Goal: Information Seeking & Learning: Learn about a topic

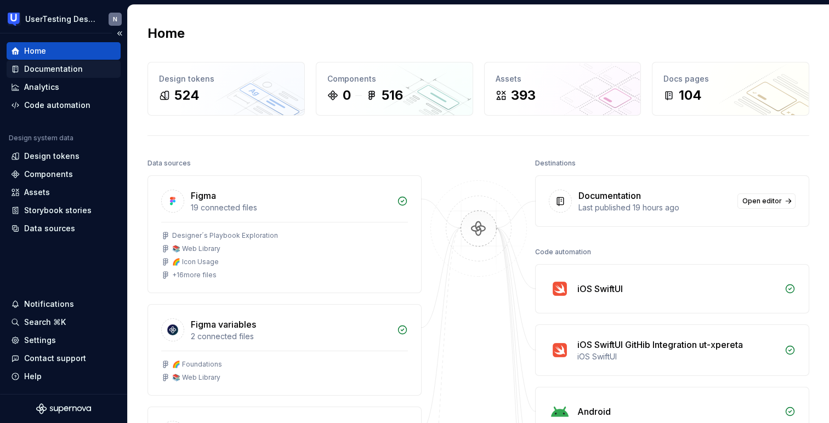
click at [69, 67] on div "Documentation" at bounding box center [53, 69] width 59 height 11
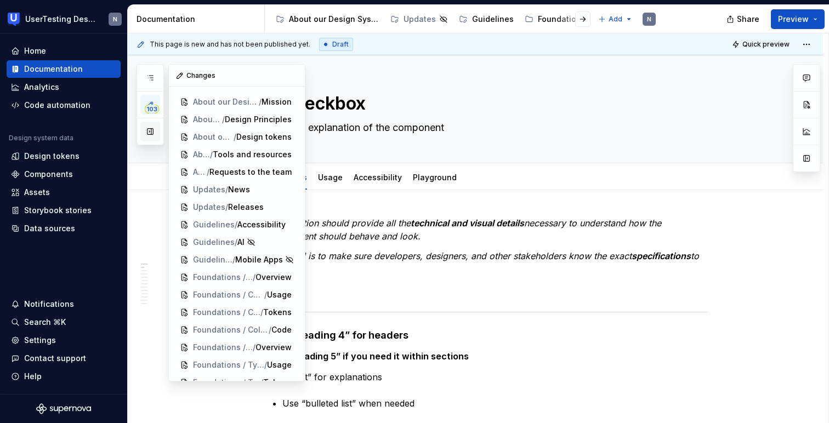
click at [151, 138] on button "button" at bounding box center [150, 132] width 20 height 20
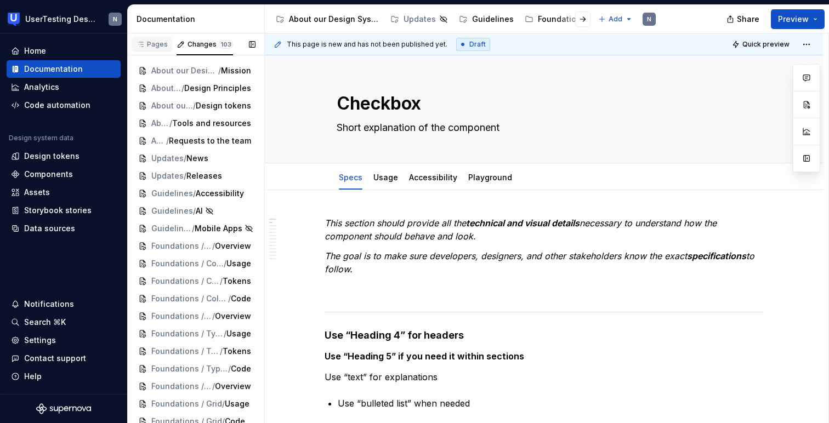
click at [158, 46] on div "Pages" at bounding box center [152, 44] width 32 height 9
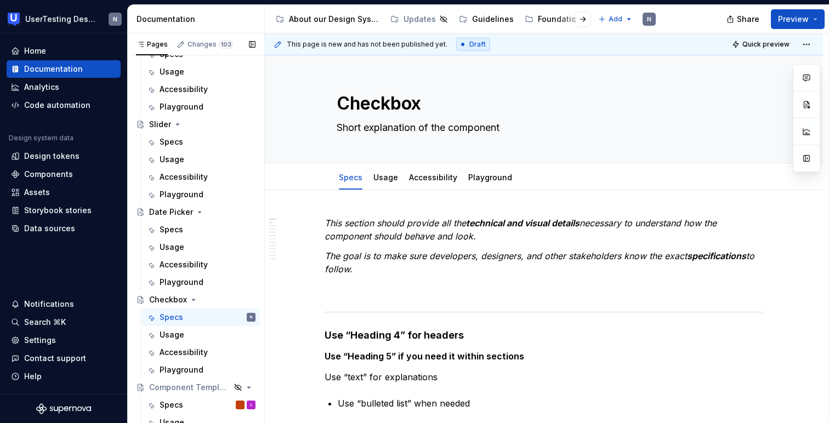
scroll to position [496, 0]
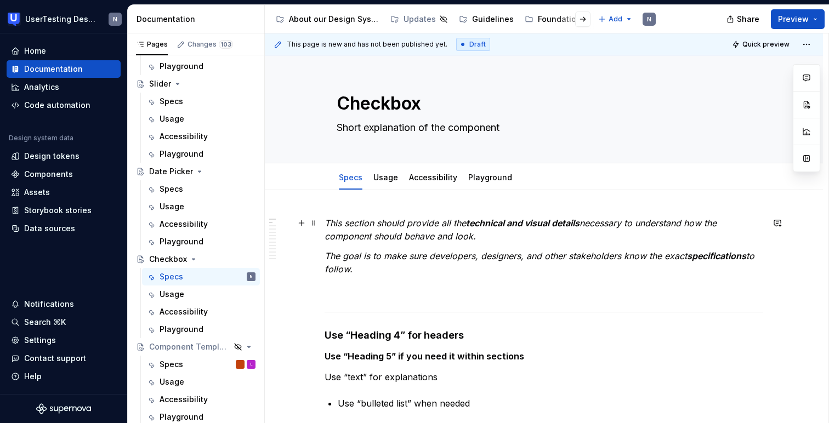
click at [385, 242] on p "This section should provide all the technical and visual details necessary to u…" at bounding box center [544, 230] width 439 height 26
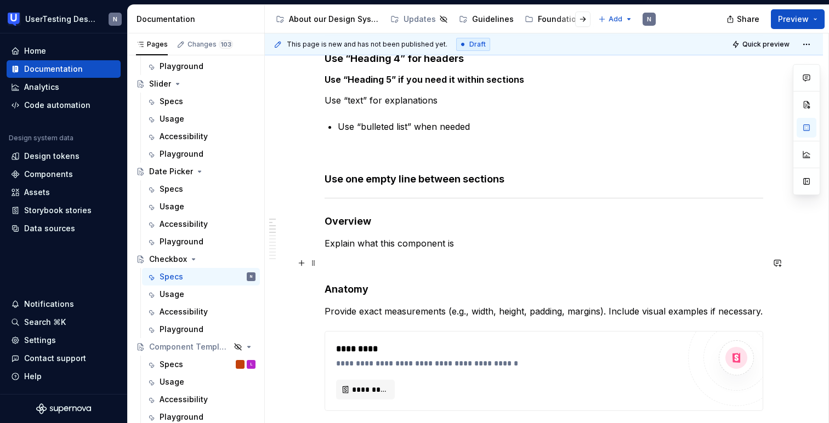
scroll to position [278, 0]
click at [391, 240] on p "Explain what this component is" at bounding box center [544, 242] width 439 height 13
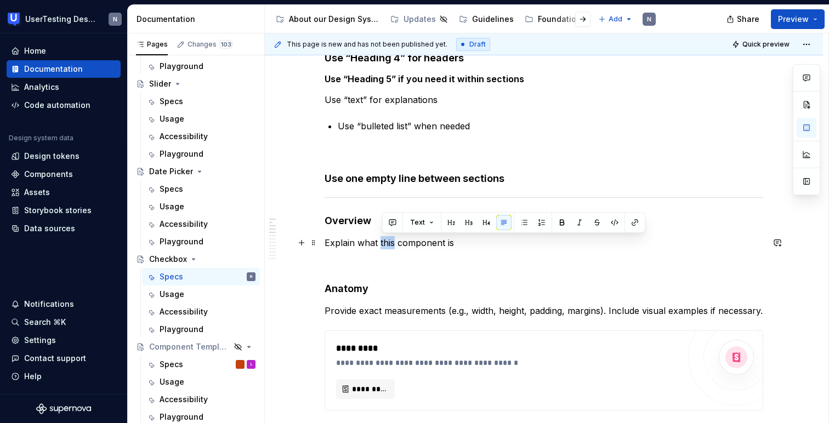
click at [391, 240] on p "Explain what this component is" at bounding box center [544, 242] width 439 height 13
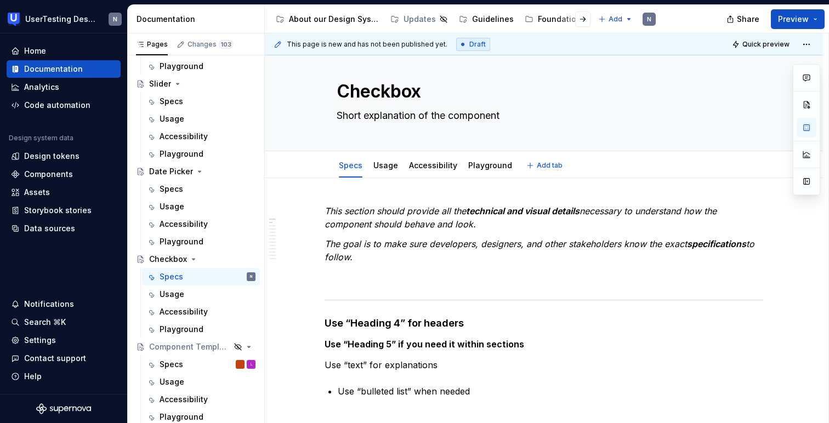
scroll to position [0, 0]
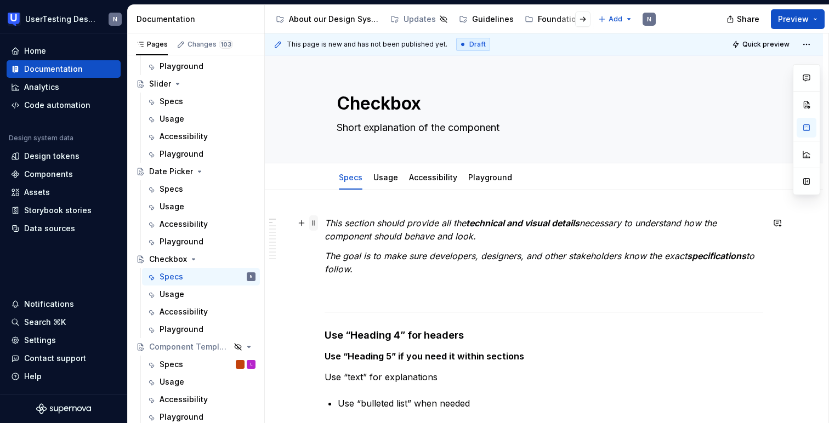
click at [318, 225] on span at bounding box center [313, 223] width 9 height 15
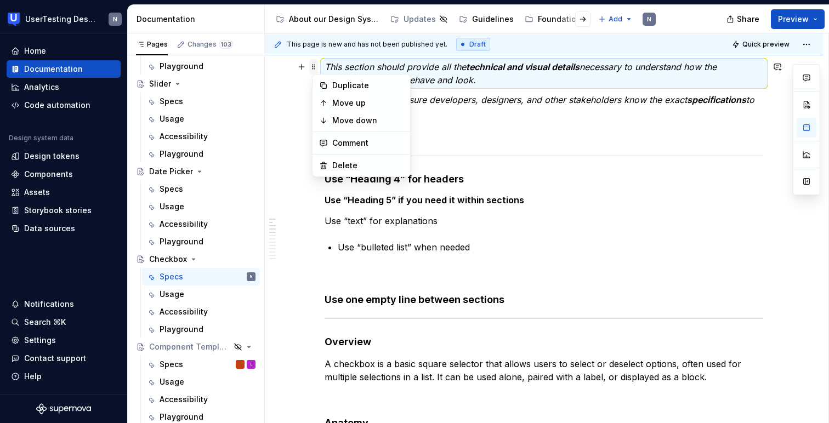
scroll to position [169, 0]
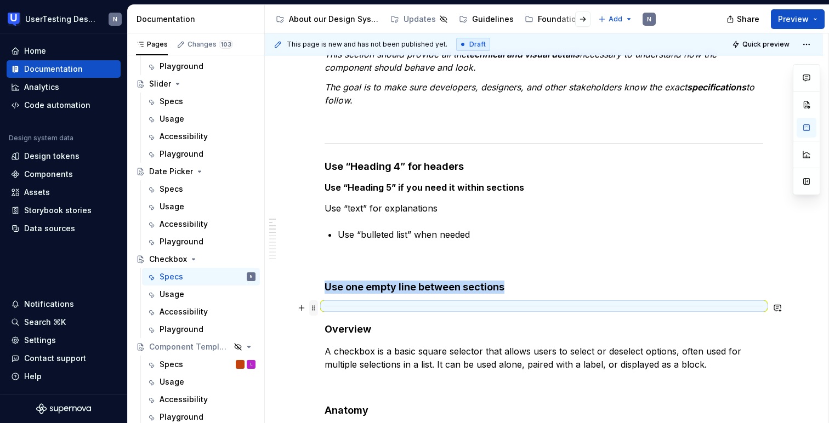
click at [315, 310] on span at bounding box center [313, 308] width 9 height 15
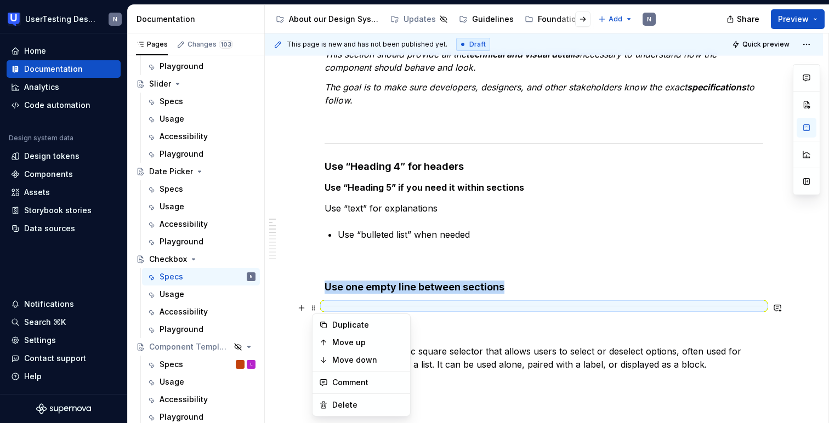
click at [335, 309] on div at bounding box center [544, 306] width 439 height 7
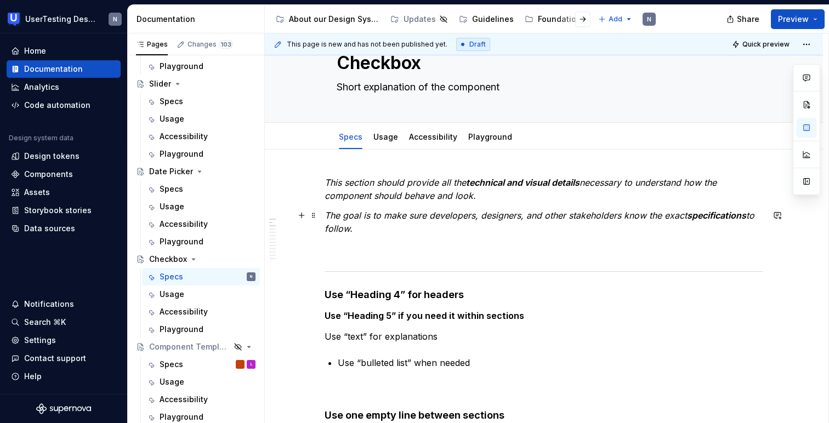
scroll to position [36, 0]
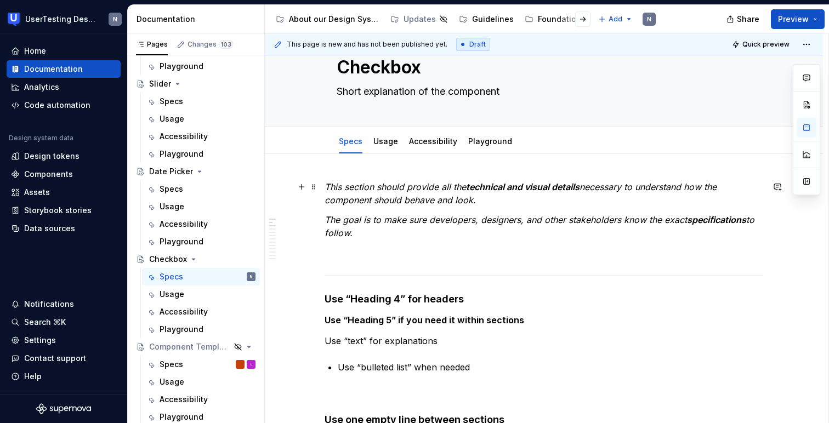
click at [368, 188] on em "This section should provide all the" at bounding box center [396, 187] width 142 height 11
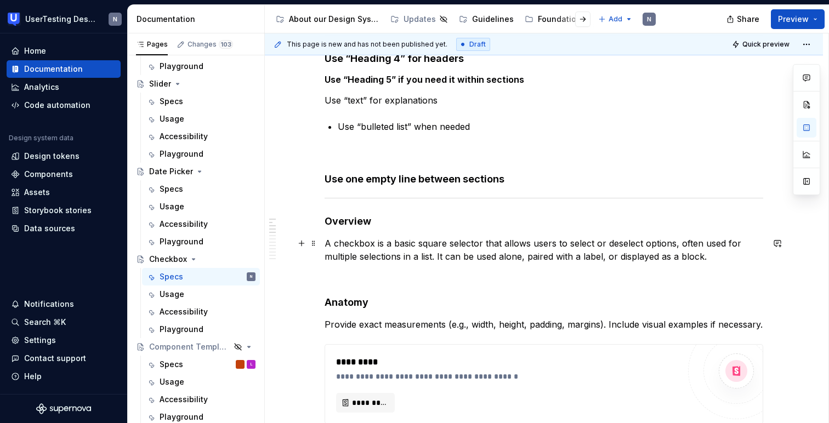
scroll to position [278, 0]
click at [369, 195] on div at bounding box center [544, 197] width 439 height 7
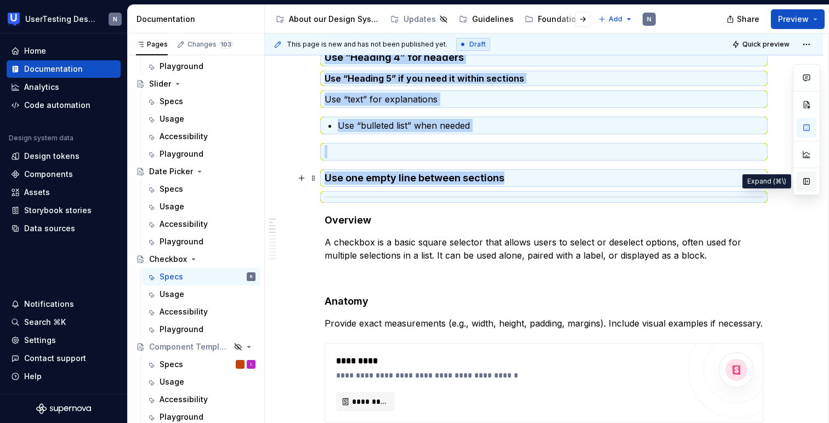
click at [807, 183] on button "button" at bounding box center [807, 182] width 20 height 20
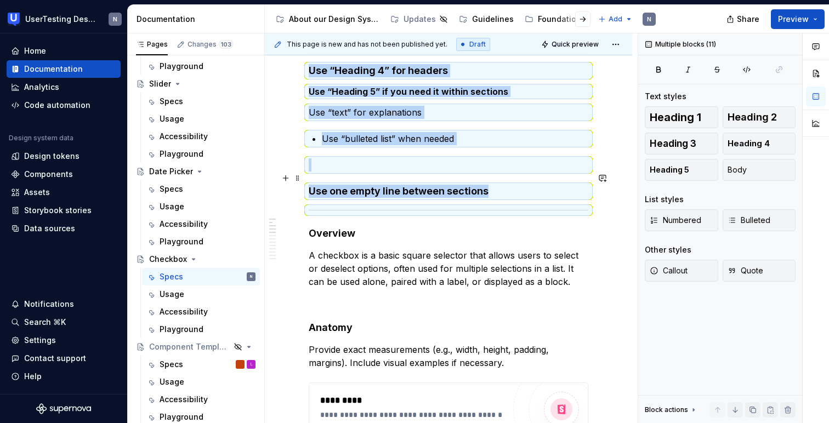
scroll to position [291, 0]
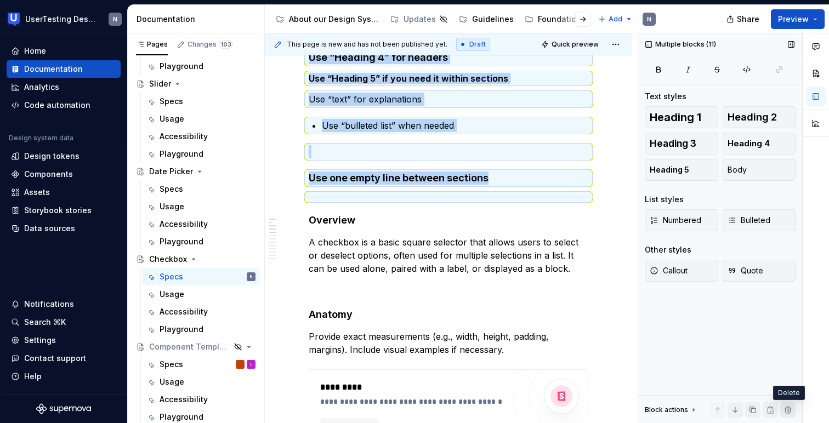
click at [787, 411] on button "button" at bounding box center [788, 410] width 15 height 15
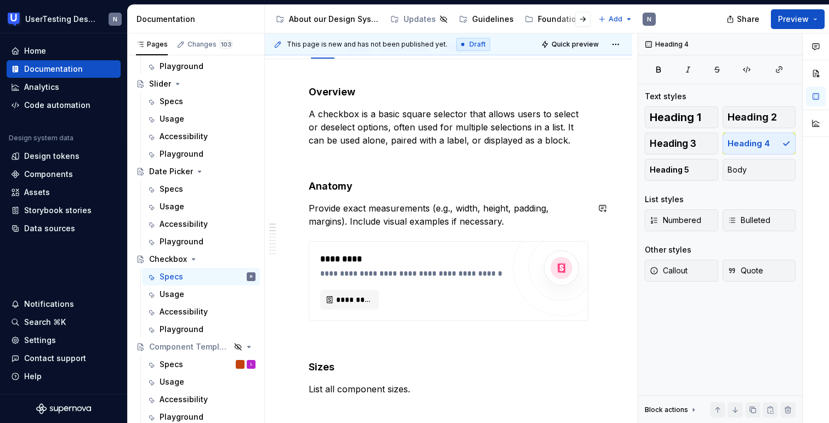
scroll to position [134, 0]
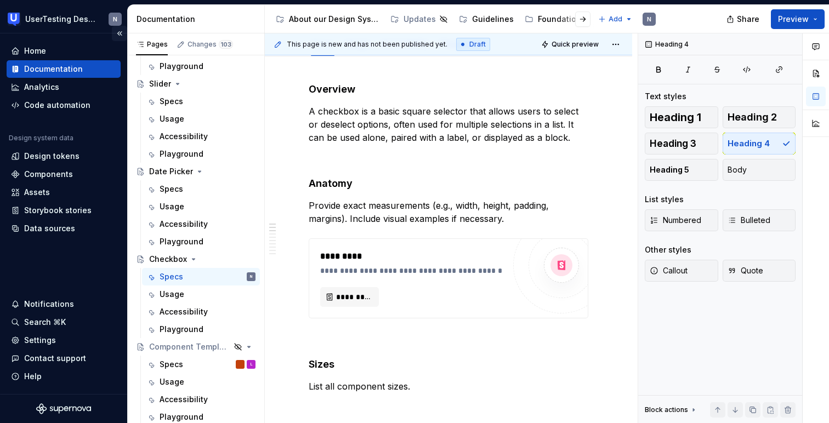
click at [120, 33] on button "Collapse sidebar" at bounding box center [119, 33] width 15 height 15
type textarea "*"
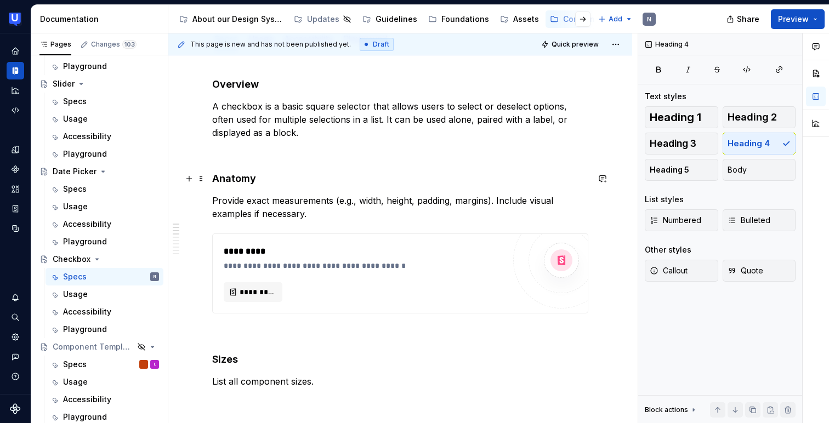
scroll to position [121, 0]
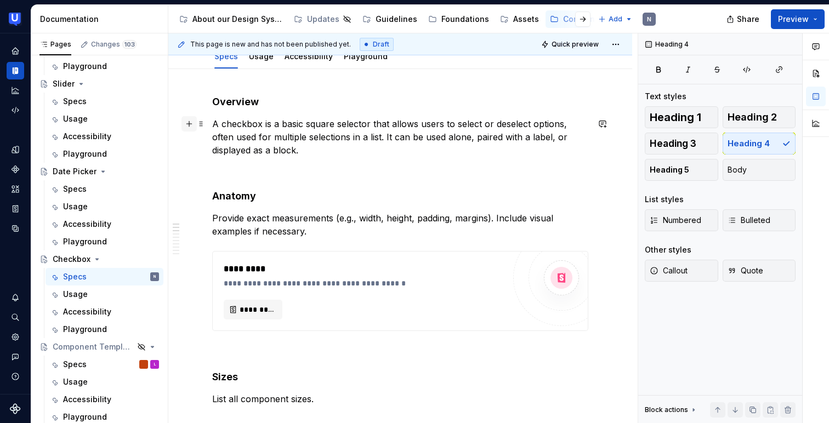
click at [190, 126] on button "button" at bounding box center [189, 123] width 15 height 15
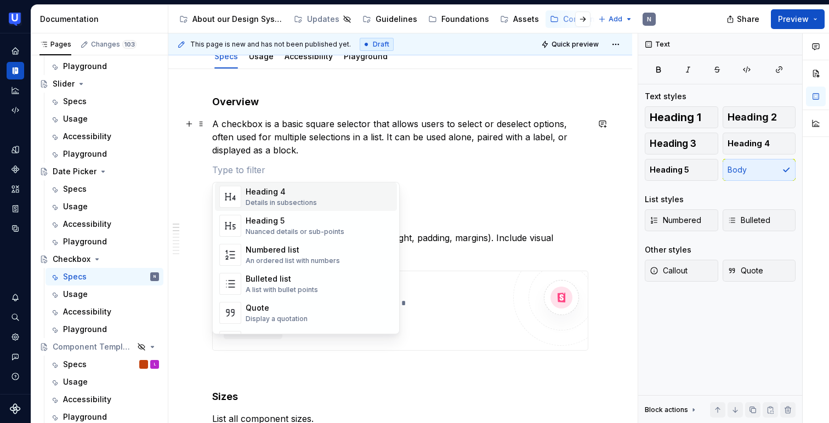
scroll to position [146, 0]
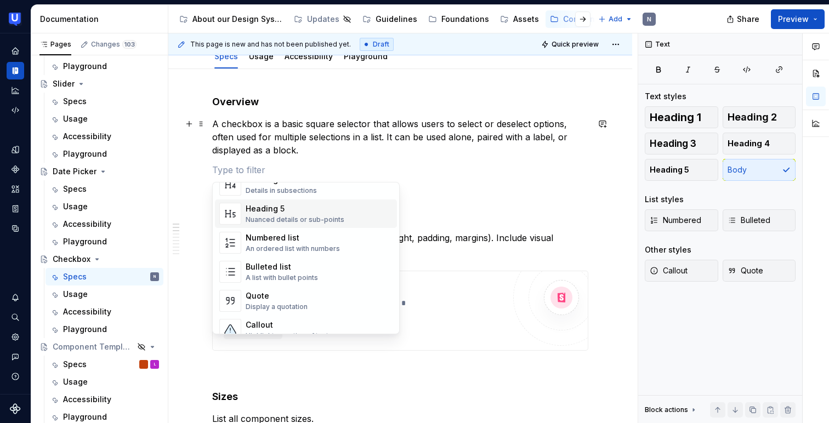
click at [273, 214] on div "Heading 5" at bounding box center [295, 209] width 99 height 11
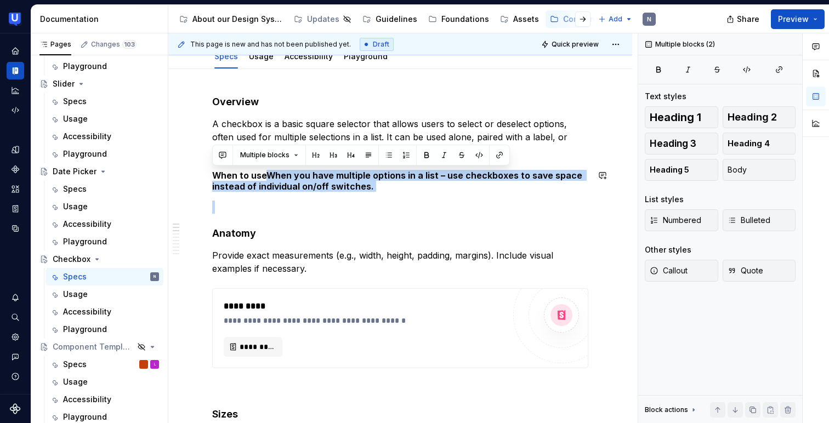
drag, startPoint x: 269, startPoint y: 174, endPoint x: 371, endPoint y: 195, distance: 104.8
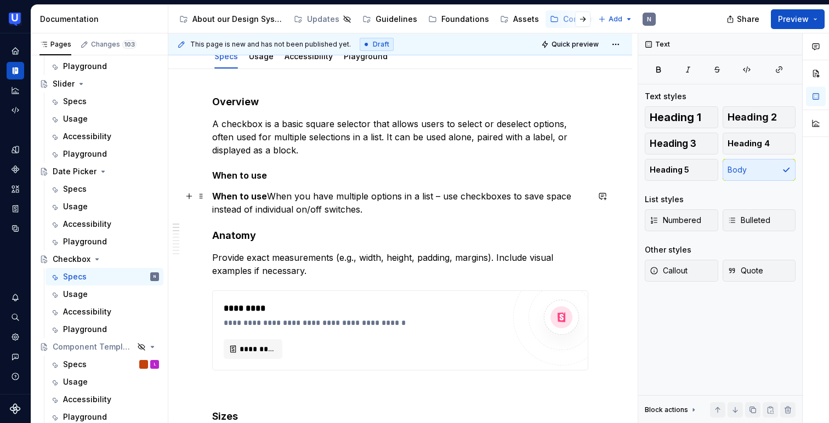
click at [266, 194] on strong "When to use" at bounding box center [239, 196] width 55 height 11
click at [203, 175] on span at bounding box center [201, 175] width 9 height 15
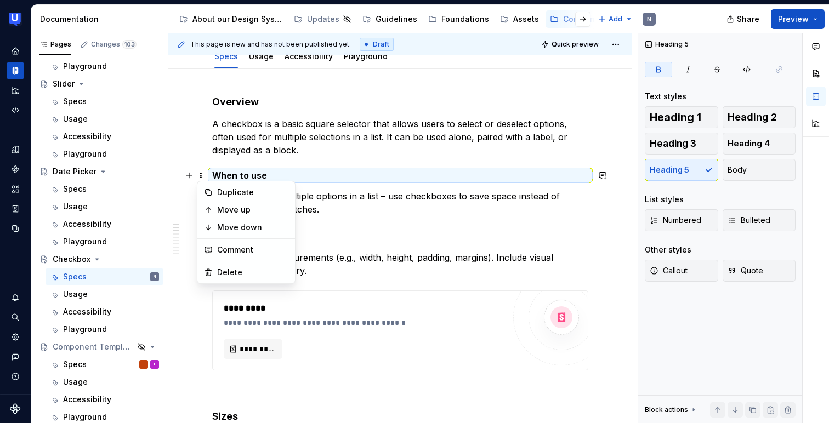
click at [319, 196] on p "When you have multiple options in a list – use checkboxes to save space instead…" at bounding box center [400, 203] width 376 height 26
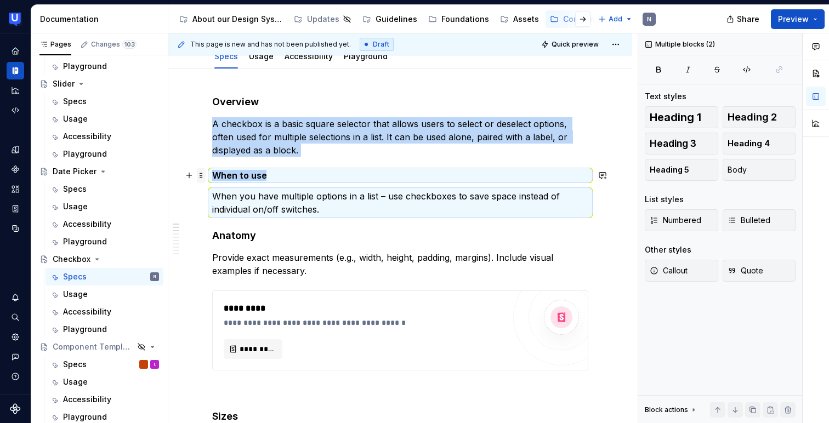
click at [201, 174] on span at bounding box center [201, 175] width 9 height 15
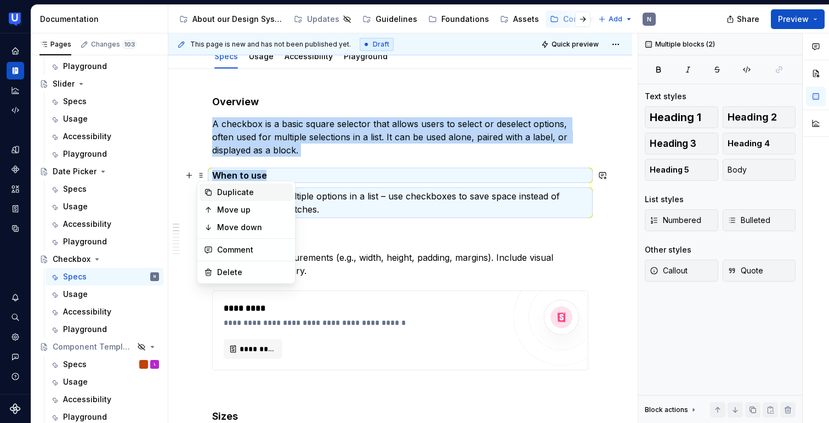
click at [224, 194] on div "Duplicate" at bounding box center [252, 192] width 71 height 11
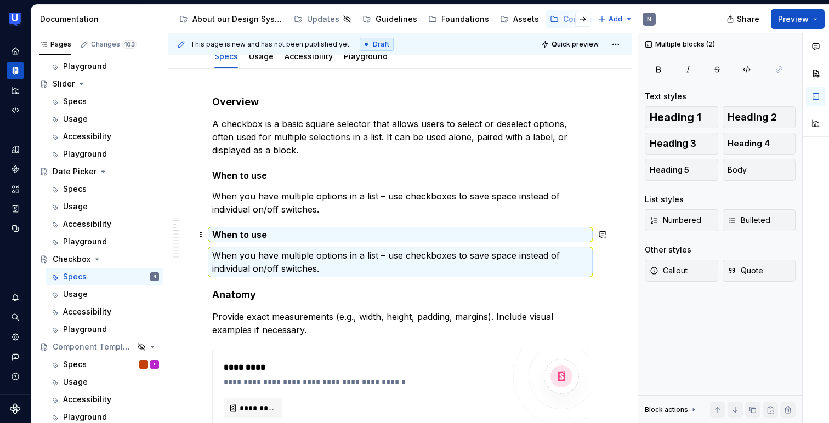
click at [258, 234] on strong "When to use" at bounding box center [239, 234] width 55 height 11
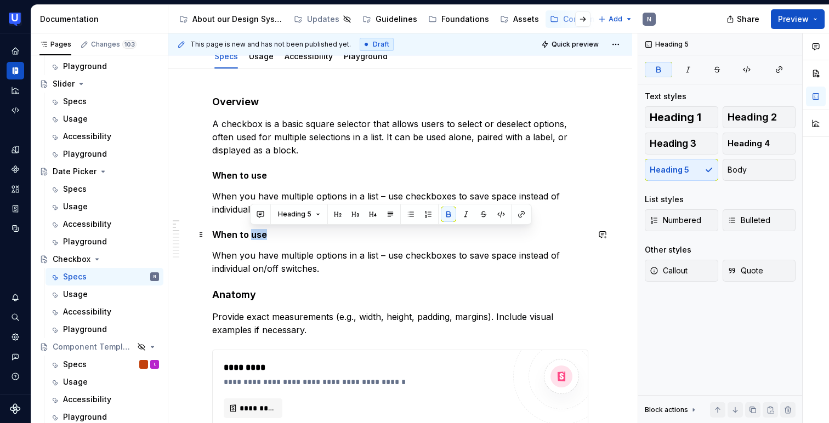
click at [258, 234] on strong "When to use" at bounding box center [239, 234] width 55 height 11
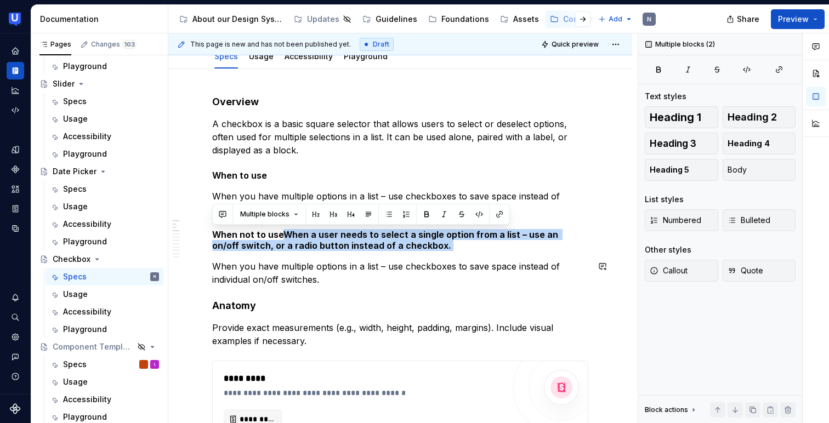
drag, startPoint x: 281, startPoint y: 233, endPoint x: 434, endPoint y: 252, distance: 154.3
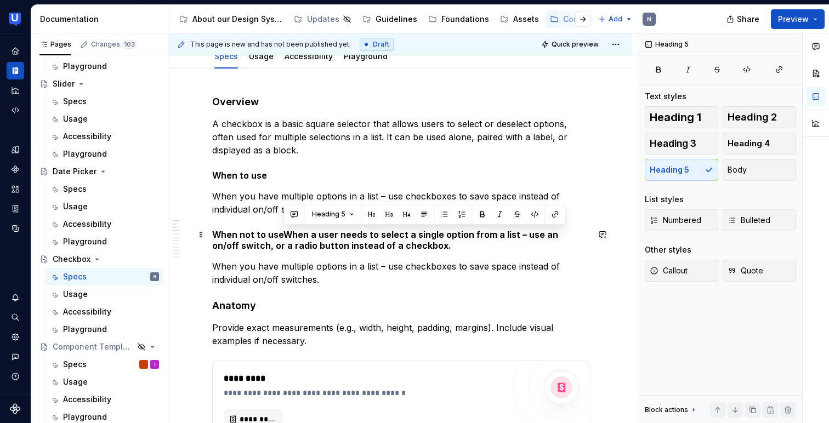
drag, startPoint x: 284, startPoint y: 233, endPoint x: 414, endPoint y: 241, distance: 130.3
click at [414, 241] on h5 "When not to use  When a user needs to select a single option from a list – use …" at bounding box center [400, 240] width 376 height 22
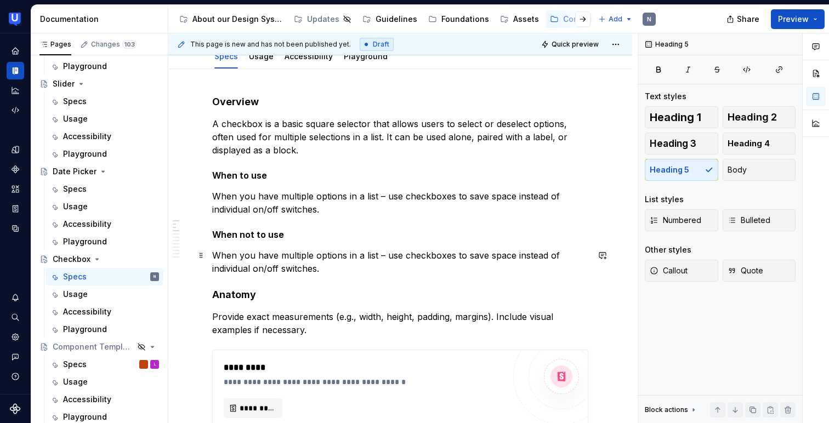
click at [285, 269] on p "When you have multiple options in a list – use checkboxes to save space instead…" at bounding box center [400, 262] width 376 height 26
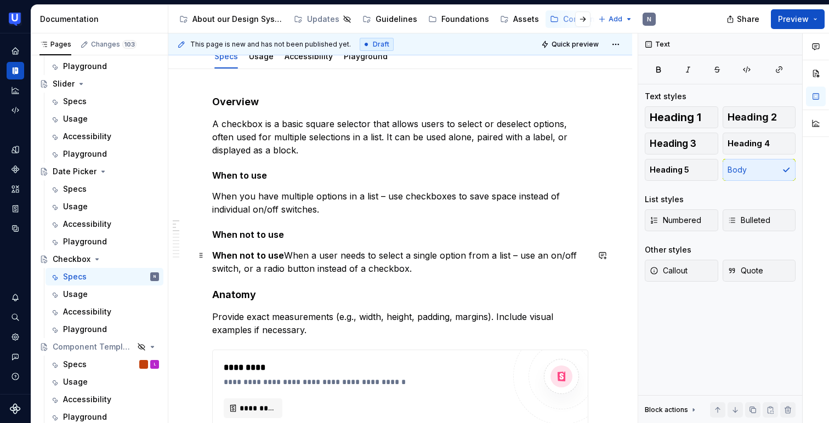
click at [282, 251] on p "When not to use  When a user needs to select a single option from a list – use …" at bounding box center [400, 262] width 376 height 26
click at [257, 233] on strong "When not to use" at bounding box center [247, 234] width 71 height 11
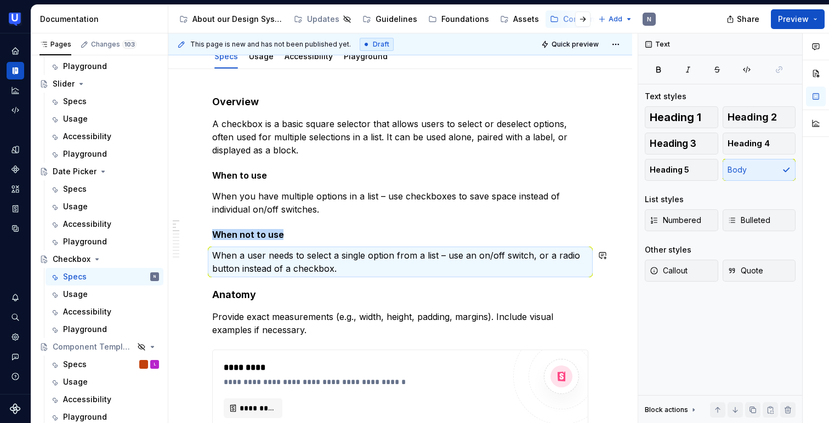
click at [398, 293] on h4 "Anatomy" at bounding box center [400, 295] width 376 height 13
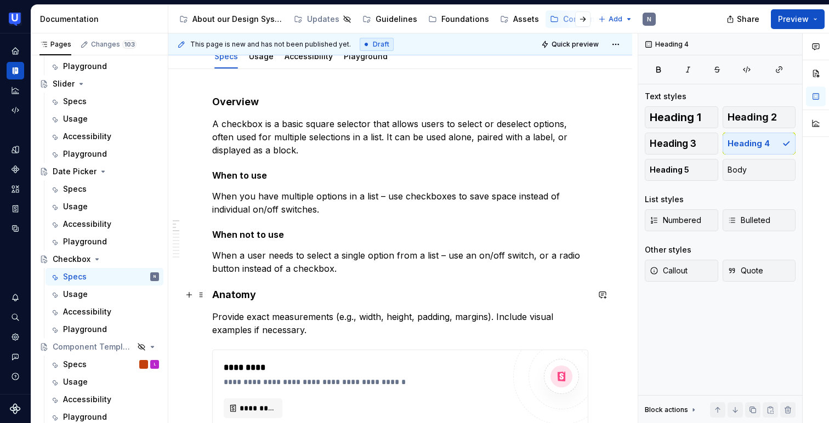
click at [398, 293] on h4 "Anatomy" at bounding box center [400, 295] width 376 height 13
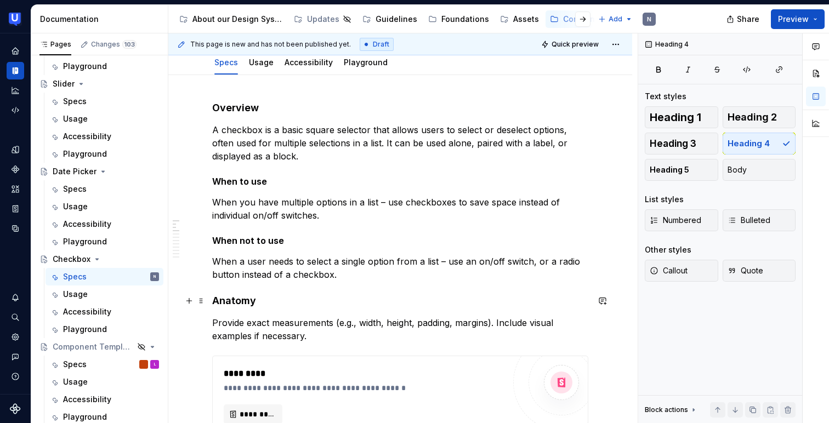
scroll to position [125, 0]
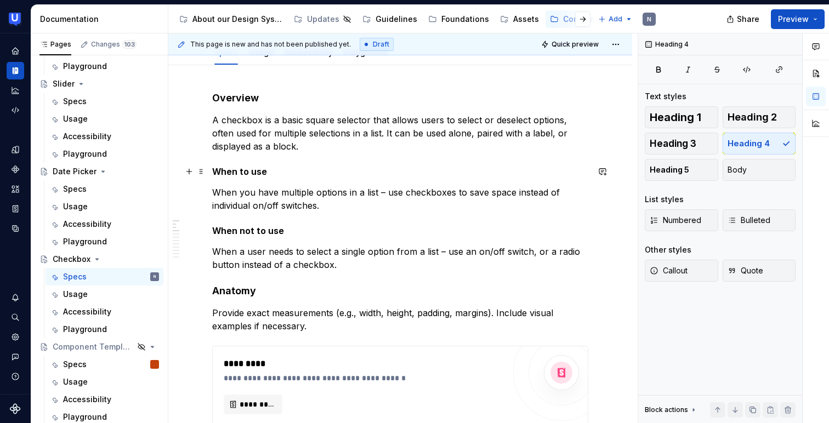
click at [255, 172] on strong "When to use" at bounding box center [239, 171] width 54 height 11
click at [752, 169] on button "Body" at bounding box center [760, 170] width 74 height 22
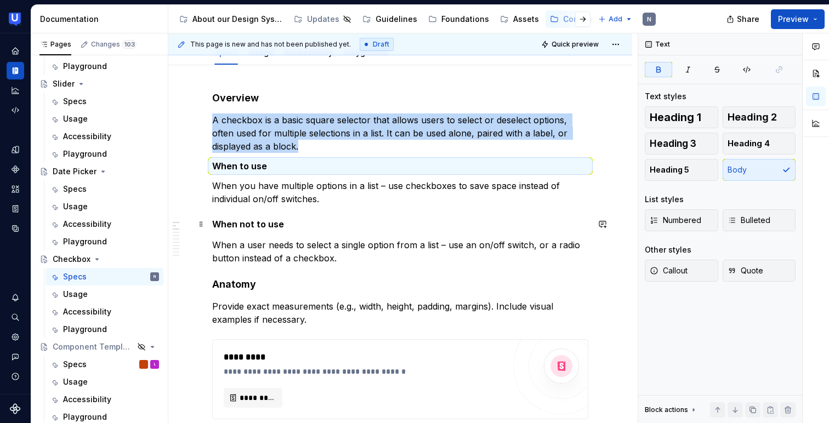
click at [271, 223] on strong "When not to use" at bounding box center [247, 224] width 71 height 11
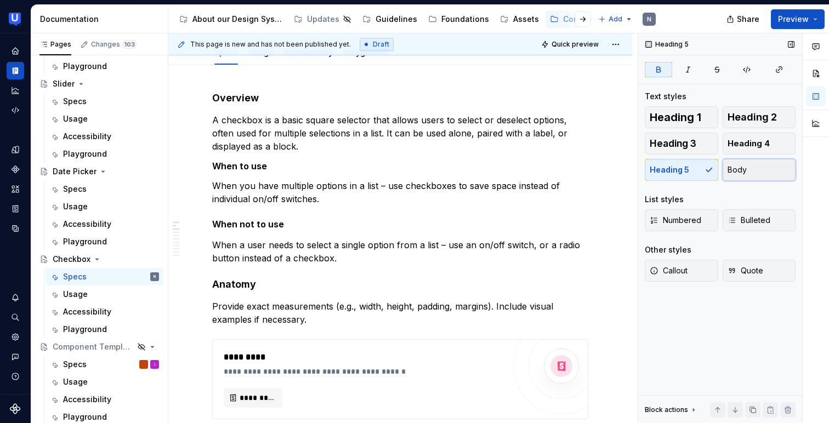
click at [754, 166] on button "Body" at bounding box center [760, 170] width 74 height 22
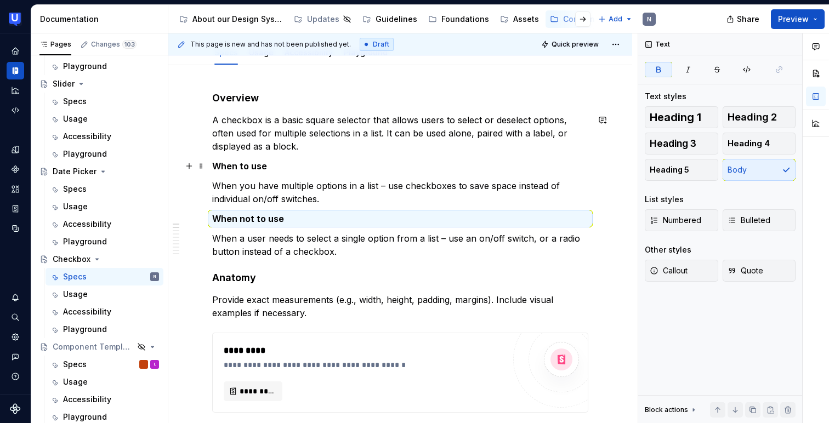
click at [340, 167] on p "When to use" at bounding box center [400, 166] width 376 height 13
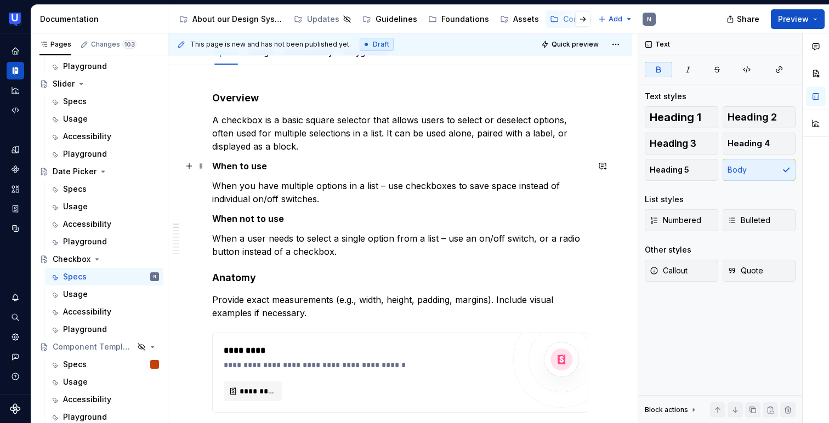
click at [217, 163] on strong "When to use" at bounding box center [239, 166] width 55 height 11
click at [768, 215] on span "Bulleted" at bounding box center [749, 220] width 43 height 11
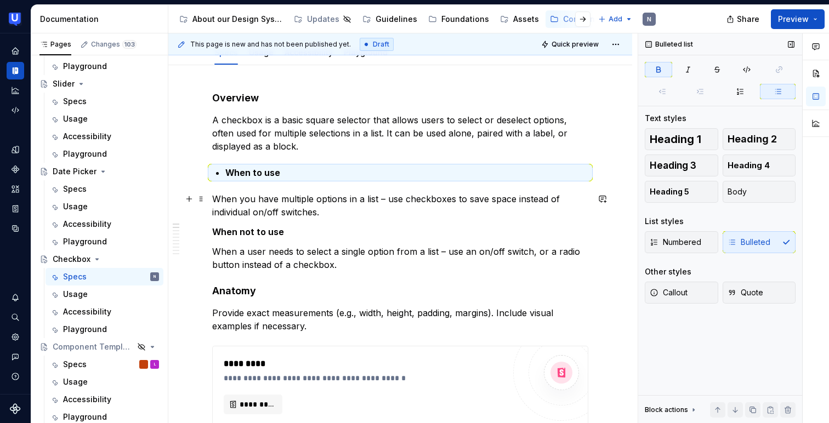
click at [277, 200] on p "When you have multiple options in a list – use checkboxes to save space instead…" at bounding box center [400, 206] width 376 height 26
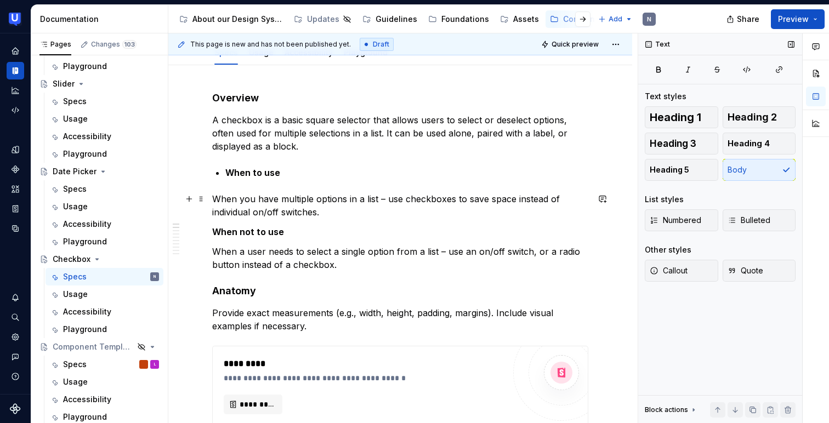
click at [277, 200] on p "When you have multiple options in a list – use checkboxes to save space instead…" at bounding box center [400, 206] width 376 height 26
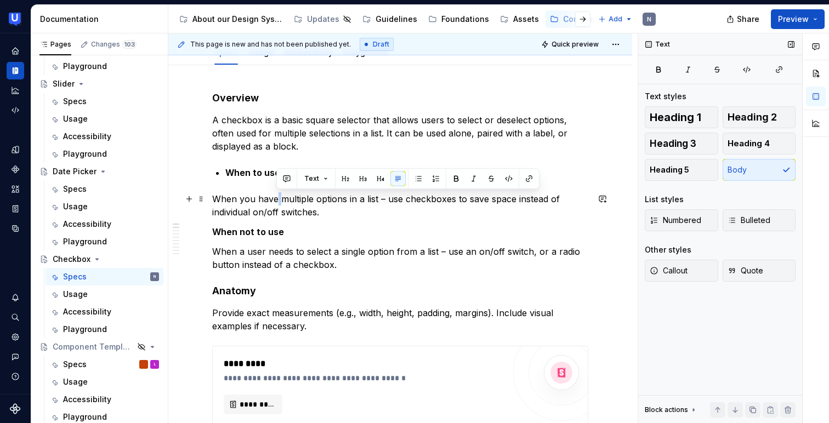
click at [277, 200] on p "When you have multiple options in a list – use checkboxes to save space instead…" at bounding box center [400, 206] width 376 height 26
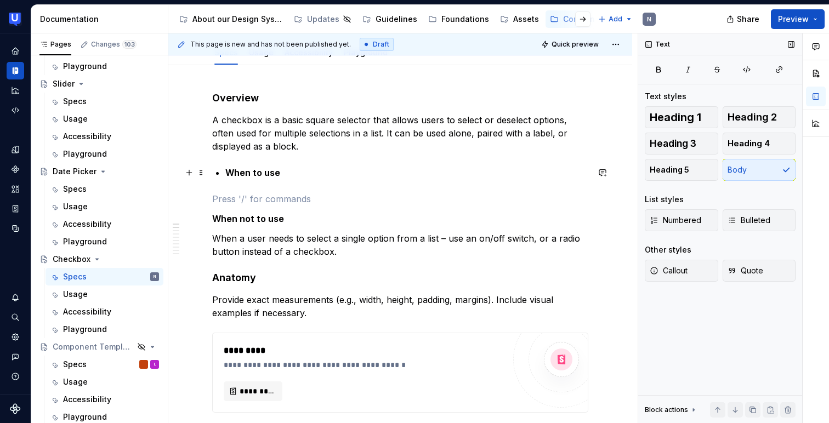
click at [293, 171] on p "When to use" at bounding box center [406, 172] width 363 height 13
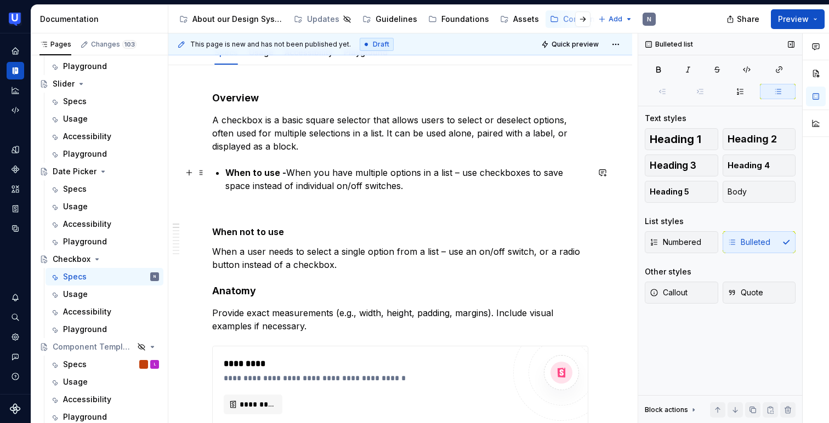
click at [285, 170] on strong "When to use -" at bounding box center [255, 172] width 61 height 11
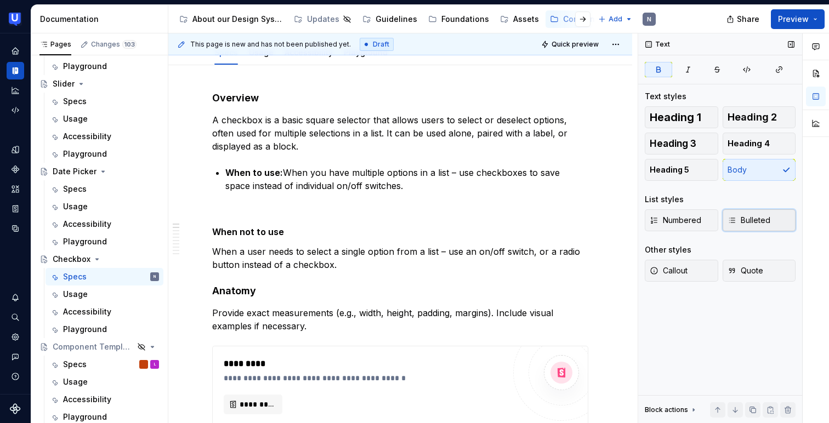
click at [779, 225] on button "Bulleted" at bounding box center [760, 221] width 74 height 22
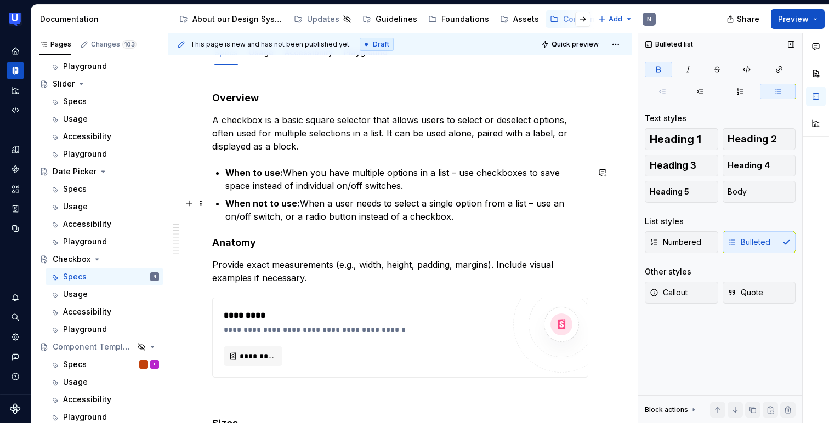
click at [348, 194] on ul "When to use: When you have multiple options in a list – use checkboxes to save …" at bounding box center [406, 194] width 363 height 57
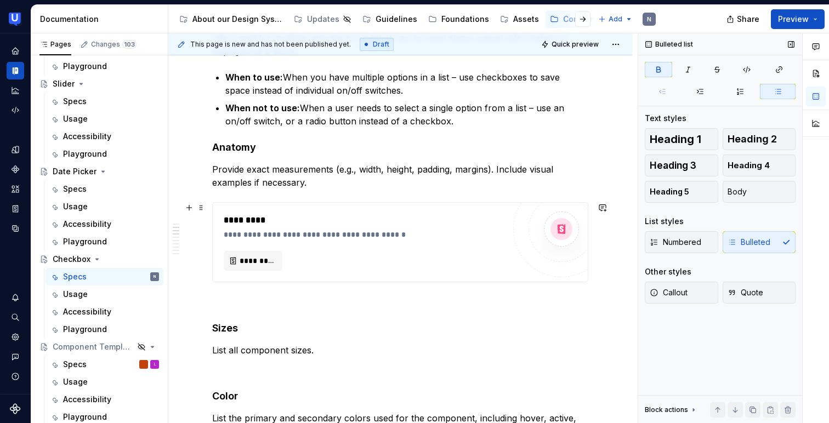
scroll to position [214, 0]
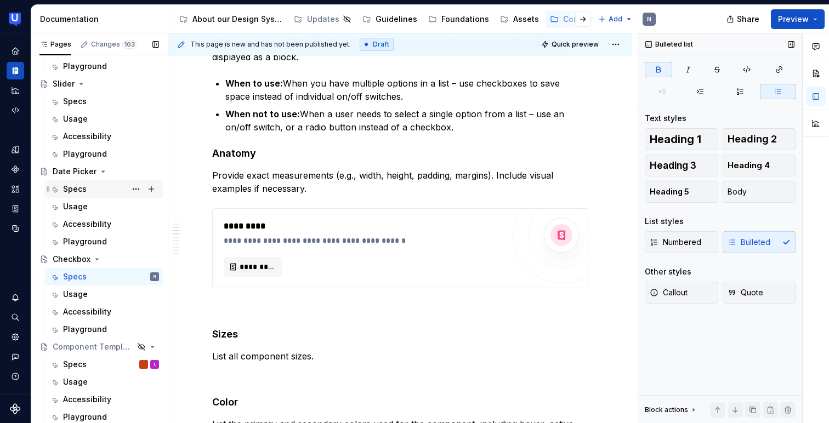
click at [95, 185] on div "Specs" at bounding box center [111, 189] width 96 height 15
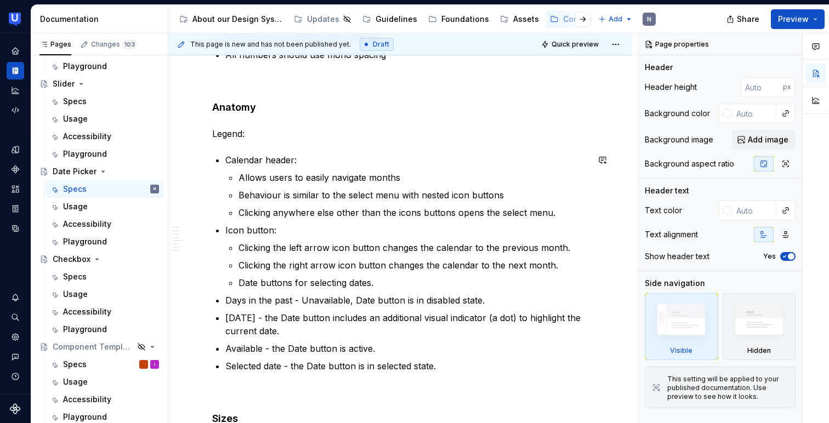
scroll to position [369, 0]
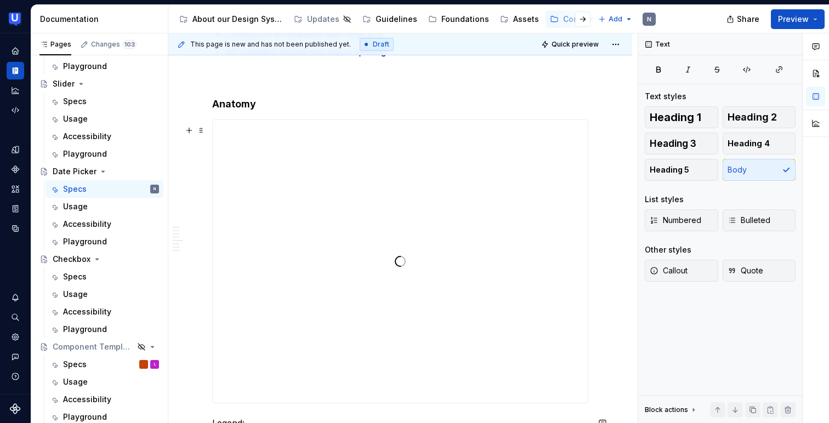
click at [238, 128] on div at bounding box center [400, 261] width 375 height 283
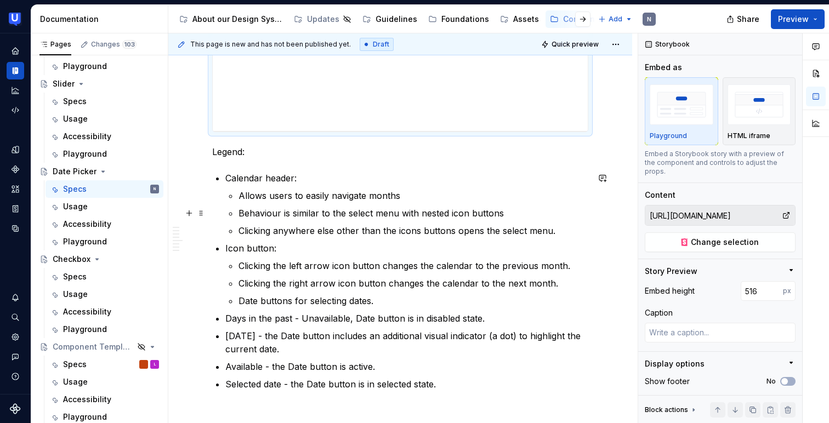
scroll to position [650, 0]
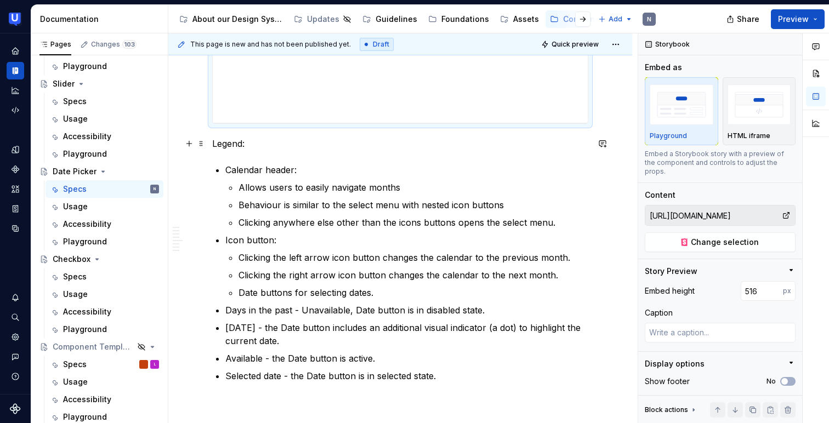
click at [236, 139] on p "Legend:" at bounding box center [400, 143] width 376 height 13
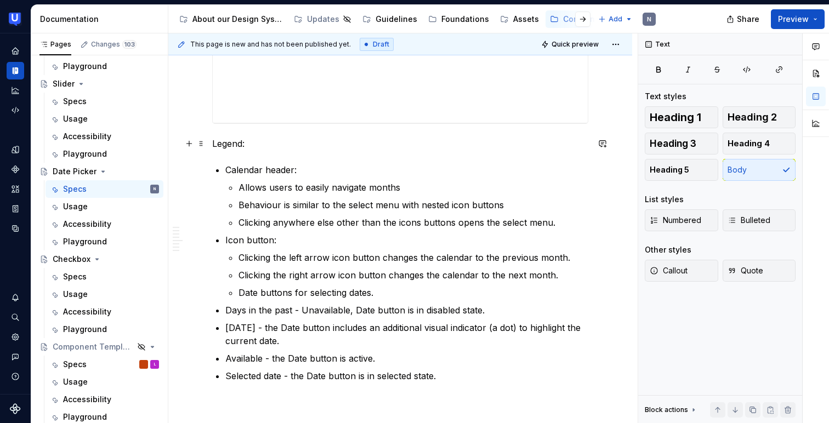
click at [236, 139] on p "Legend:" at bounding box center [400, 143] width 376 height 13
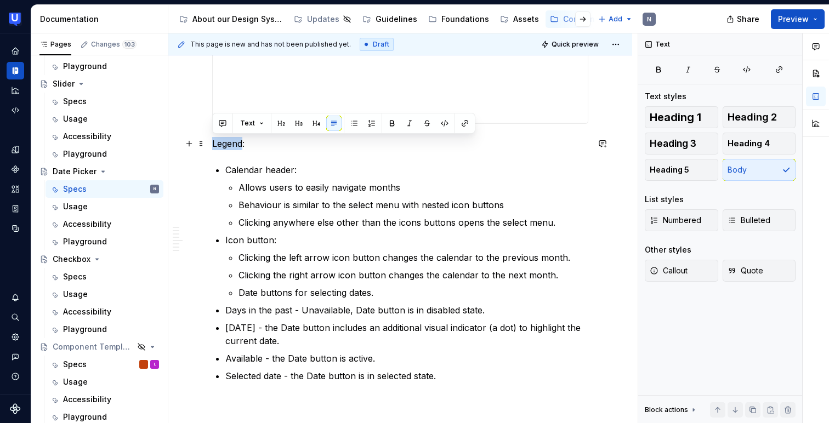
click at [236, 139] on p "Legend:" at bounding box center [400, 143] width 376 height 13
click at [199, 143] on span at bounding box center [201, 143] width 9 height 15
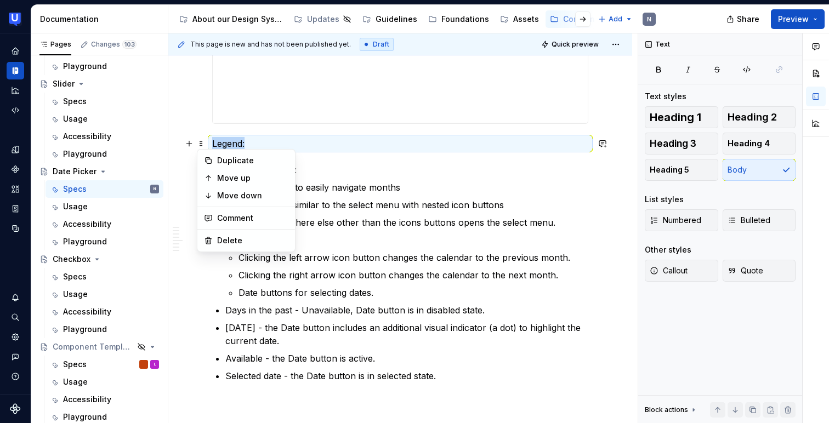
click at [284, 143] on p "Legend:" at bounding box center [400, 143] width 376 height 13
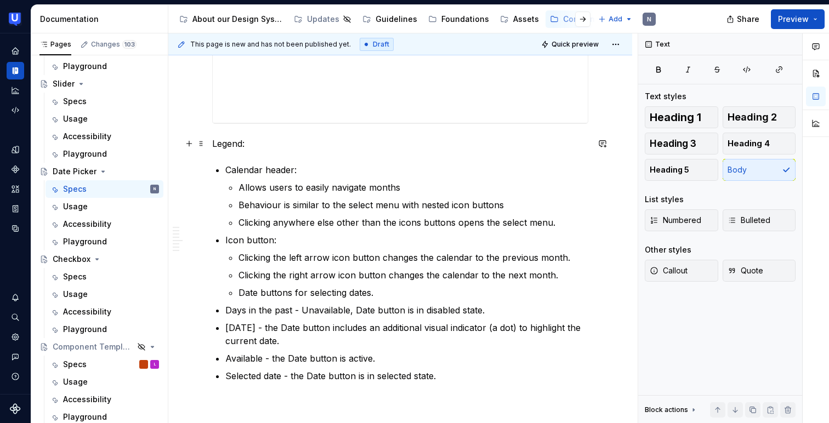
click at [241, 144] on p "Legend:" at bounding box center [400, 143] width 376 height 13
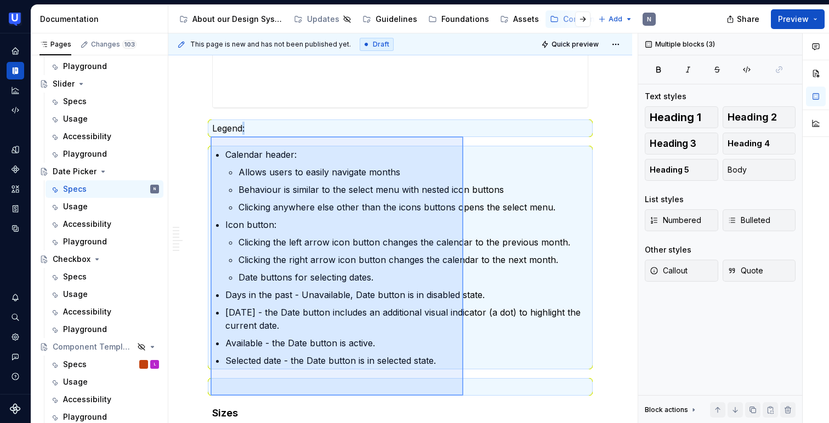
scroll to position [727, 0]
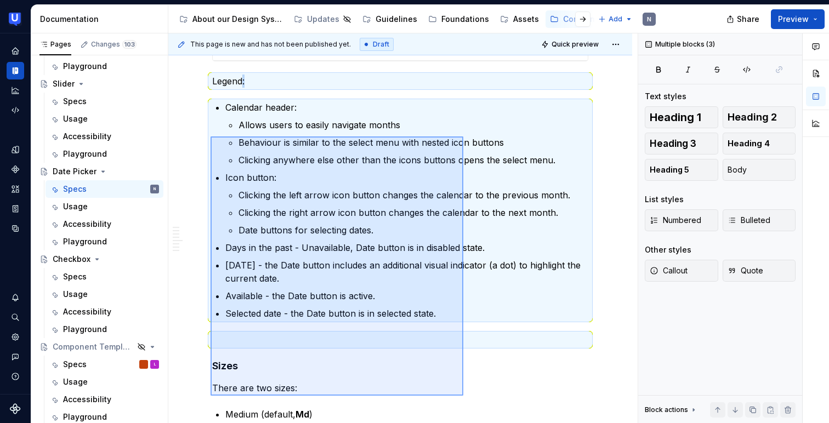
drag, startPoint x: 211, startPoint y: 146, endPoint x: 477, endPoint y: 414, distance: 377.8
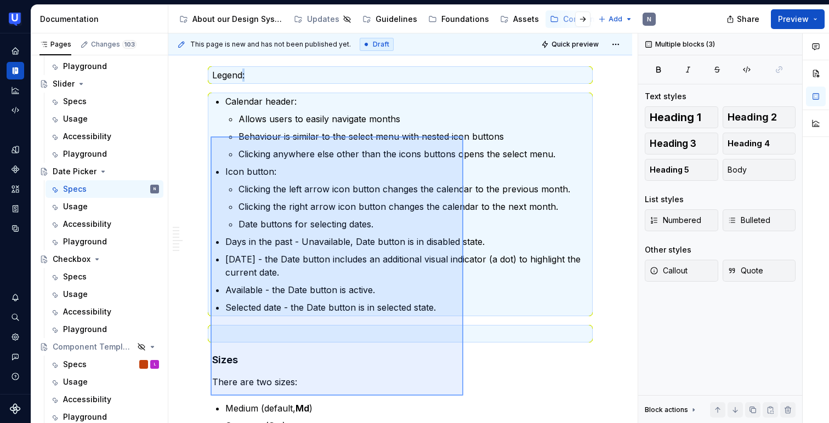
click at [477, 414] on div "This page is new and has not been published yet. Draft Quick preview Date Picke…" at bounding box center [403, 228] width 470 height 391
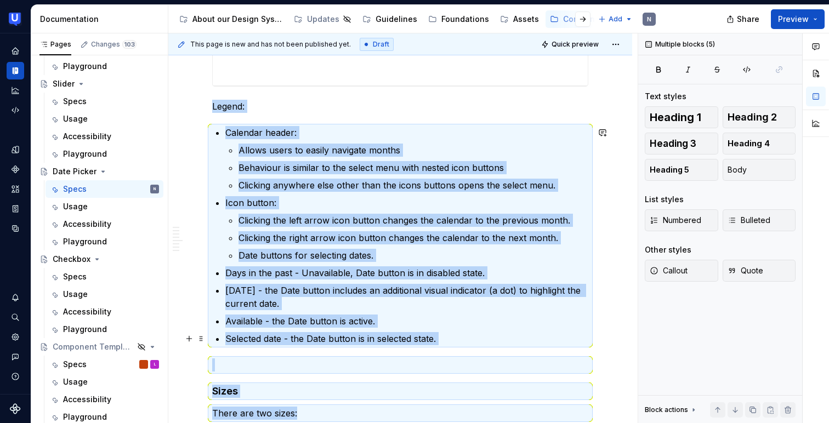
scroll to position [674, 0]
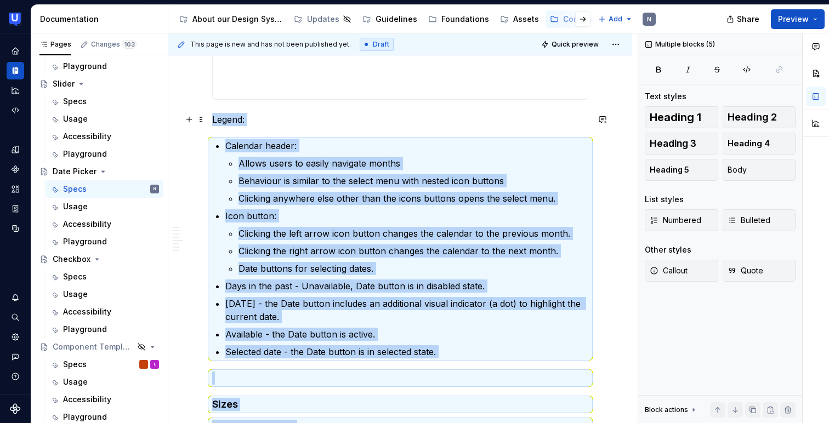
click at [261, 124] on p "Legend:" at bounding box center [400, 119] width 376 height 13
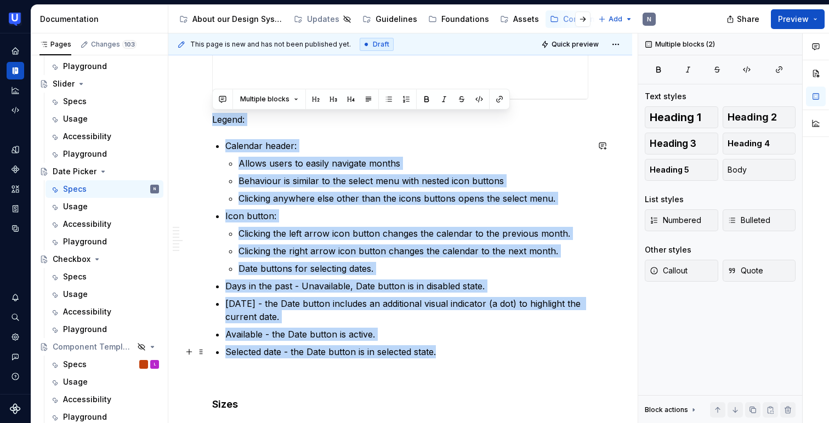
drag, startPoint x: 212, startPoint y: 116, endPoint x: 472, endPoint y: 352, distance: 351.1
copy div "Legend: Calendar header: Allows users to easily navigate months Behaviour is si…"
click at [87, 272] on div "Specs" at bounding box center [111, 276] width 96 height 15
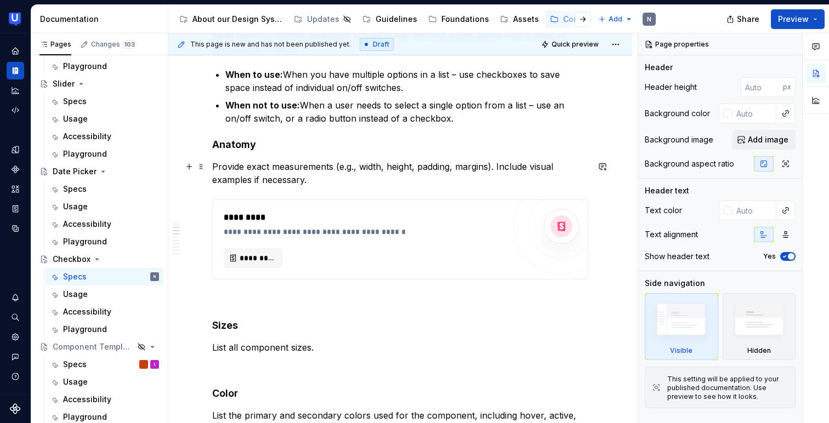
scroll to position [226, 0]
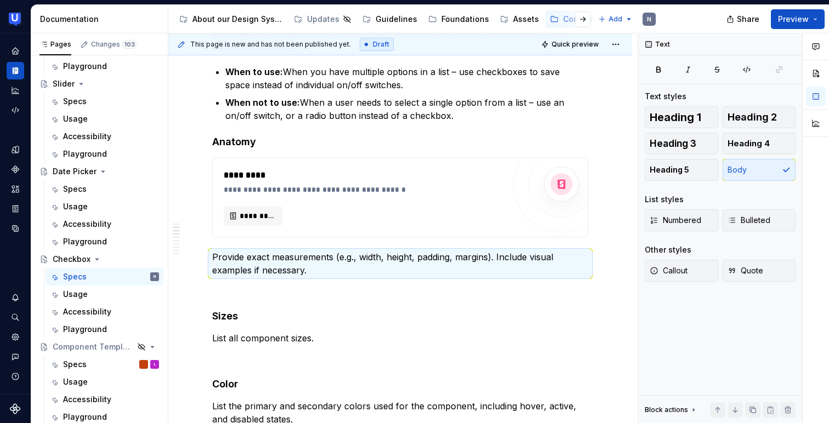
click at [234, 268] on p "Provide exact measurements (e.g., width, height, padding, margins). Include vis…" at bounding box center [400, 264] width 376 height 26
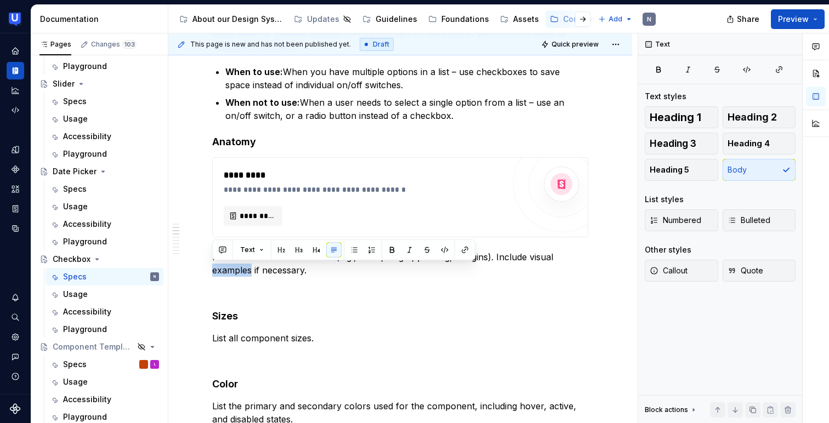
click at [234, 268] on p "Provide exact measurements (e.g., width, height, padding, margins). Include vis…" at bounding box center [400, 264] width 376 height 26
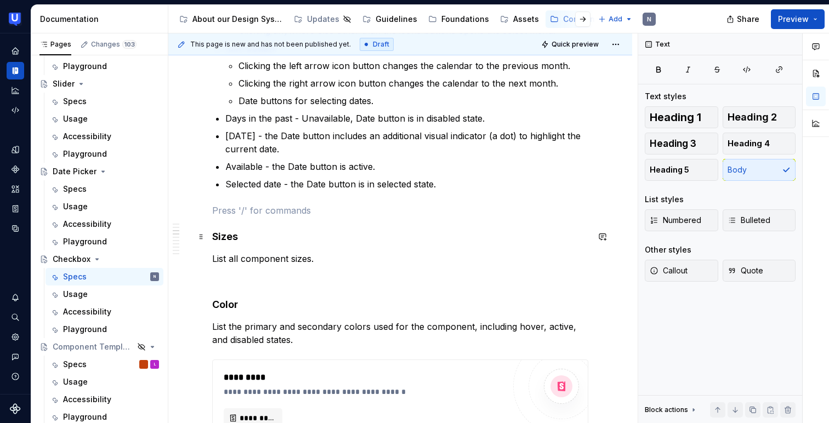
scroll to position [535, 0]
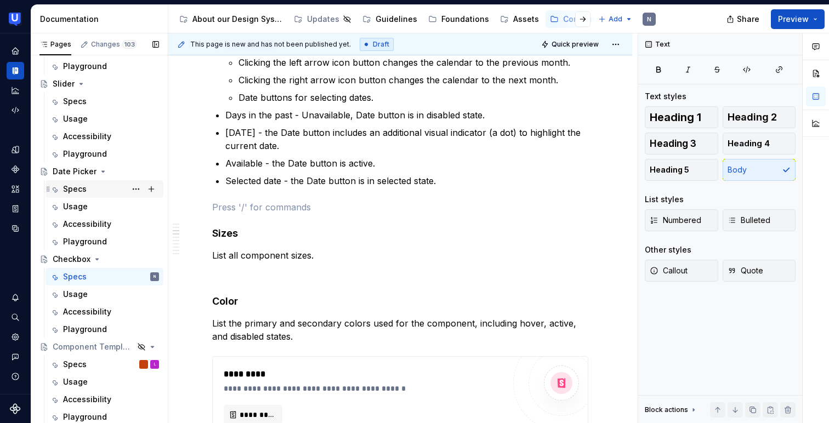
click at [105, 185] on div "Specs" at bounding box center [111, 189] width 96 height 15
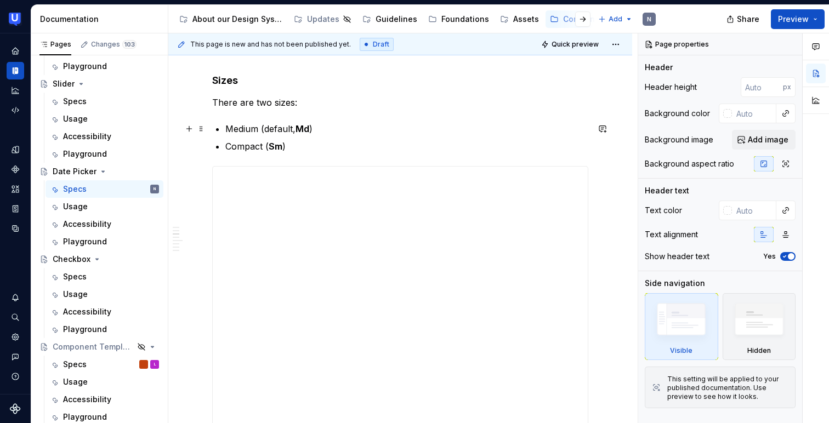
scroll to position [1003, 0]
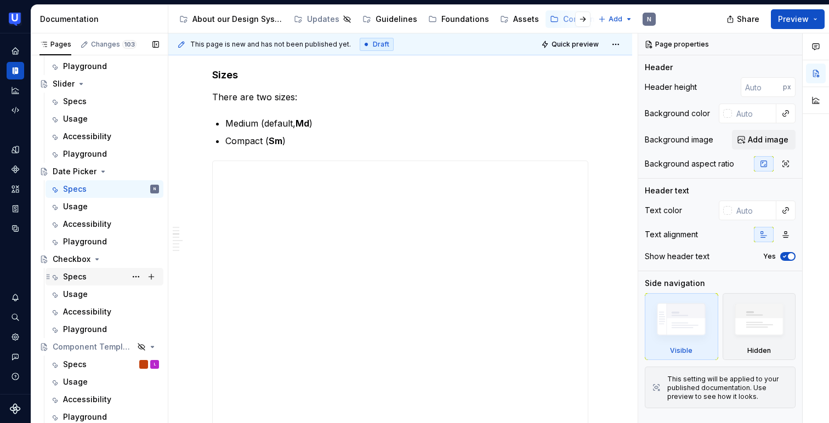
click at [86, 275] on div "Specs" at bounding box center [75, 277] width 24 height 11
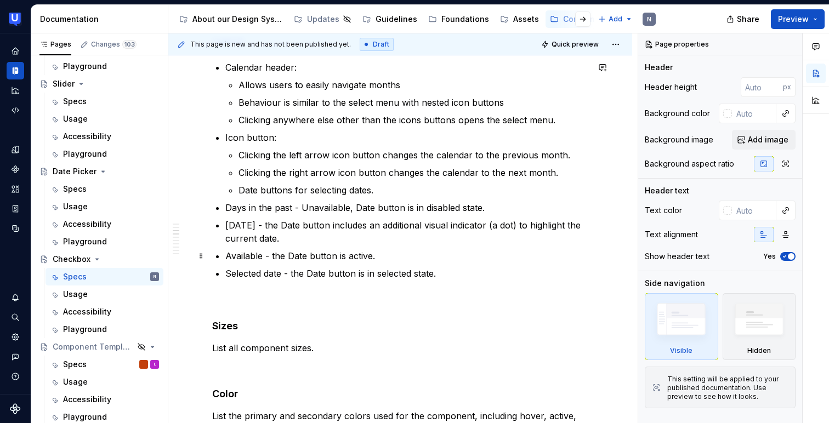
scroll to position [517, 0]
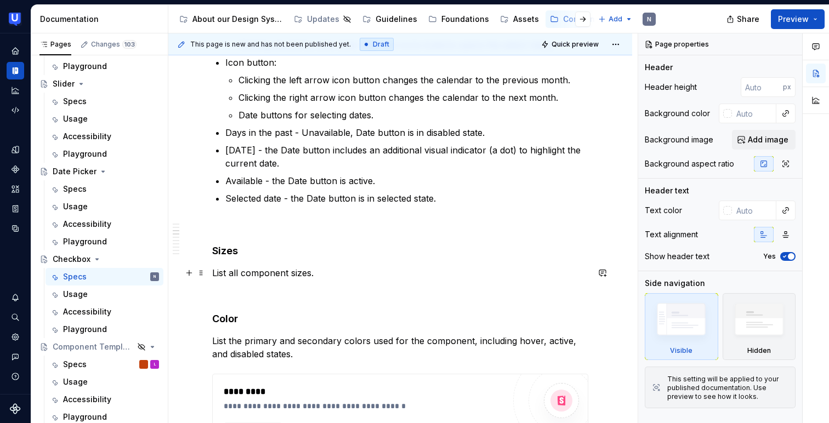
click at [289, 272] on p "List all component sizes." at bounding box center [400, 273] width 376 height 13
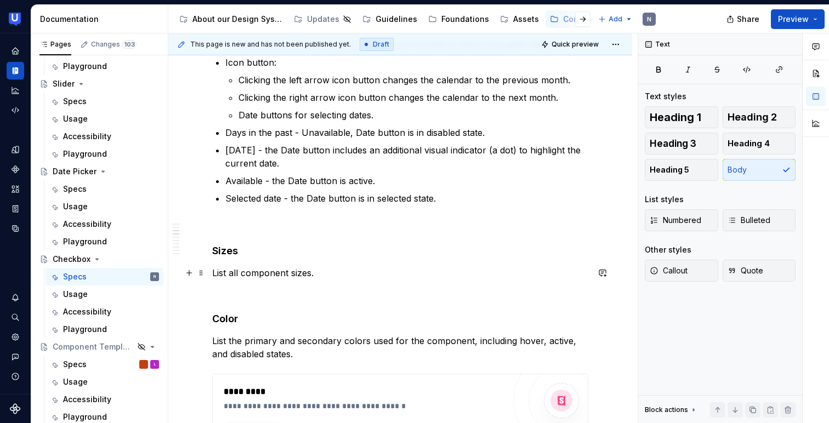
type textarea "*"
click at [289, 272] on p "List all component sizes." at bounding box center [400, 273] width 376 height 13
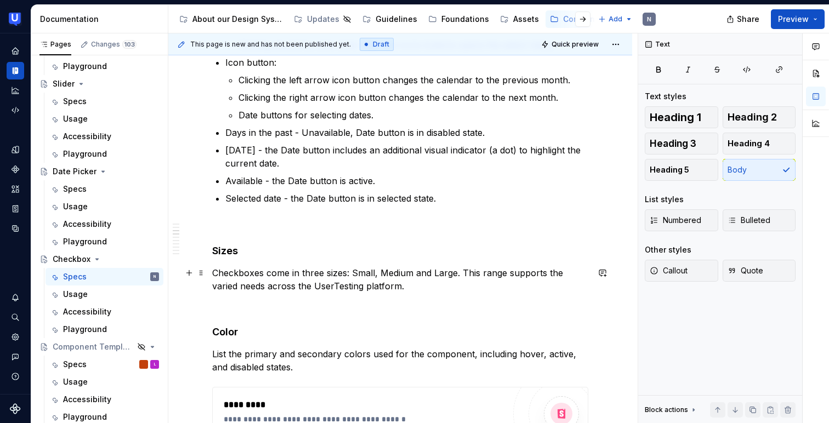
click at [353, 269] on p "Checkboxes come in three sizes: Small, Medium and Large. This range supports th…" at bounding box center [400, 280] width 376 height 26
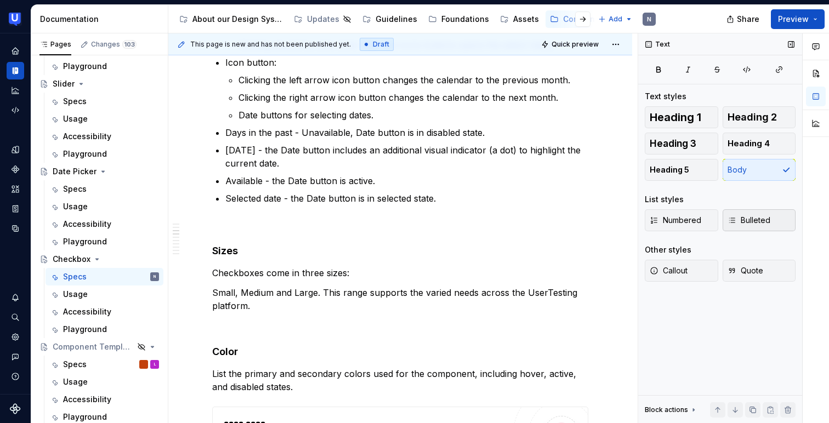
click at [740, 222] on span "Bulleted" at bounding box center [749, 220] width 43 height 11
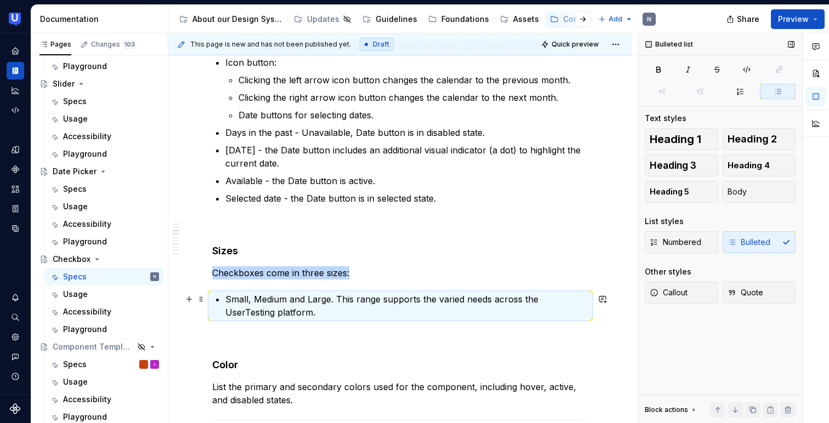
click at [256, 296] on p "Small, Medium and Large. This range supports the varied needs across the UserTe…" at bounding box center [406, 306] width 363 height 26
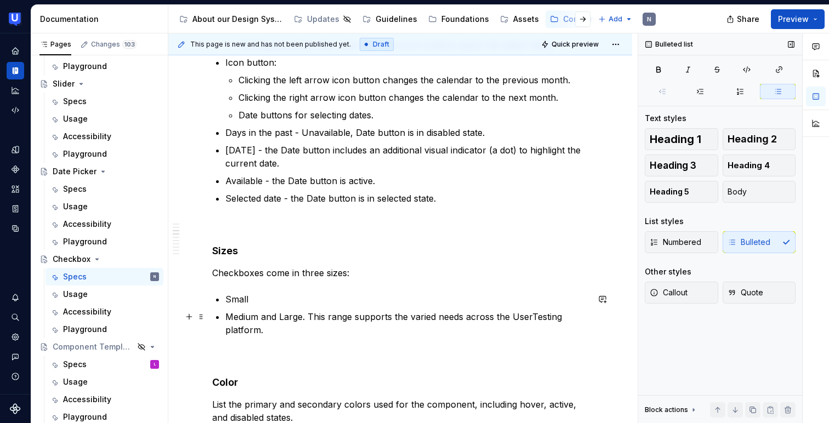
click at [279, 314] on p "Medium and Large. This range supports the varied needs across the UserTesting p…" at bounding box center [406, 323] width 363 height 26
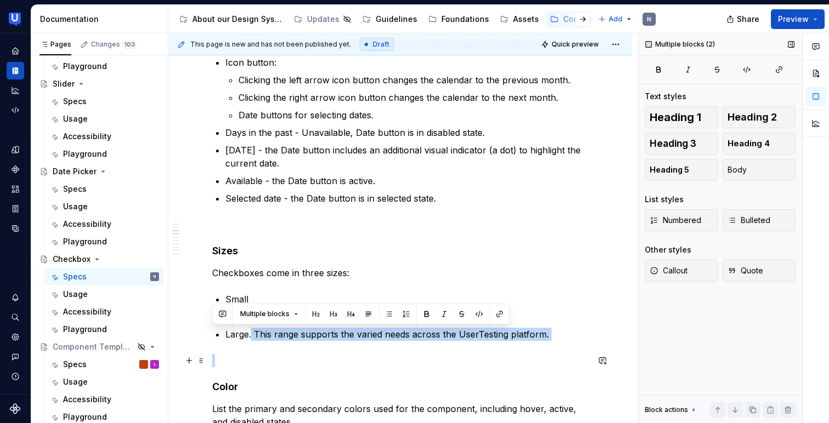
drag, startPoint x: 251, startPoint y: 335, endPoint x: 496, endPoint y: 363, distance: 246.7
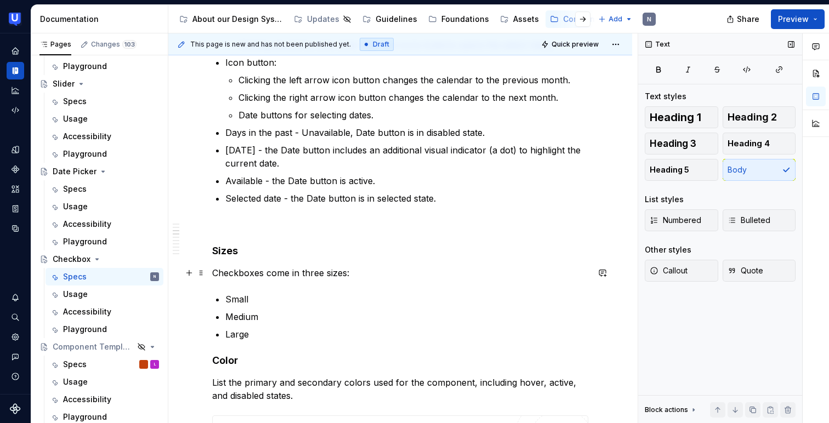
click at [360, 276] on p "Checkboxes come in three sizes:" at bounding box center [400, 273] width 376 height 13
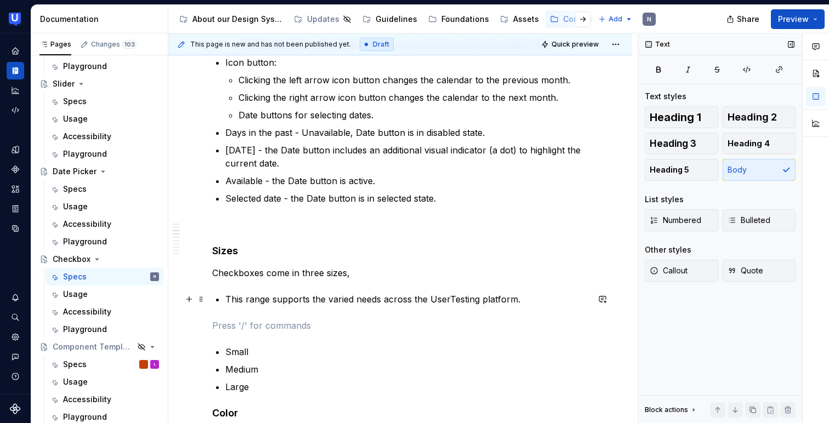
click at [230, 298] on p "This range supports the varied needs across the UserTesting platform." at bounding box center [406, 299] width 363 height 13
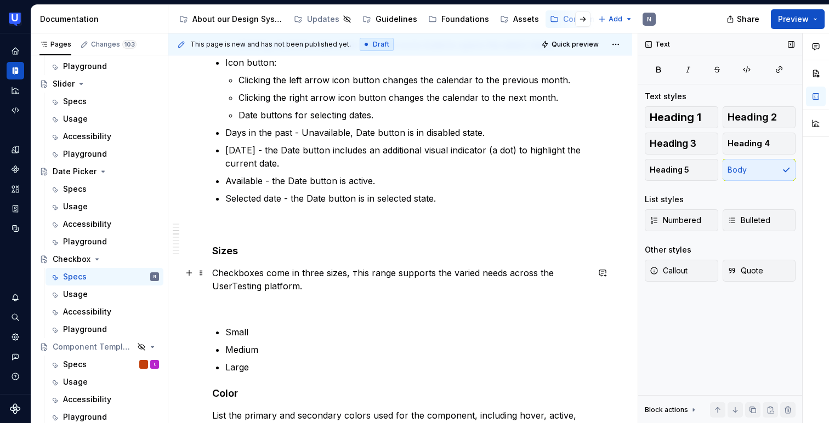
click at [323, 282] on p "Checkboxes come in three sizes, тhis range supports the varied needs across the…" at bounding box center [400, 280] width 376 height 26
click at [357, 272] on p "Checkboxes come in three sizes, тhis range supports the varied needs across the…" at bounding box center [400, 280] width 376 height 26
click at [344, 281] on p "Checkboxes come in three sizes, this range supports the varied needs across the…" at bounding box center [400, 280] width 376 height 26
click at [263, 308] on p at bounding box center [400, 306] width 376 height 13
click at [203, 303] on span at bounding box center [201, 305] width 9 height 15
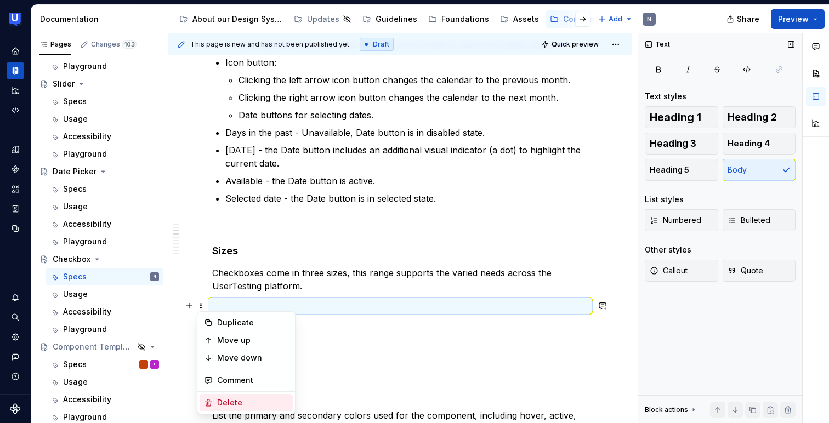
click at [221, 401] on div "Delete" at bounding box center [252, 403] width 71 height 11
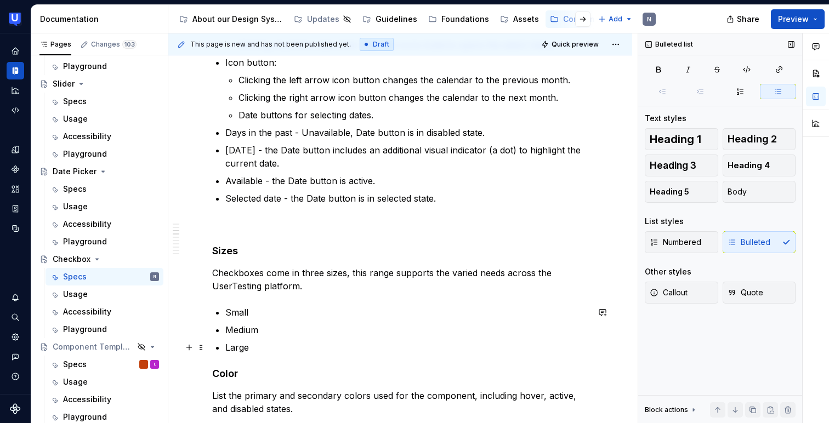
click at [389, 346] on p "Large" at bounding box center [406, 347] width 363 height 13
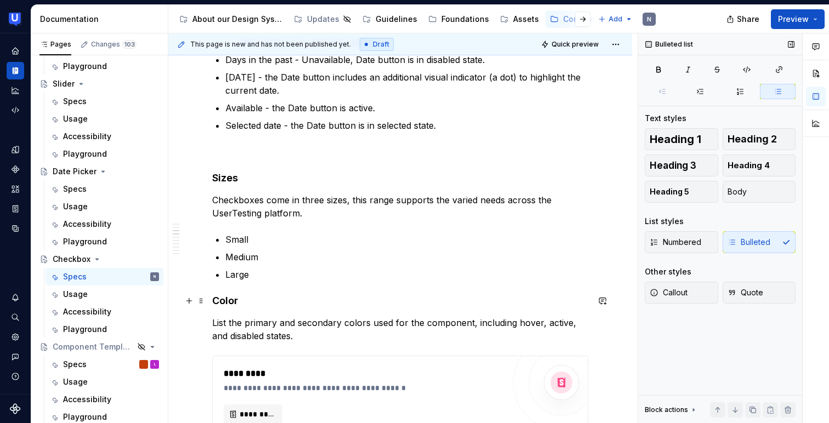
scroll to position [592, 0]
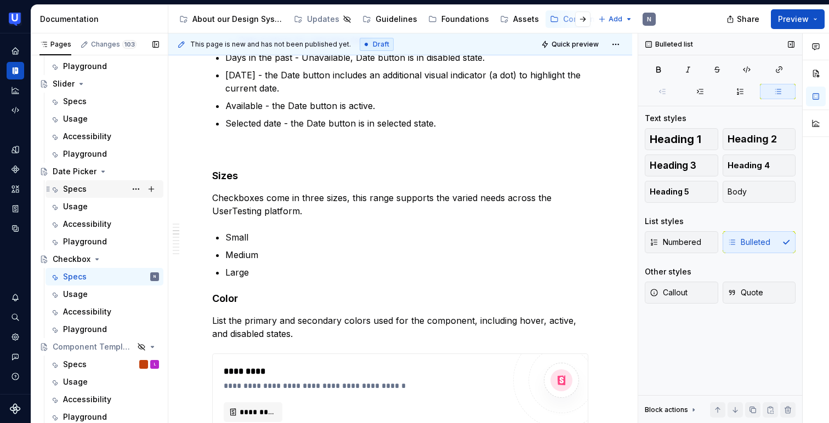
click at [93, 194] on div "Specs" at bounding box center [111, 189] width 96 height 15
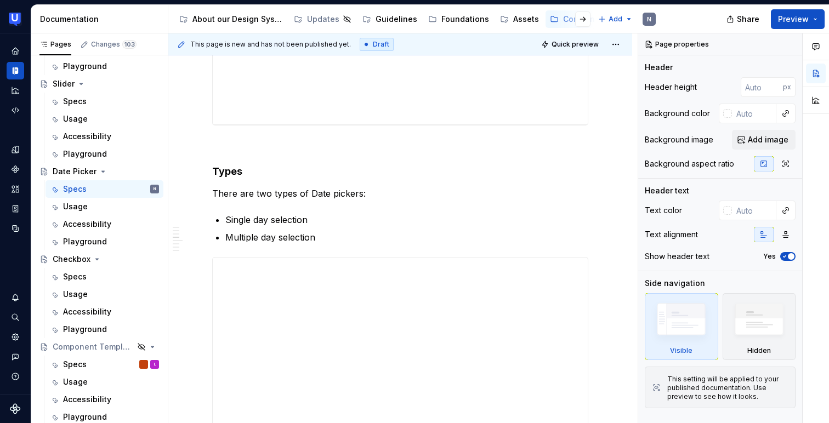
scroll to position [1320, 0]
click at [85, 276] on div "Specs" at bounding box center [75, 277] width 24 height 11
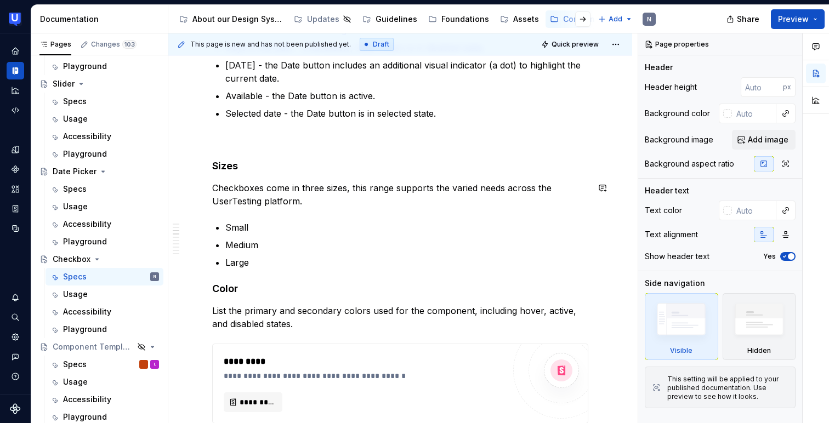
scroll to position [613, 0]
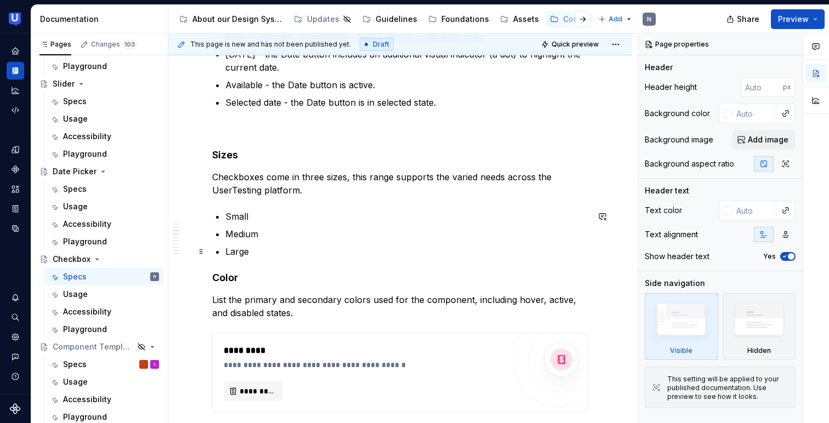
click at [282, 252] on p "Large" at bounding box center [406, 251] width 363 height 13
type textarea "*"
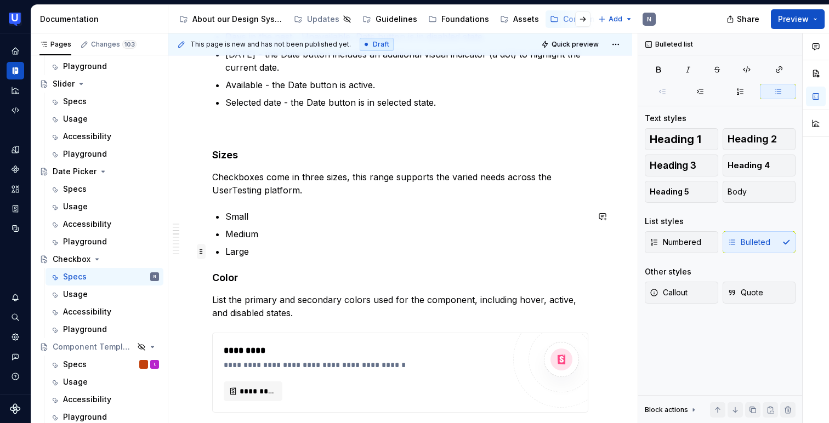
click at [205, 251] on span at bounding box center [201, 251] width 9 height 15
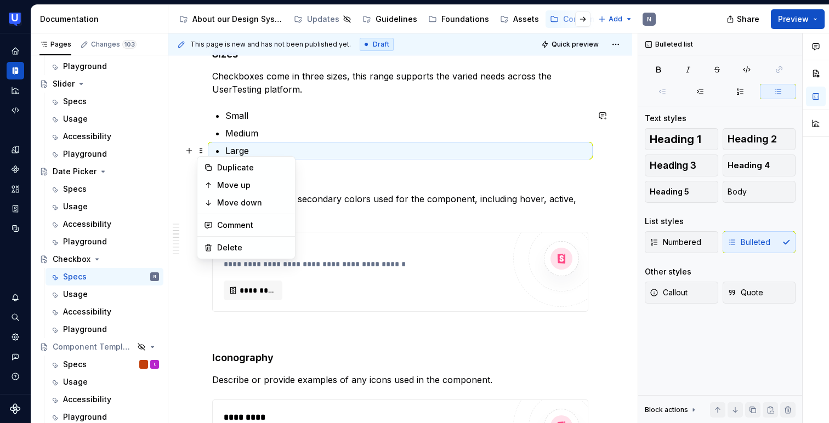
scroll to position [716, 0]
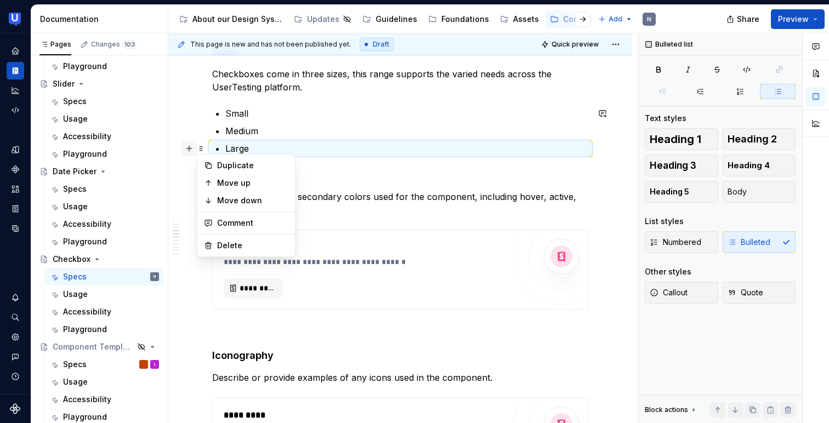
click at [193, 146] on button "button" at bounding box center [189, 148] width 15 height 15
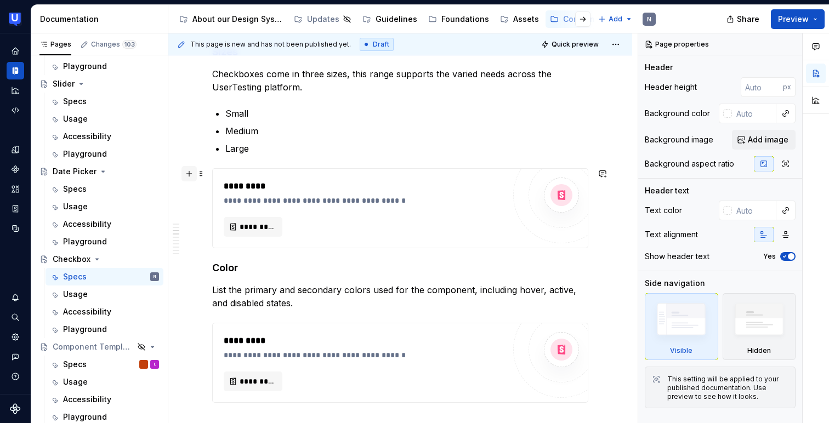
click at [188, 168] on button "button" at bounding box center [189, 173] width 15 height 15
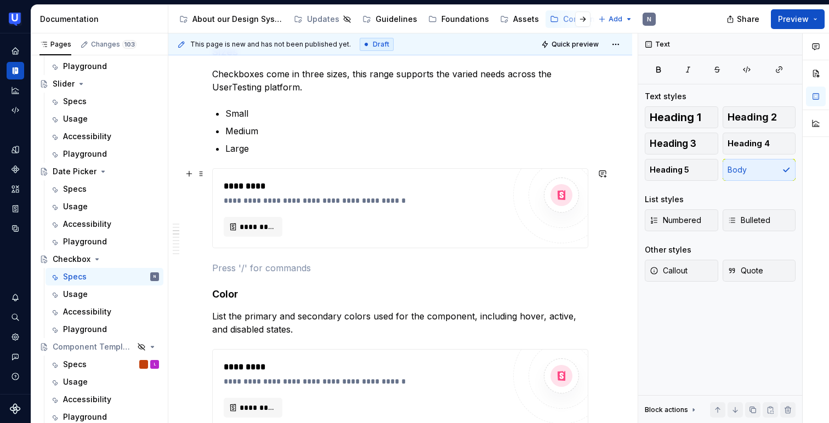
scroll to position [707, 0]
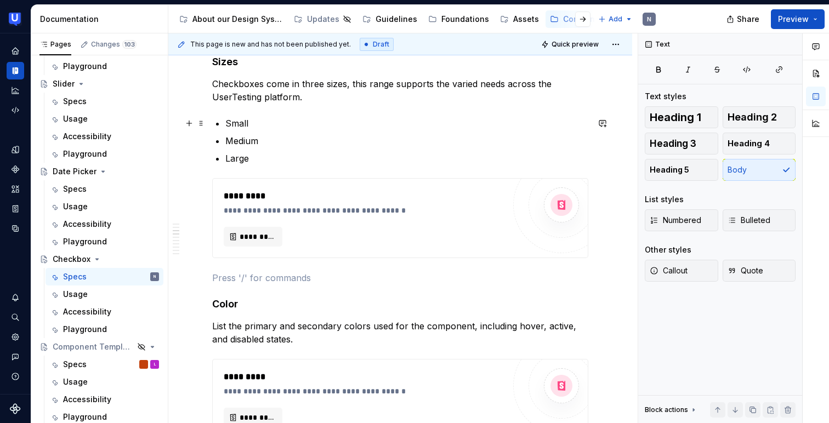
click at [242, 125] on p "Small" at bounding box center [406, 123] width 363 height 13
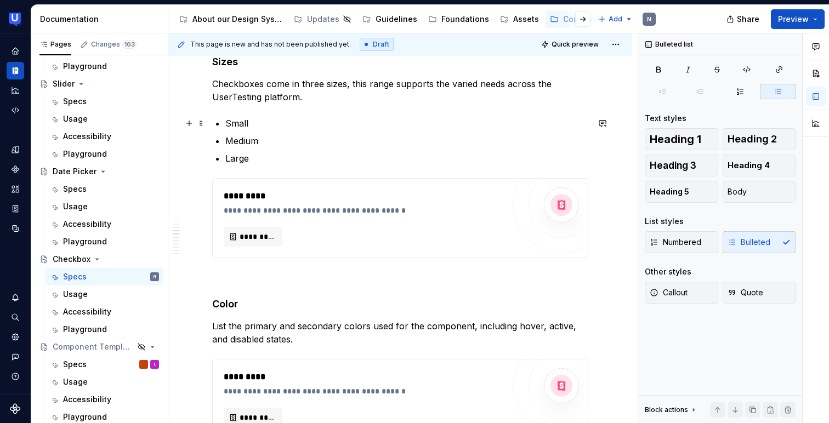
click at [263, 120] on p "Small" at bounding box center [406, 123] width 363 height 13
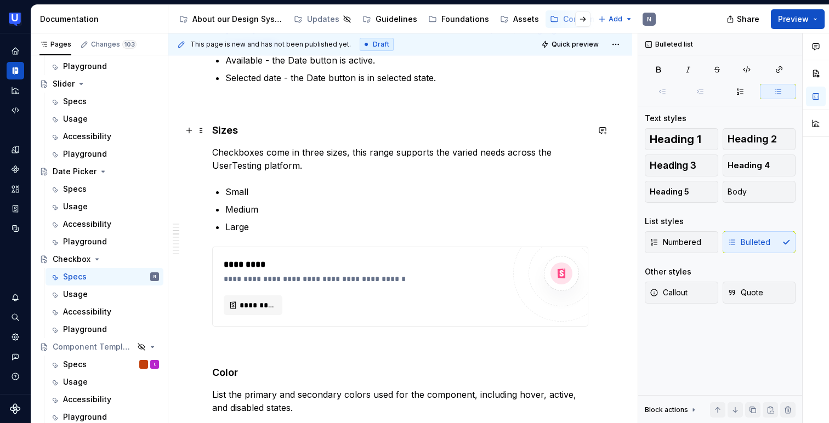
scroll to position [623, 0]
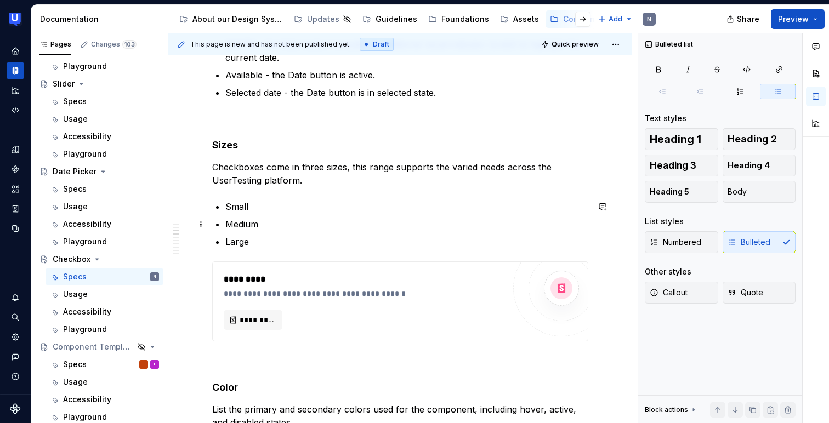
click at [274, 226] on p "Medium" at bounding box center [406, 224] width 363 height 13
click at [253, 205] on p "Small" at bounding box center [406, 206] width 363 height 13
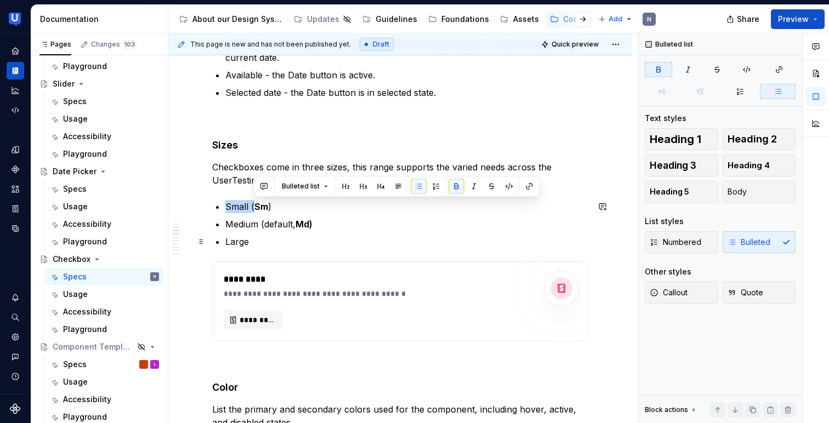
click at [275, 242] on p "Large" at bounding box center [406, 241] width 363 height 13
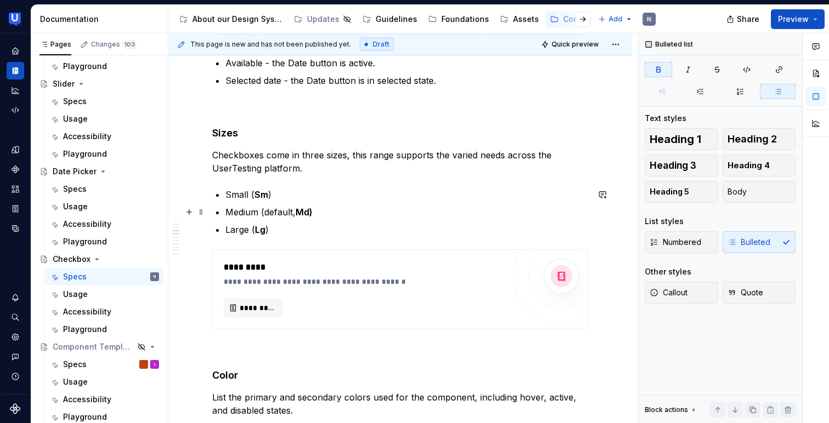
scroll to position [639, 0]
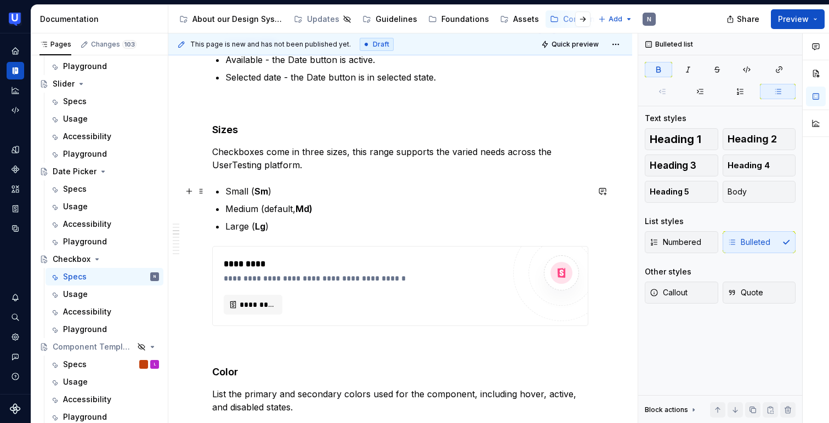
click at [309, 193] on p "Small ( Sm )" at bounding box center [406, 191] width 363 height 13
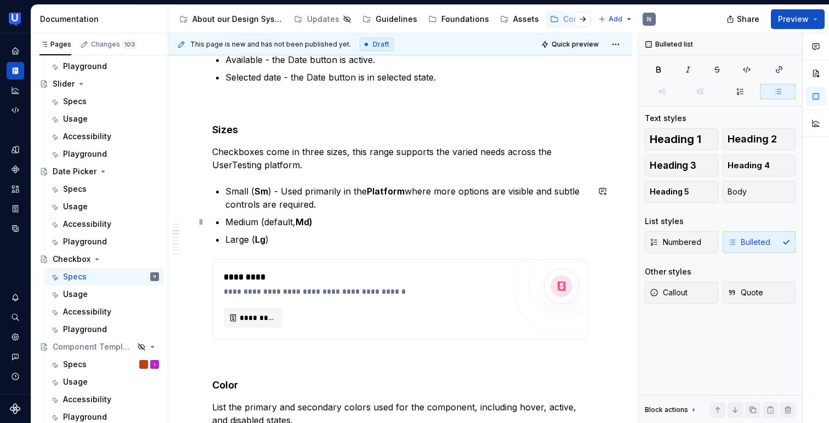
click at [337, 217] on p "Medium (default, Md)" at bounding box center [406, 222] width 363 height 13
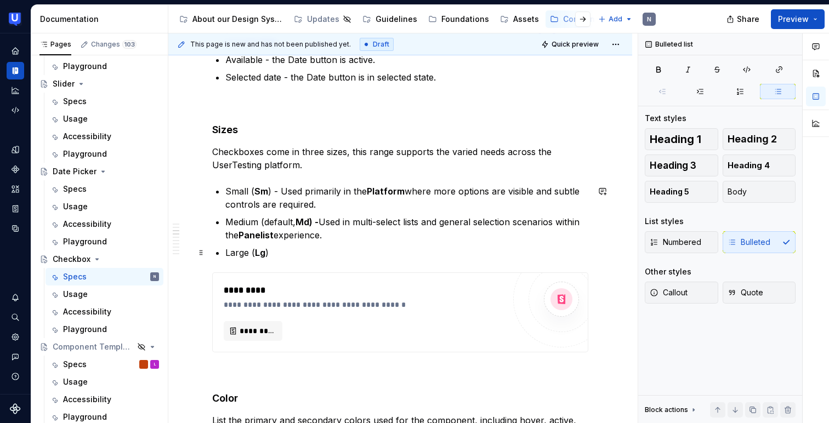
click at [328, 255] on p "Large ( Lg )" at bounding box center [406, 252] width 363 height 13
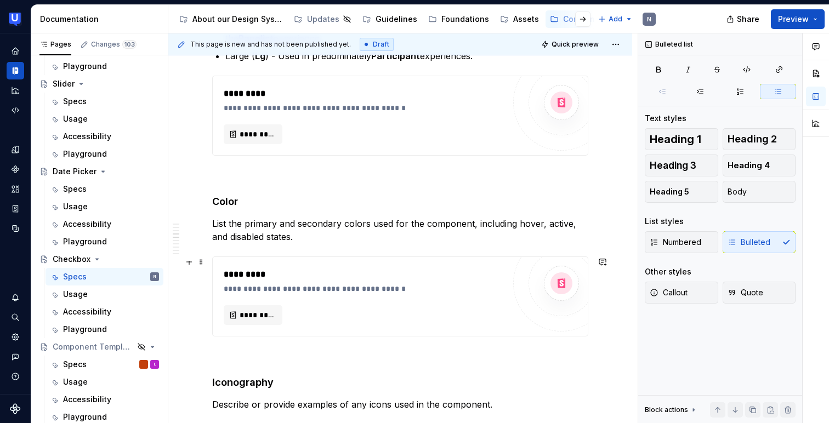
scroll to position [839, 0]
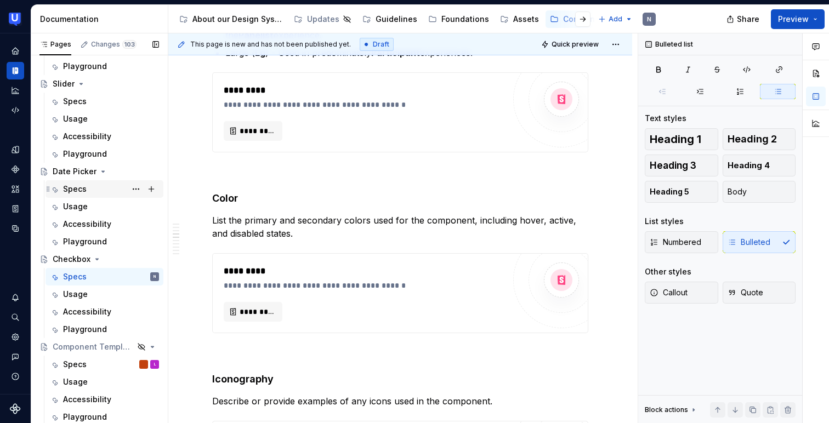
click at [94, 187] on div "Specs" at bounding box center [111, 189] width 96 height 15
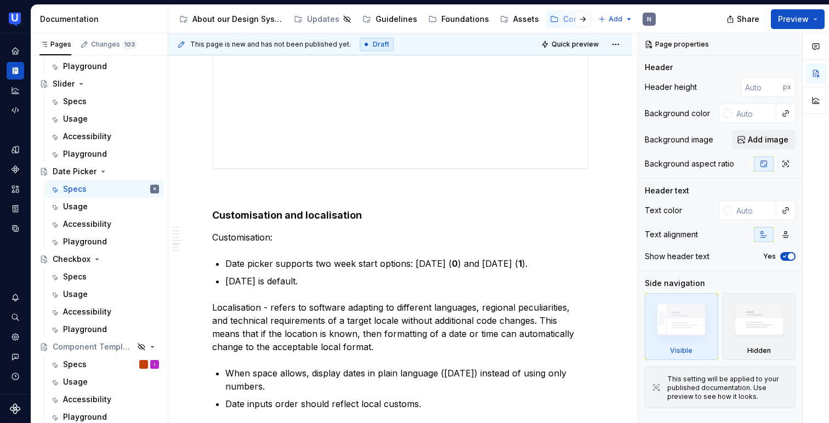
scroll to position [2093, 0]
click at [88, 279] on div "Specs" at bounding box center [111, 276] width 96 height 15
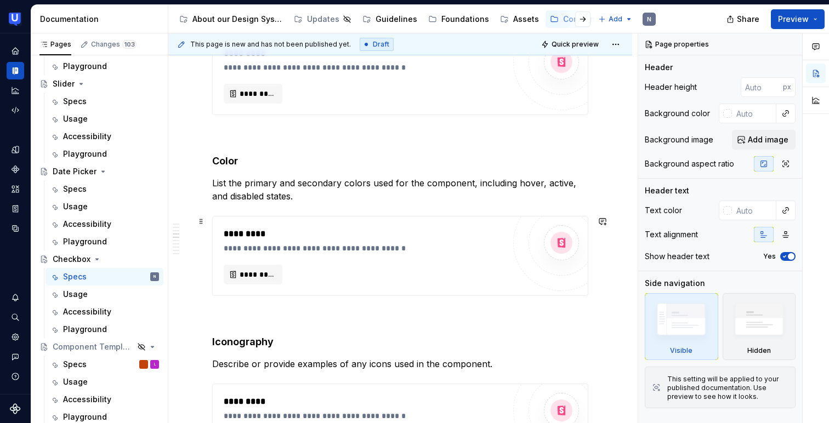
scroll to position [877, 0]
click at [219, 157] on strong "Color" at bounding box center [225, 161] width 26 height 12
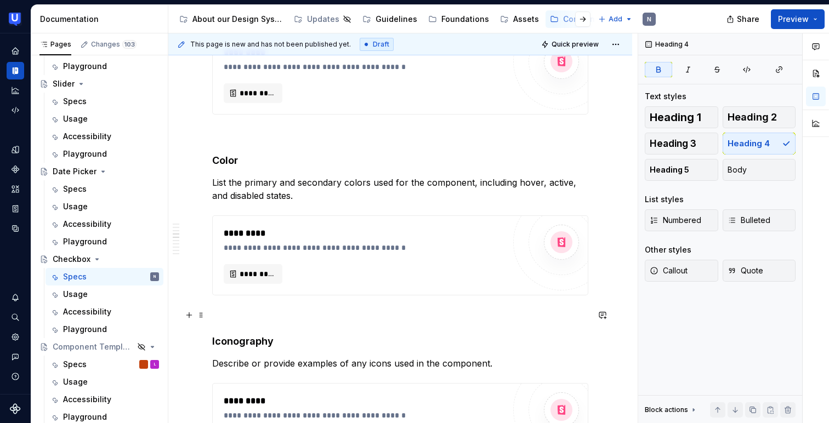
click at [234, 315] on p at bounding box center [400, 315] width 376 height 13
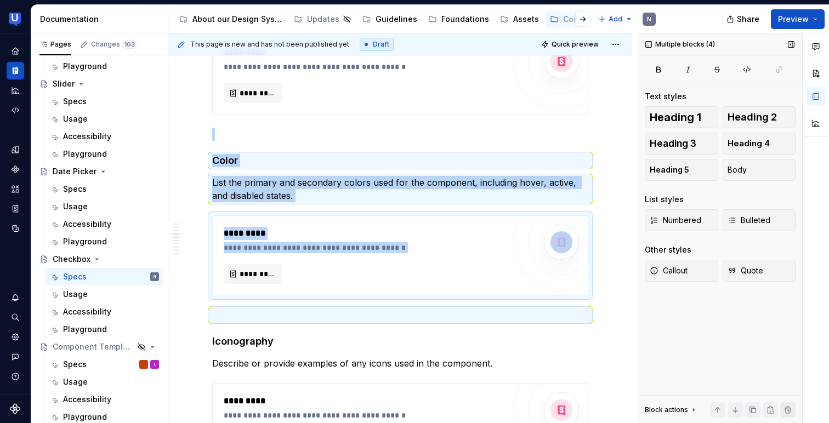
click at [782, 411] on button "button" at bounding box center [788, 410] width 15 height 15
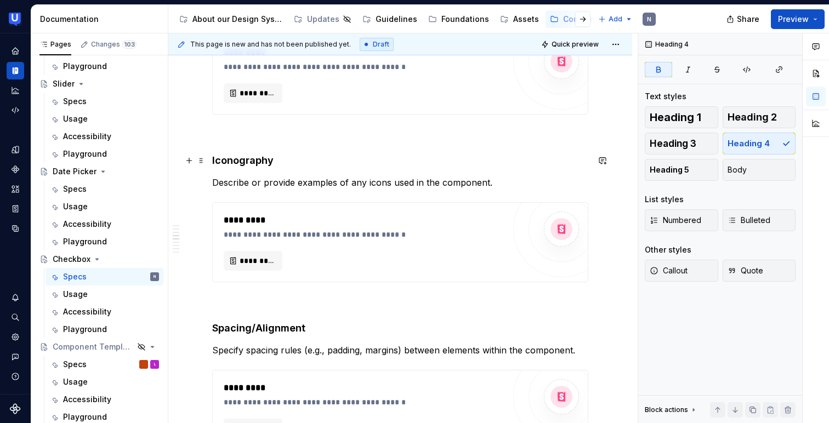
click at [367, 166] on h4 "Iconography" at bounding box center [400, 160] width 376 height 13
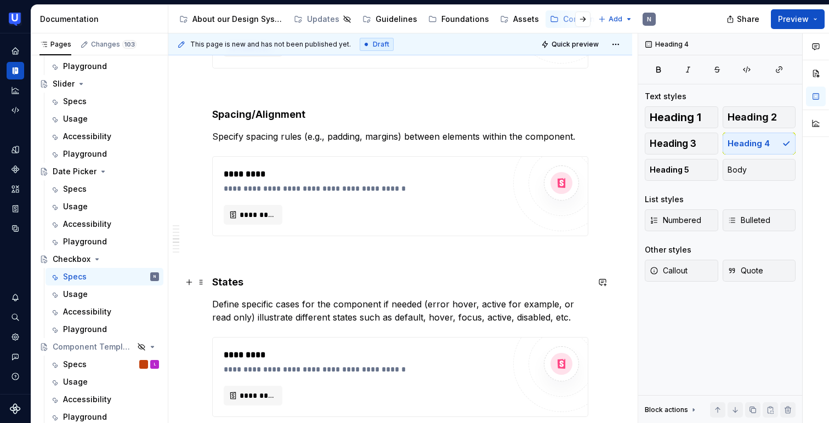
scroll to position [1095, 0]
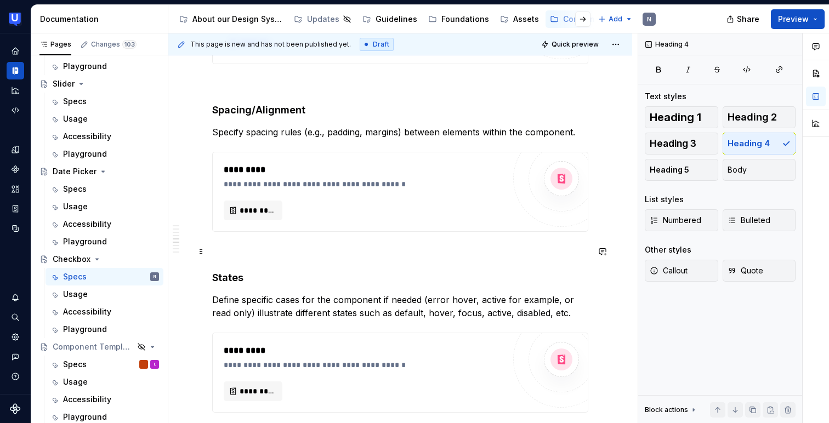
click at [348, 253] on p at bounding box center [400, 251] width 376 height 13
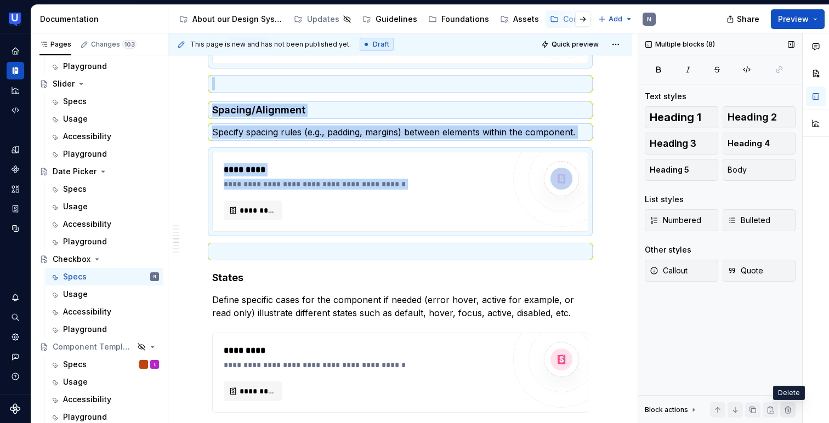
click at [785, 414] on button "button" at bounding box center [788, 410] width 15 height 15
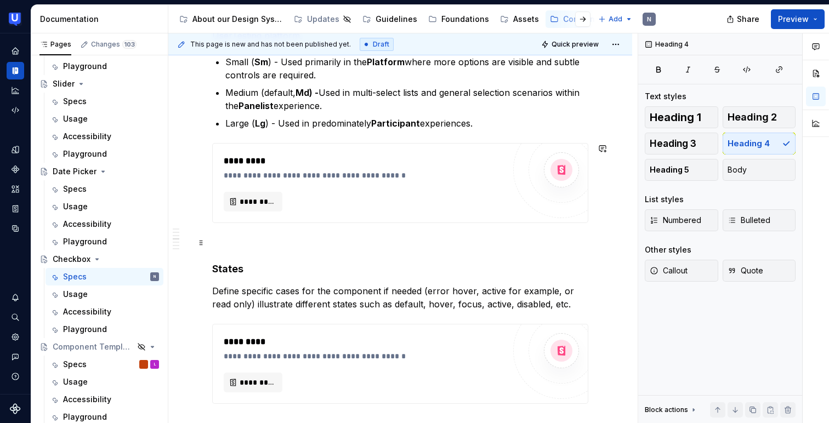
scroll to position [776, 0]
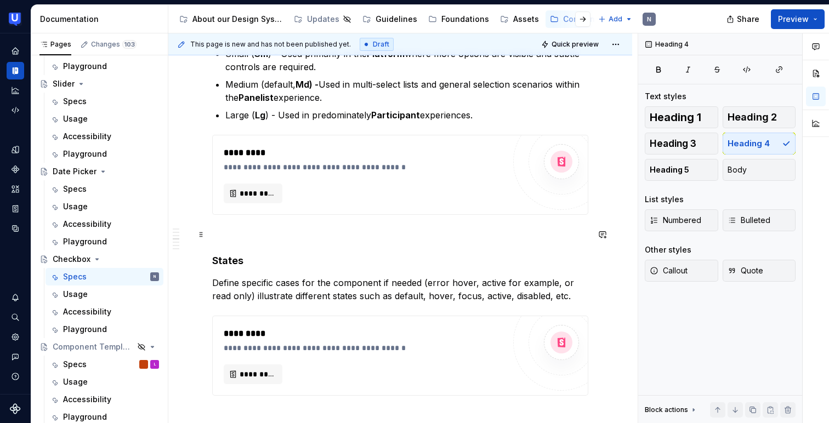
click at [312, 240] on p at bounding box center [400, 234] width 376 height 13
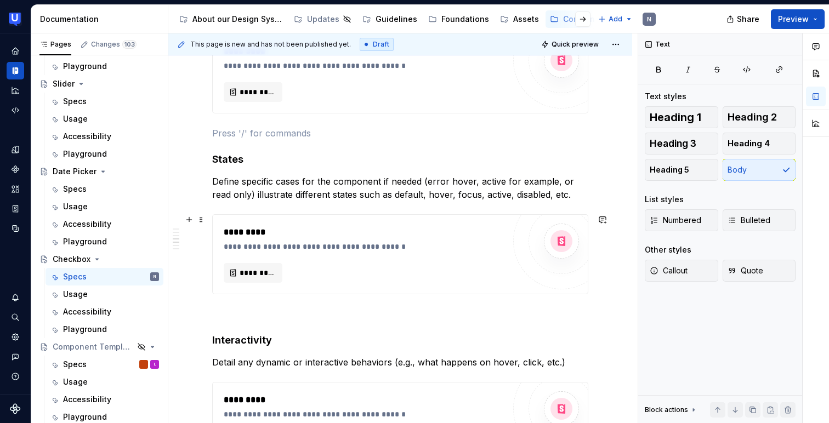
scroll to position [877, 0]
click at [92, 193] on div "Specs" at bounding box center [111, 189] width 96 height 15
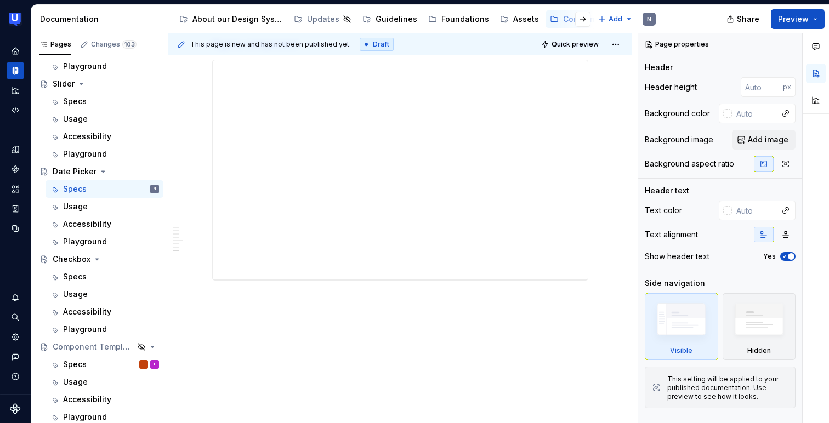
scroll to position [3602, 0]
click at [77, 277] on div "Specs" at bounding box center [75, 277] width 24 height 11
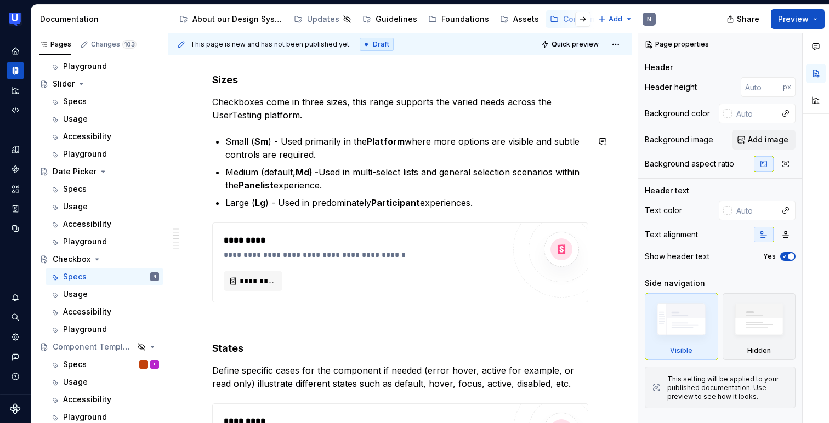
scroll to position [696, 0]
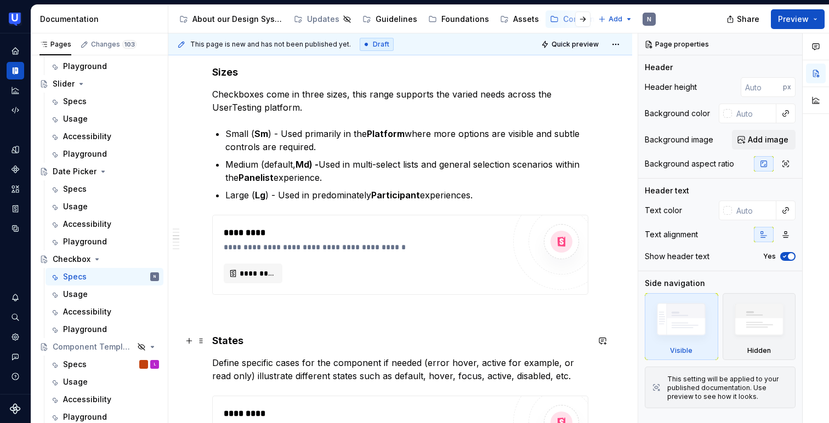
click at [235, 338] on h4 "States" at bounding box center [400, 341] width 376 height 13
type textarea "*"
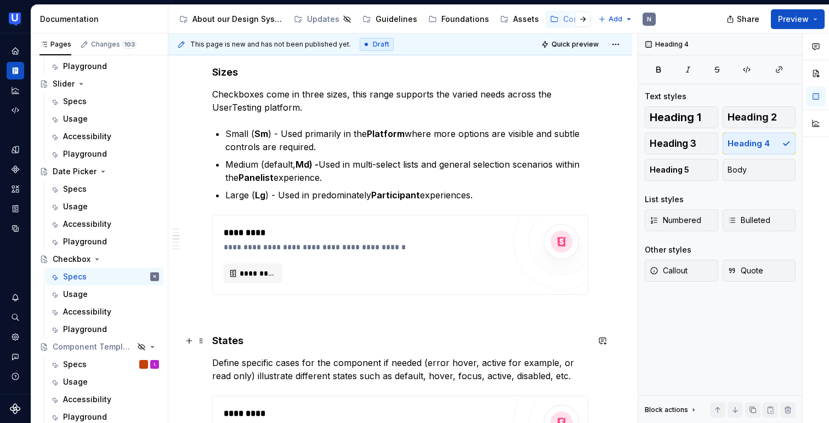
click at [235, 338] on h4 "States" at bounding box center [400, 341] width 376 height 13
type textarea "*"
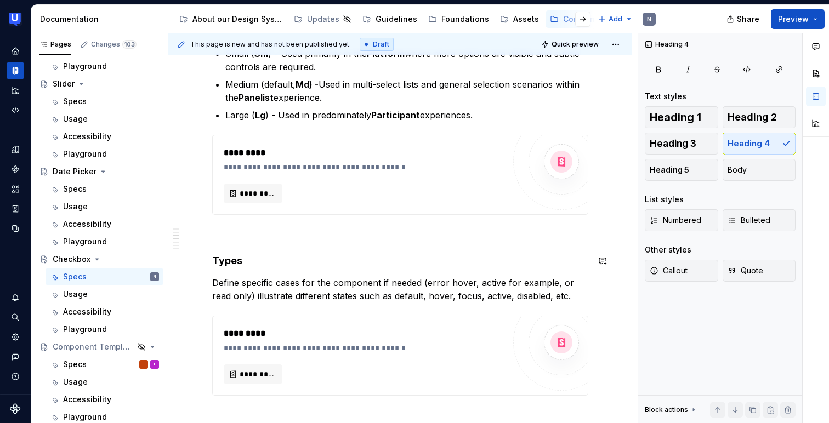
scroll to position [784, 0]
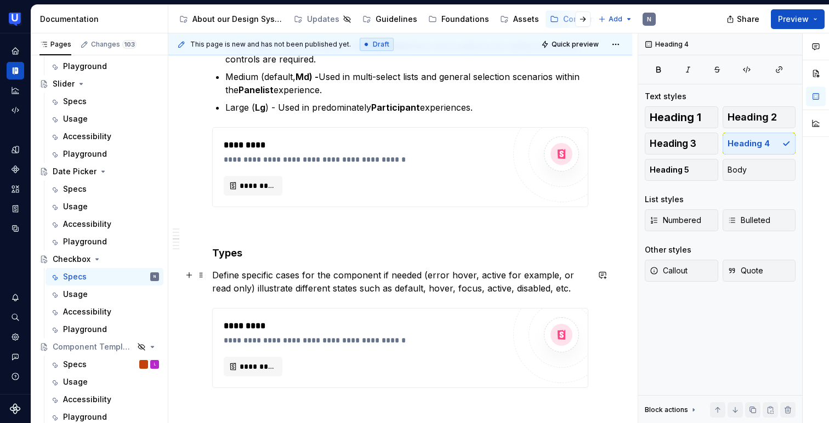
click at [291, 283] on p "Define specific cases for the component if needed (error hover, active for exam…" at bounding box center [400, 282] width 376 height 26
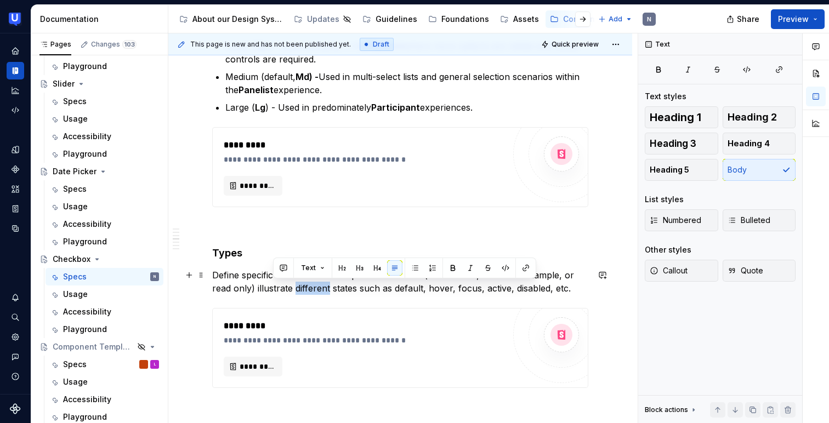
click at [291, 283] on p "Define specific cases for the component if needed (error hover, active for exam…" at bounding box center [400, 282] width 376 height 26
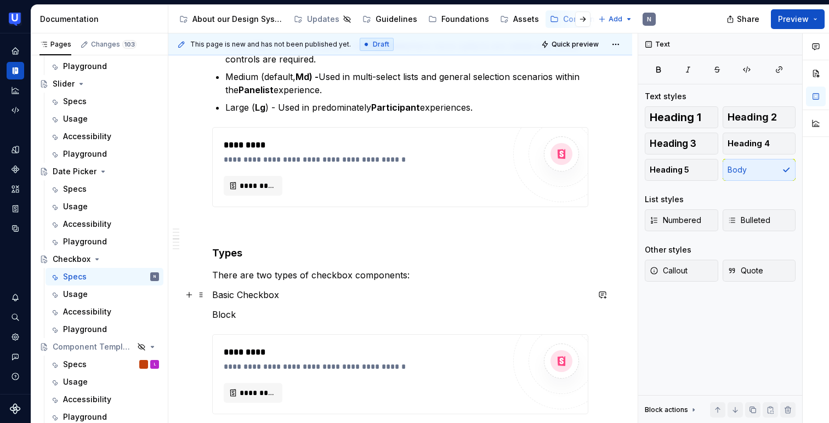
click at [220, 293] on p "Basic Checkbox" at bounding box center [400, 295] width 376 height 13
click at [738, 218] on span "Bulleted" at bounding box center [749, 220] width 43 height 11
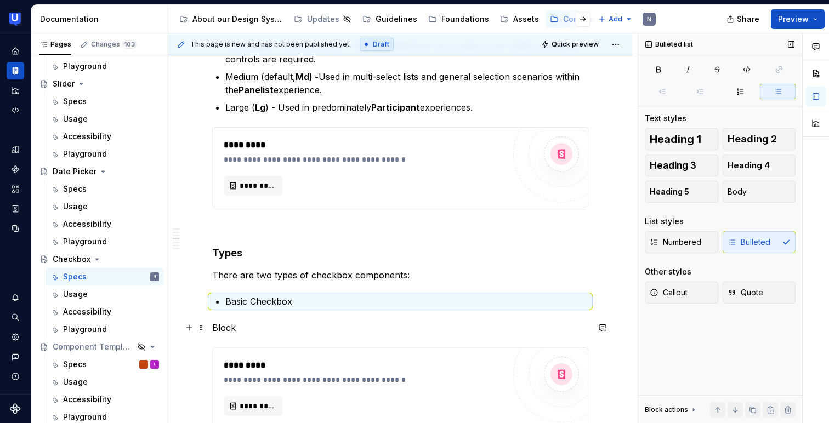
click at [216, 325] on p "Block" at bounding box center [400, 327] width 376 height 13
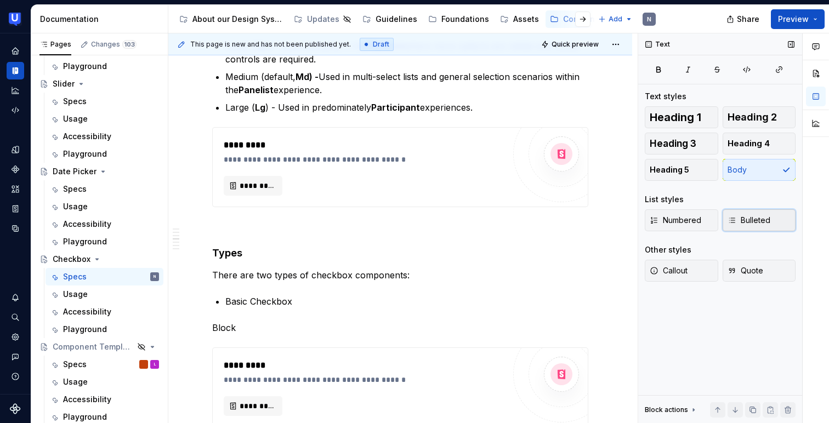
click at [754, 220] on span "Bulleted" at bounding box center [749, 220] width 43 height 11
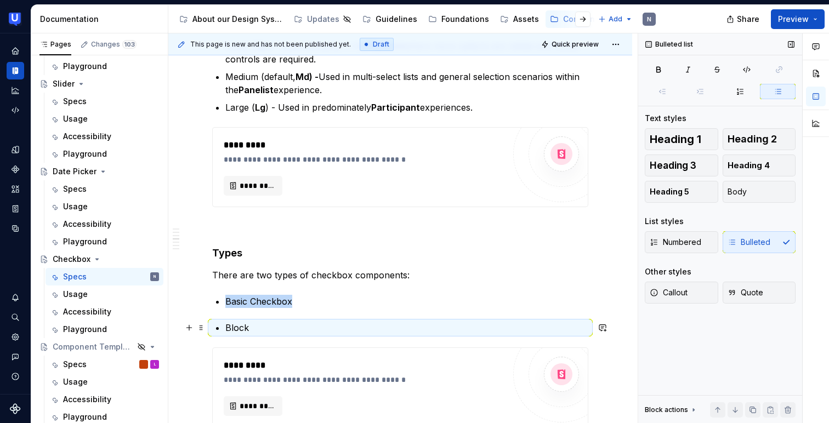
click at [329, 326] on p "Block" at bounding box center [406, 327] width 363 height 13
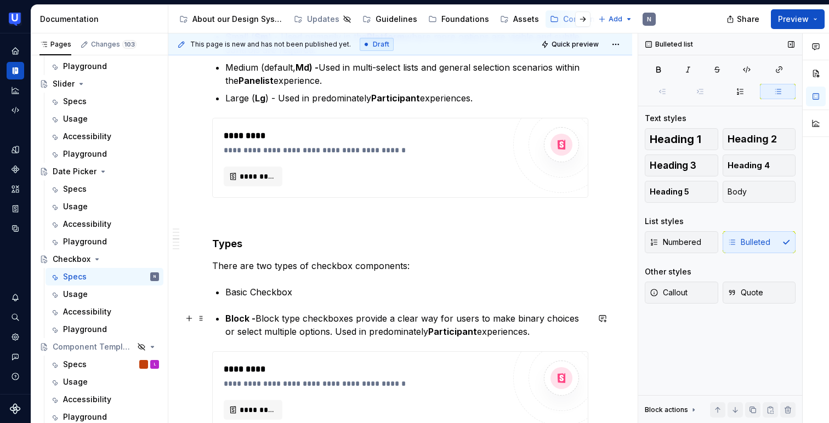
scroll to position [794, 0]
click at [267, 289] on p "Basic Checkbox" at bounding box center [406, 291] width 363 height 13
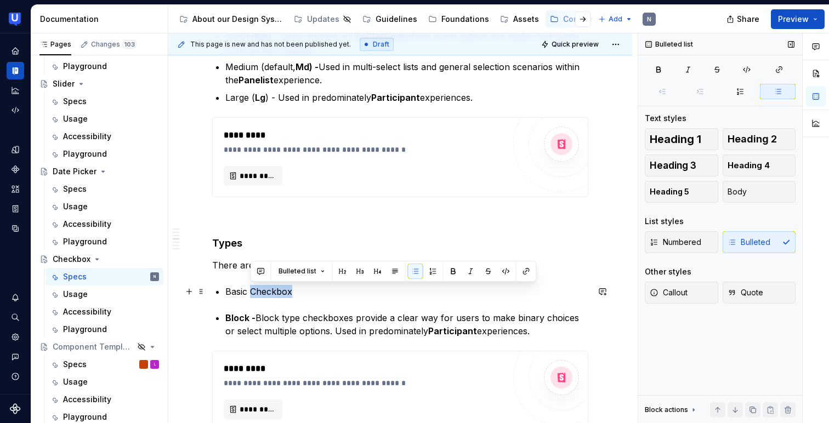
click at [267, 289] on p "Basic Checkbox" at bounding box center [406, 291] width 363 height 13
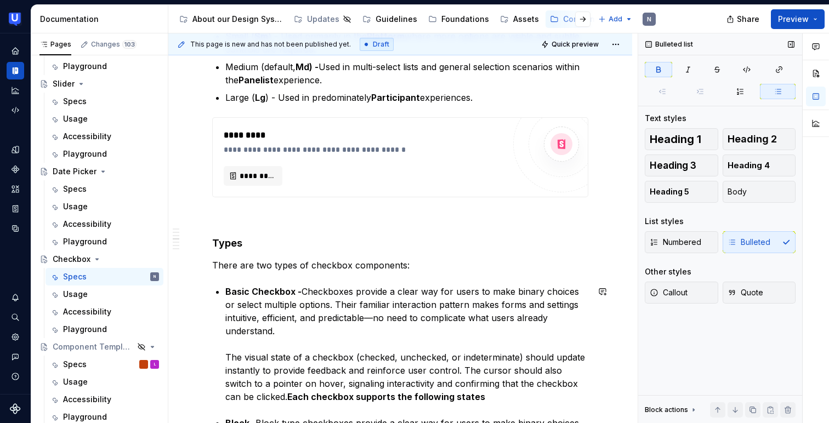
scroll to position [827, 0]
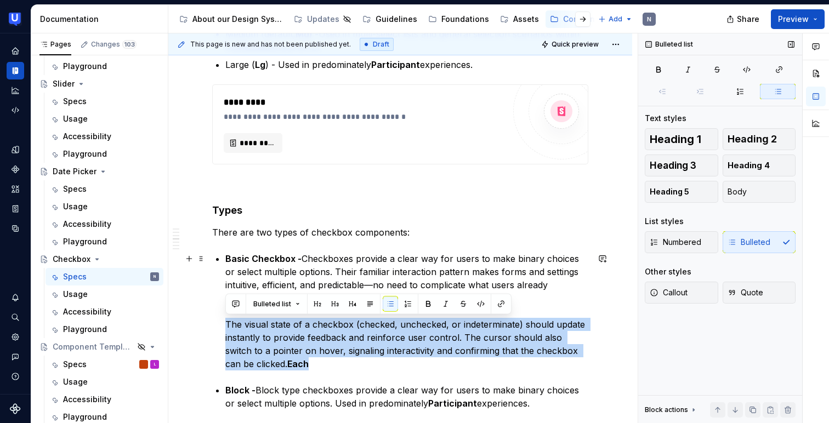
drag, startPoint x: 225, startPoint y: 322, endPoint x: 293, endPoint y: 369, distance: 82.9
click at [293, 369] on p "Basic Checkbox - Checkboxes provide a clear way for users to make binary choice…" at bounding box center [406, 311] width 363 height 118
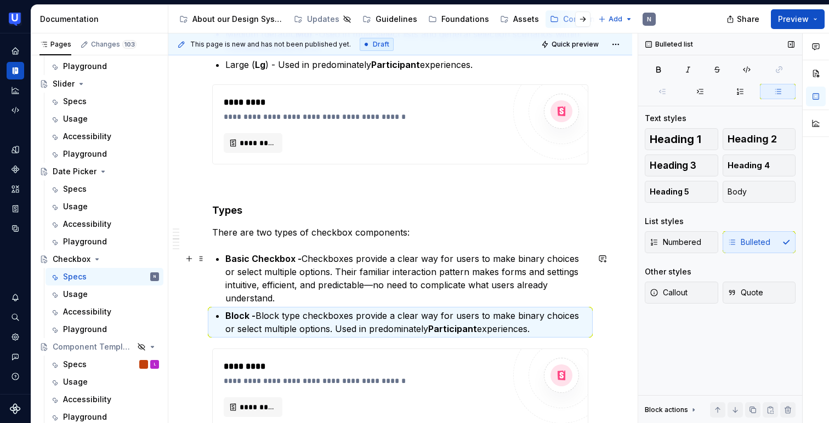
click at [323, 289] on p "Basic Checkbox - Checkboxes provide a clear way for users to make binary choice…" at bounding box center [406, 278] width 363 height 53
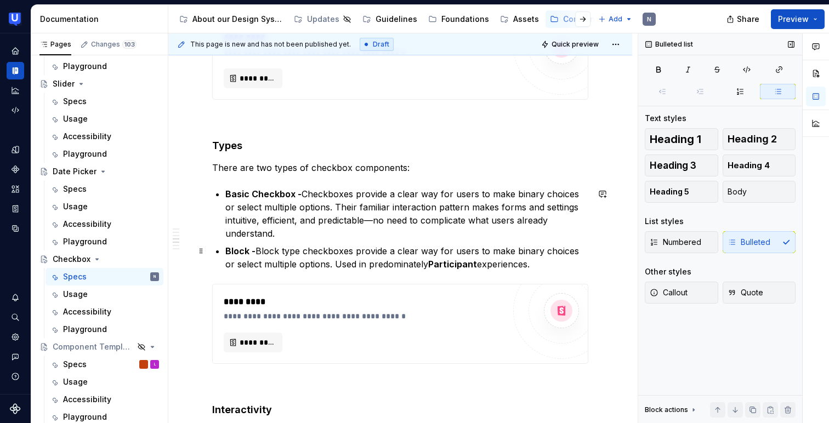
scroll to position [901, 0]
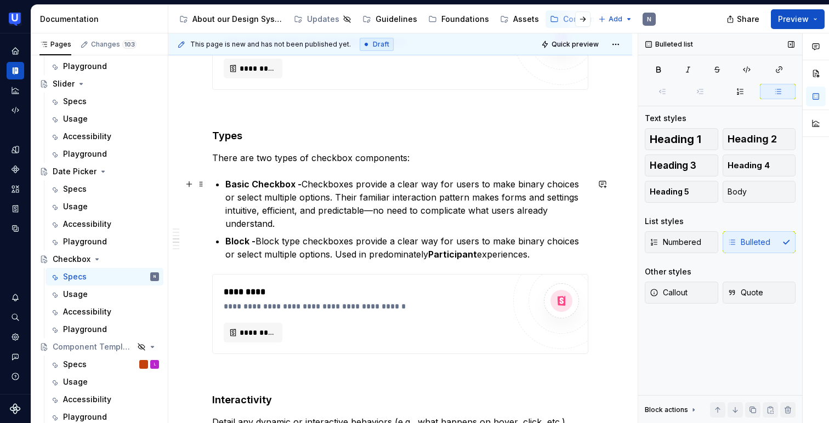
click at [319, 224] on p "Basic Checkbox - Checkboxes provide a clear way for users to make binary choice…" at bounding box center [406, 204] width 363 height 53
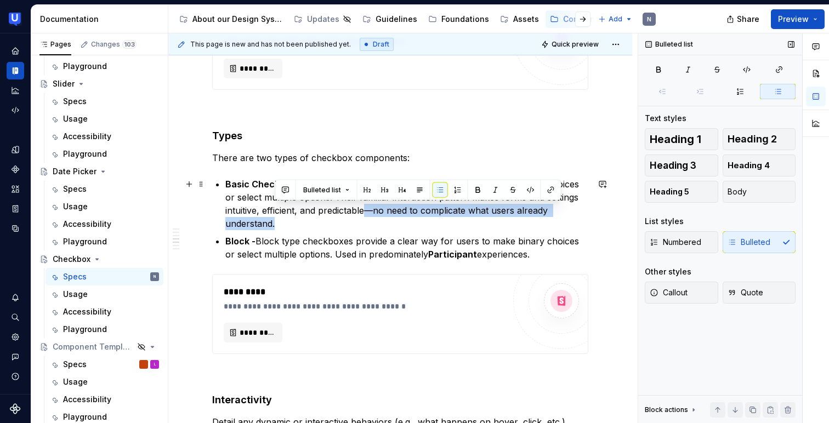
drag, startPoint x: 369, startPoint y: 206, endPoint x: 384, endPoint y: 225, distance: 24.2
click at [384, 225] on p "Basic Checkbox - Checkboxes provide a clear way for users to make binary choice…" at bounding box center [406, 204] width 363 height 53
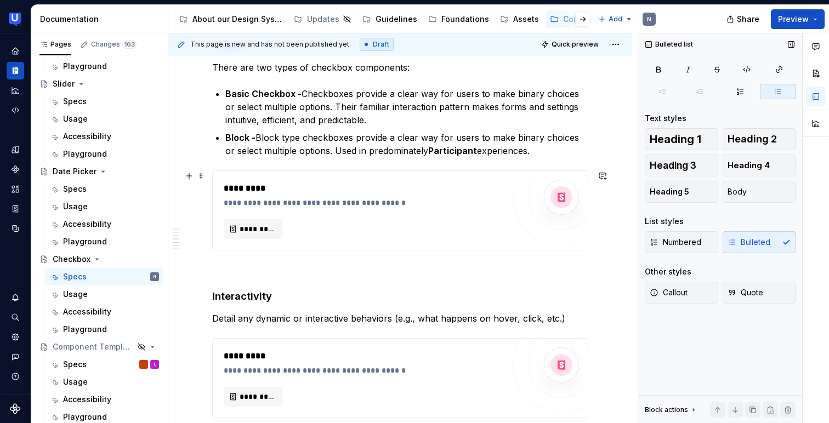
scroll to position [1008, 0]
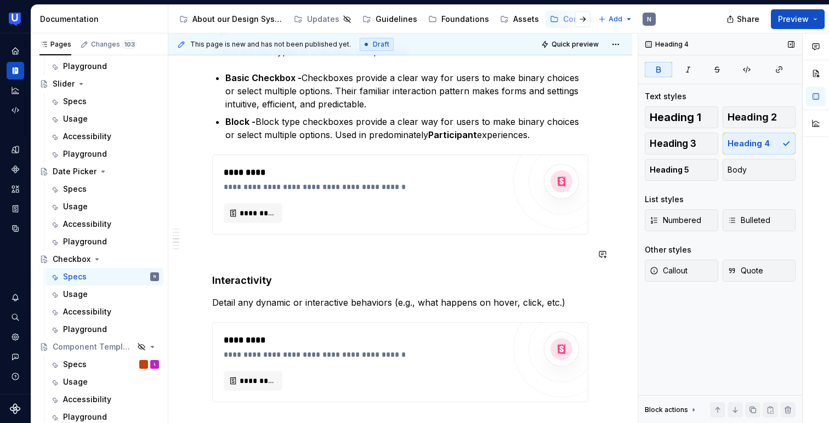
click at [260, 300] on p "Detail any dynamic or interactive behaviors (e.g., what happens on hover, click…" at bounding box center [400, 302] width 376 height 13
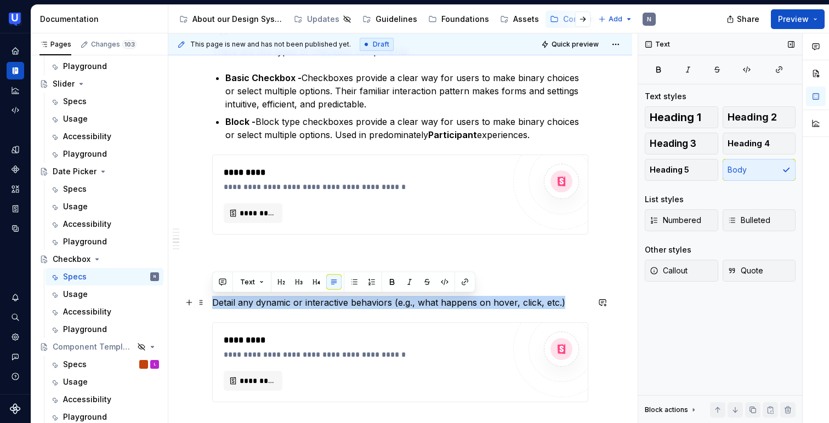
click at [260, 300] on p "Detail any dynamic or interactive behaviors (e.g., what happens on hover, click…" at bounding box center [400, 302] width 376 height 13
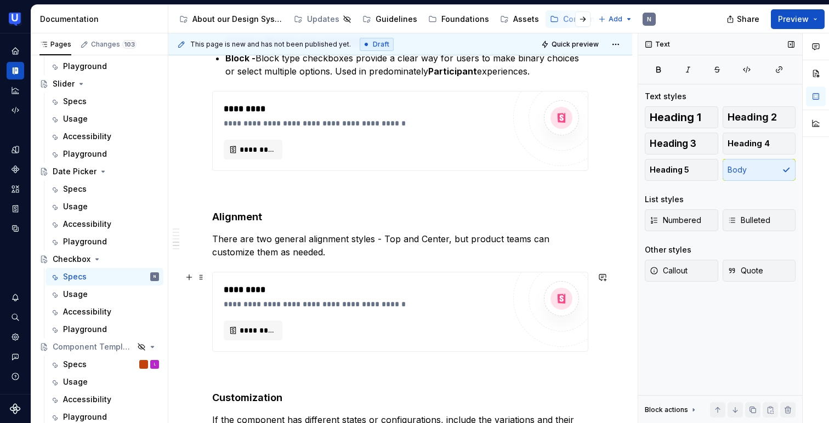
scroll to position [1080, 0]
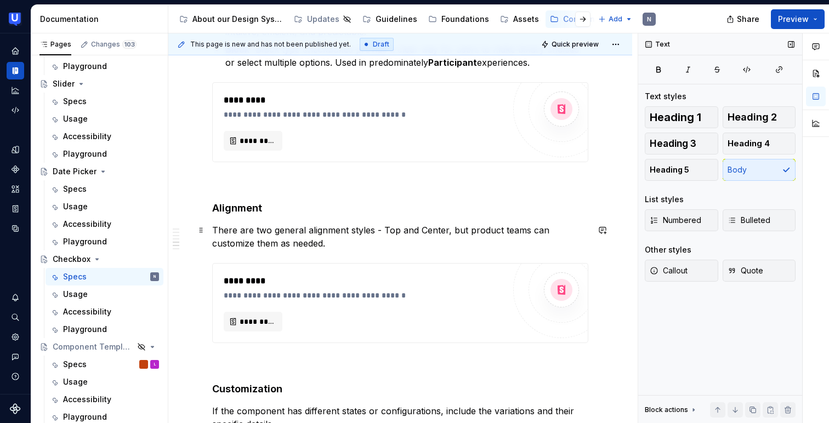
click at [383, 228] on p "There are two general alignment styles - Top and Center, but product teams can …" at bounding box center [400, 237] width 376 height 26
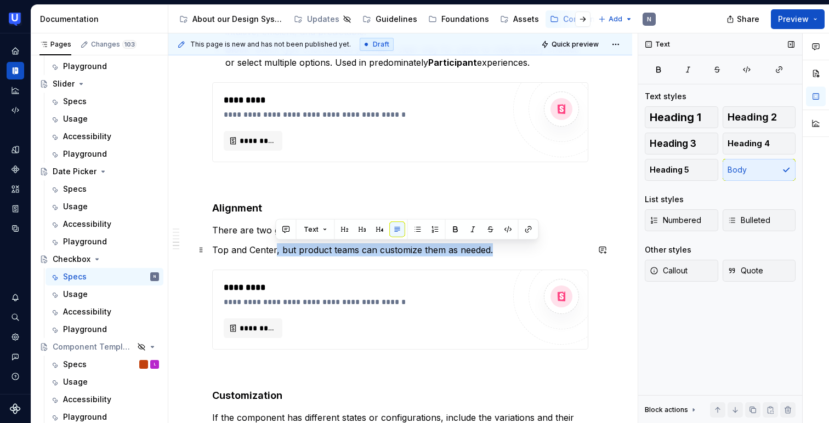
drag, startPoint x: 276, startPoint y: 249, endPoint x: 509, endPoint y: 248, distance: 233.1
click at [509, 248] on p "Top and Center, but product teams can customize them as needed." at bounding box center [400, 250] width 376 height 13
copy p ", but product teams can customize them as needed."
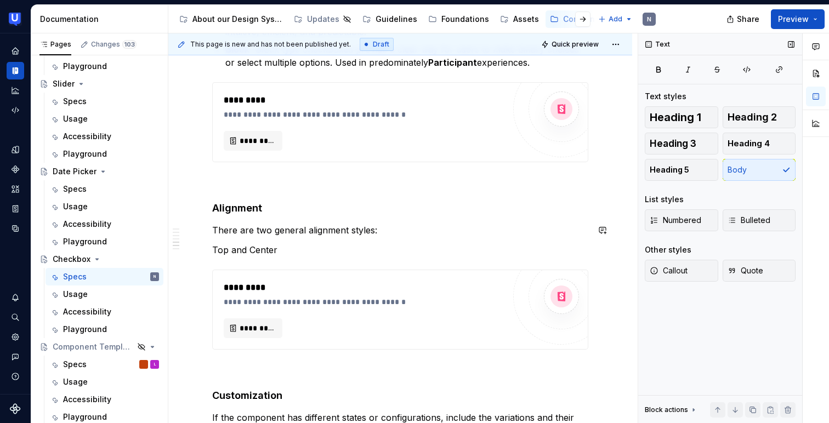
click at [415, 227] on p "There are two general alignment styles:" at bounding box center [400, 230] width 376 height 13
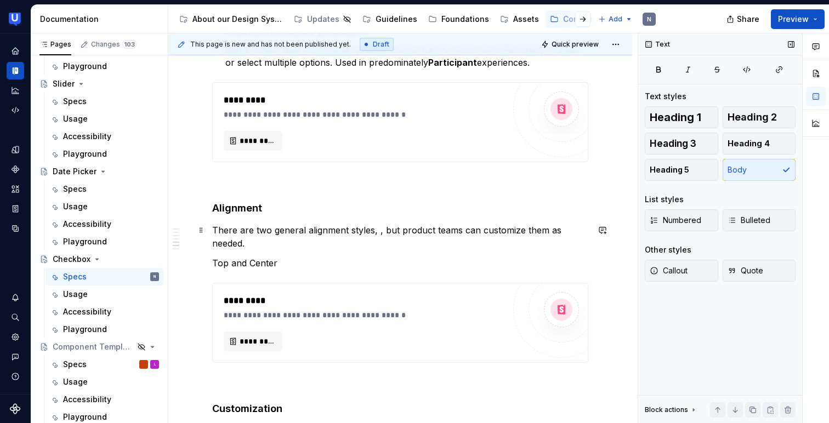
click at [378, 233] on p "There are two general alignment styles, , but product teams can customize them …" at bounding box center [400, 237] width 376 height 26
click at [514, 230] on p "There are two general alignment styles, but product teams can customize them as…" at bounding box center [400, 237] width 376 height 26
click at [589, 228] on p "There are two general alignment styles, but product teams can customise them as…" at bounding box center [400, 237] width 376 height 26
click at [215, 257] on p "Top and Center" at bounding box center [400, 263] width 376 height 13
click at [749, 218] on span "Bulleted" at bounding box center [749, 220] width 43 height 11
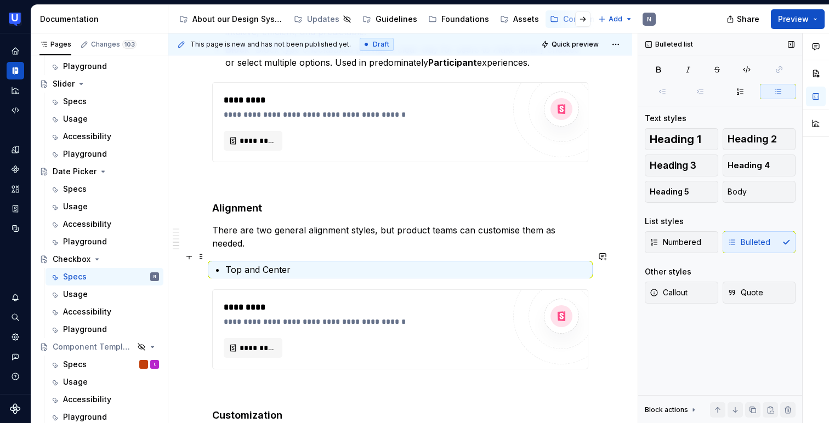
click at [261, 263] on p "Top and Center" at bounding box center [406, 269] width 363 height 13
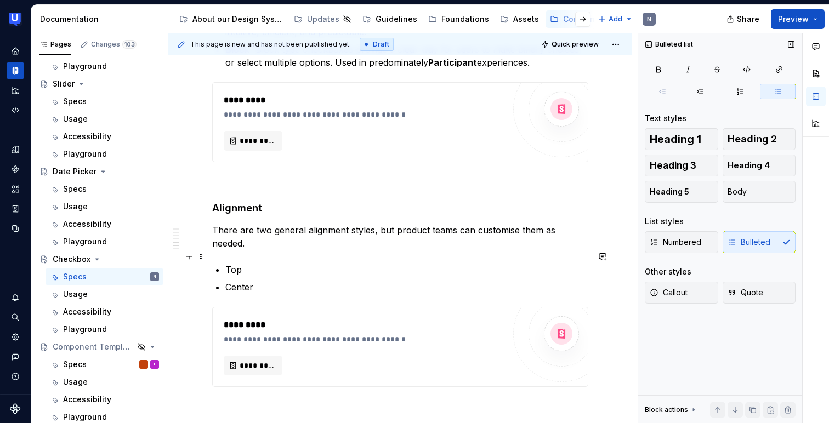
click at [234, 263] on p "Top" at bounding box center [406, 269] width 363 height 13
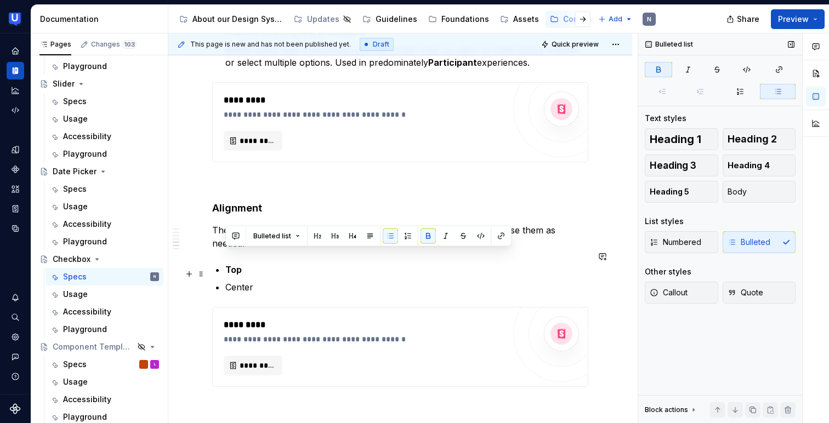
click at [238, 281] on p "Center" at bounding box center [406, 287] width 363 height 13
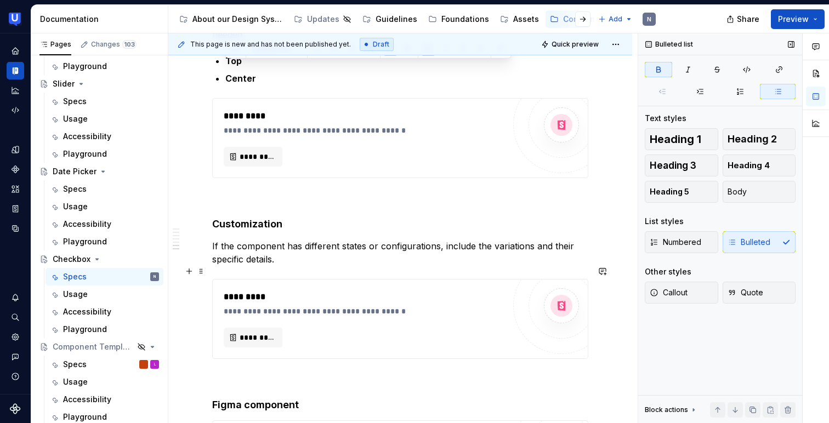
scroll to position [1291, 0]
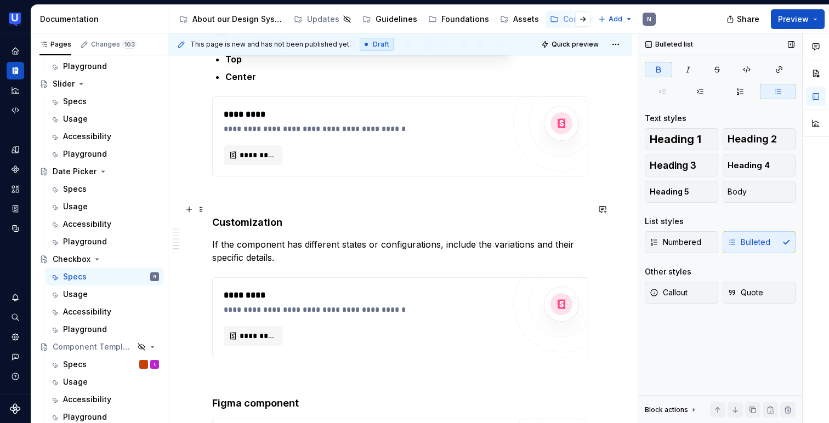
click at [245, 216] on h4 "Customization" at bounding box center [400, 222] width 376 height 13
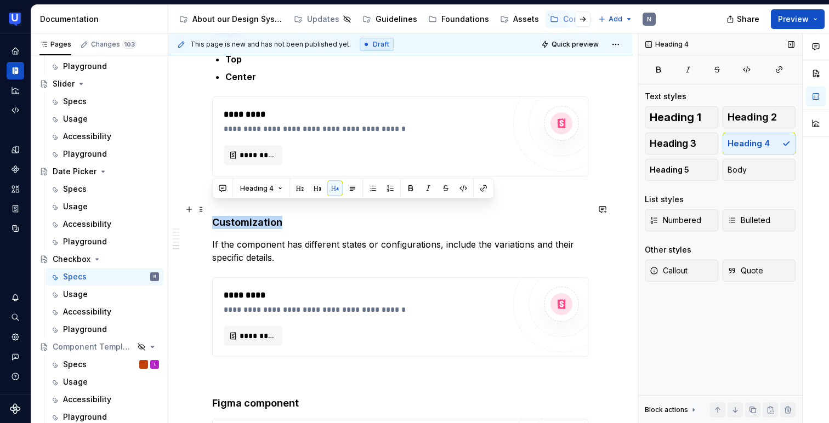
click at [245, 216] on h4 "Customization" at bounding box center [400, 222] width 376 height 13
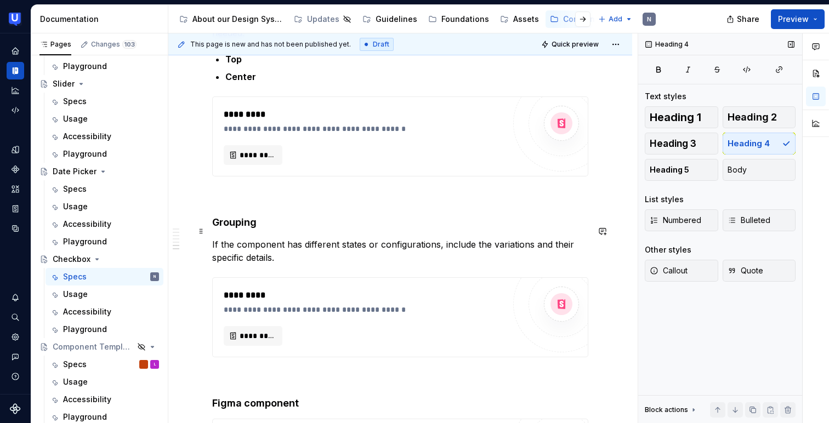
click at [266, 241] on p "If the component has different states or configurations, include the variations…" at bounding box center [400, 251] width 376 height 26
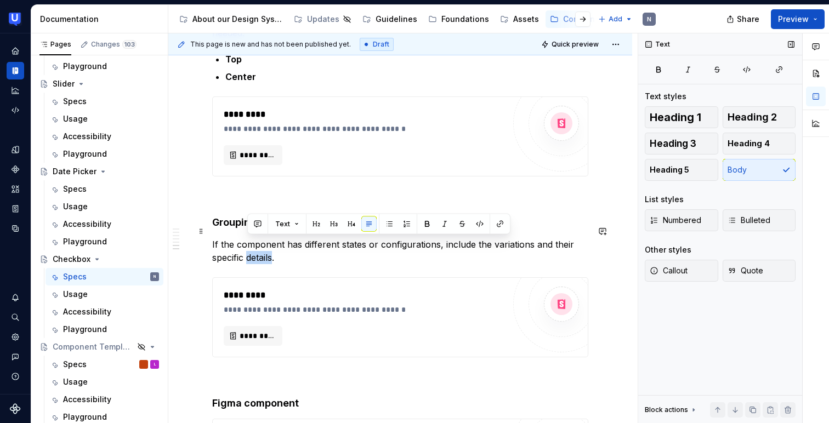
click at [266, 241] on p "If the component has different states or configurations, include the variations…" at bounding box center [400, 251] width 376 height 26
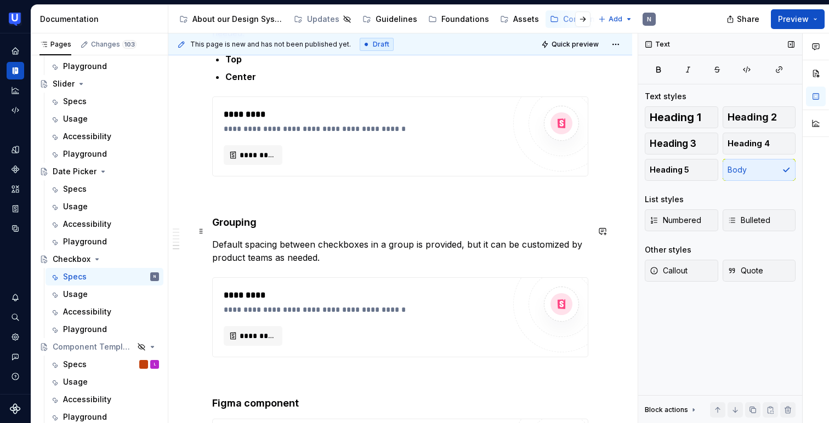
click at [557, 238] on p "Default spacing between checkboxes in a group is provided, but it can be custom…" at bounding box center [400, 251] width 376 height 26
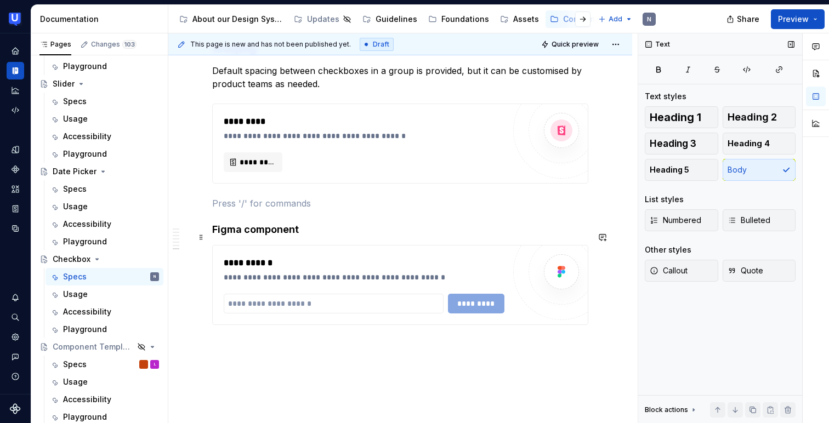
scroll to position [1476, 0]
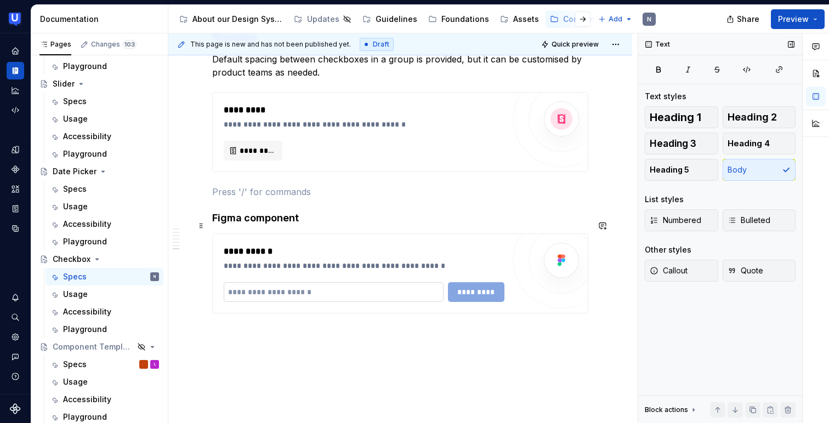
click at [337, 283] on input "text" at bounding box center [334, 293] width 220 height 20
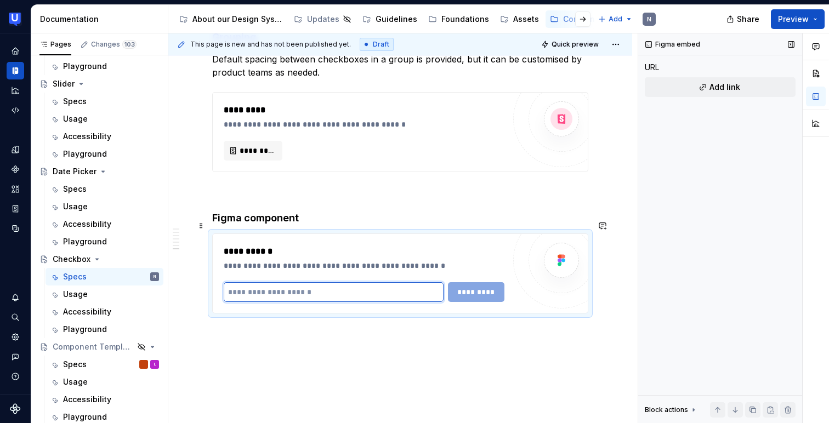
paste input "**********"
type input "**********"
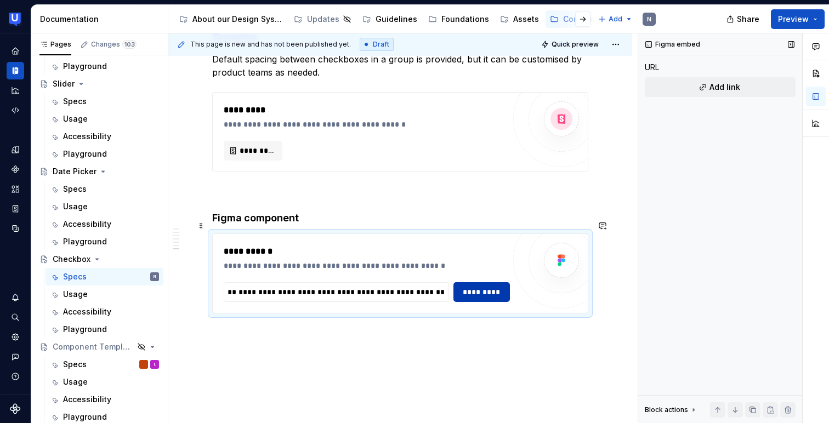
click at [471, 287] on span "*********" at bounding box center [482, 292] width 42 height 11
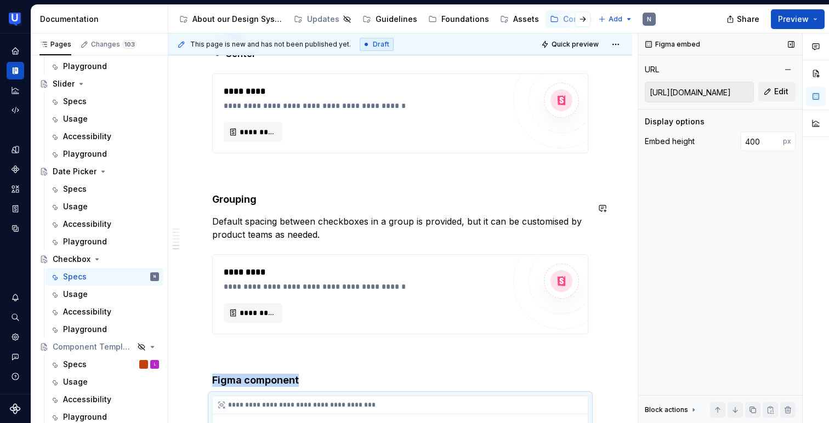
scroll to position [1313, 0]
click at [786, 66] on button "button" at bounding box center [788, 69] width 15 height 15
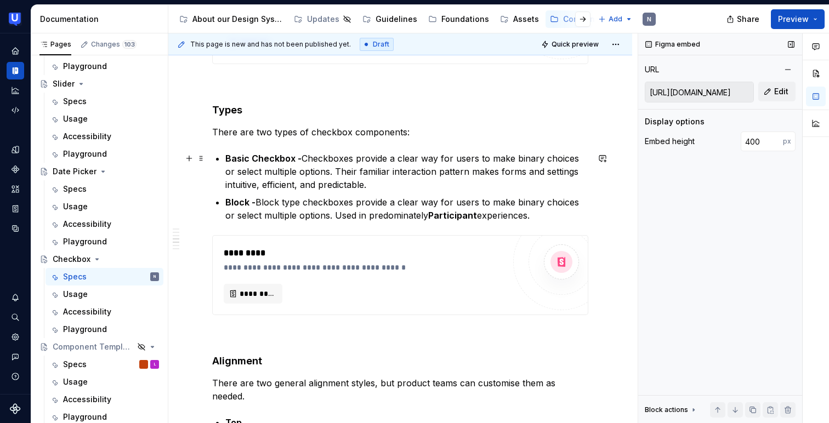
scroll to position [929, 0]
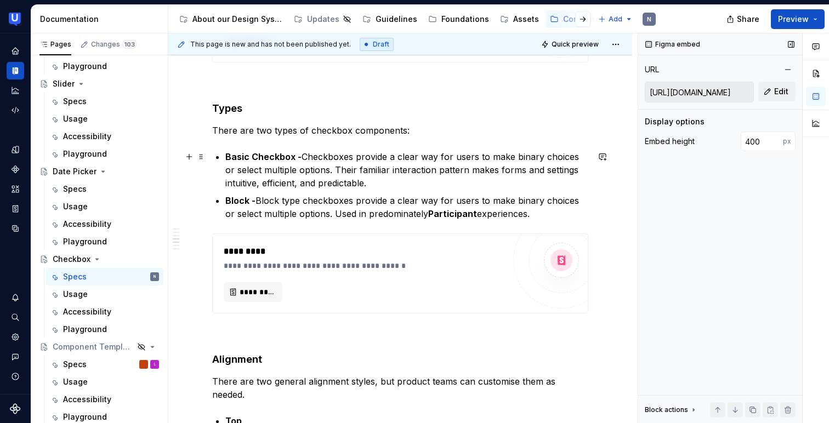
click at [374, 184] on p "Basic Checkbox - Checkboxes provide a clear way for users to make binary choice…" at bounding box center [406, 169] width 363 height 39
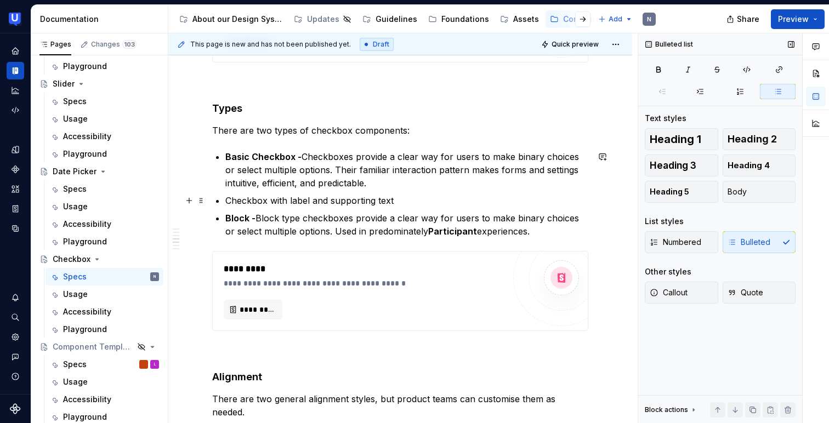
click at [332, 201] on p "Checkbox with label and supporting text" at bounding box center [406, 200] width 363 height 13
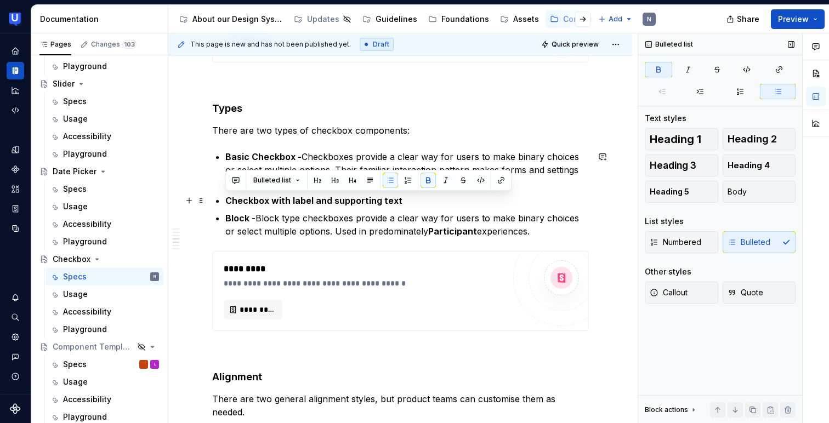
click at [385, 202] on strong "Checkbox with label and supporting text" at bounding box center [313, 200] width 177 height 11
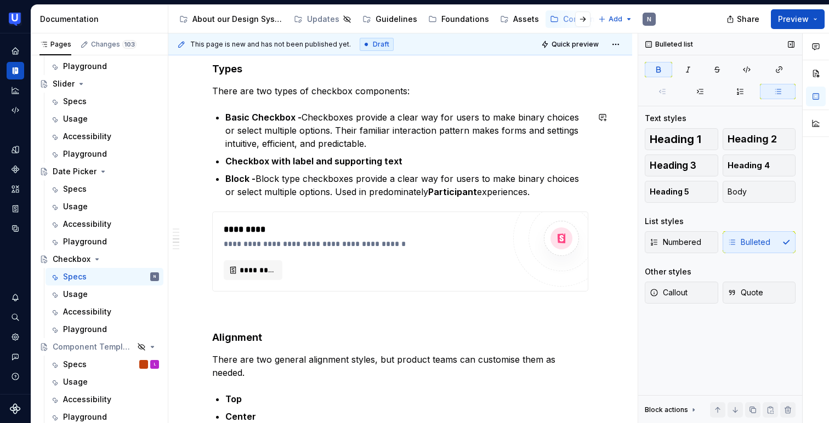
scroll to position [960, 0]
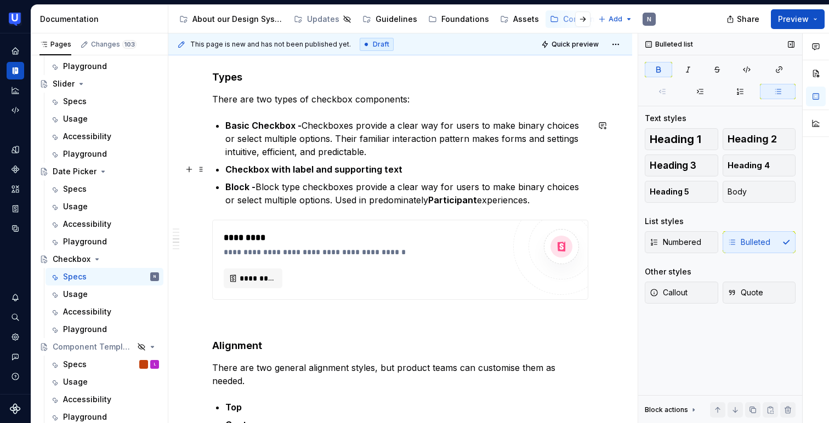
click at [394, 168] on strong "Checkbox with label and supporting text" at bounding box center [313, 169] width 177 height 11
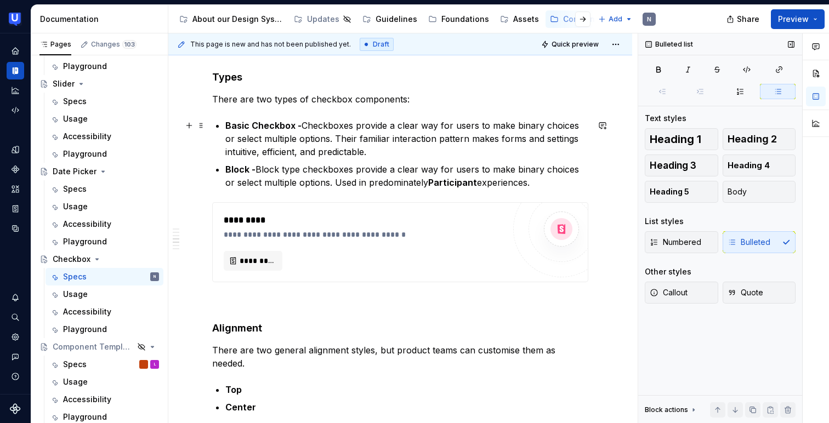
click at [297, 123] on strong "Basic Checkbox -" at bounding box center [263, 125] width 76 height 11
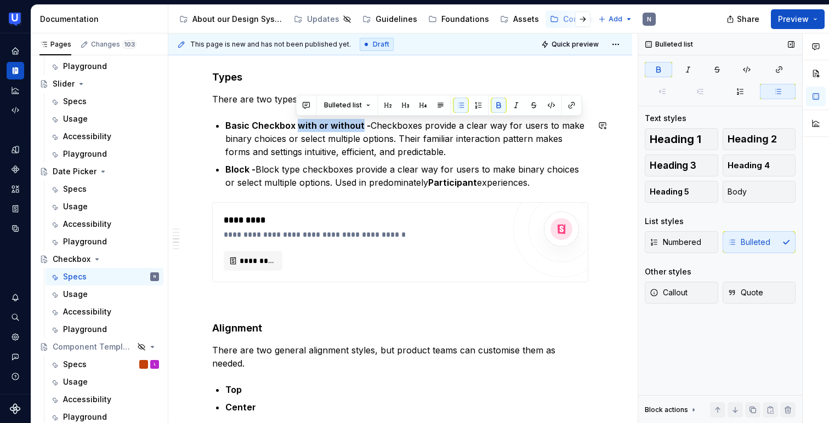
copy strong "with or without"
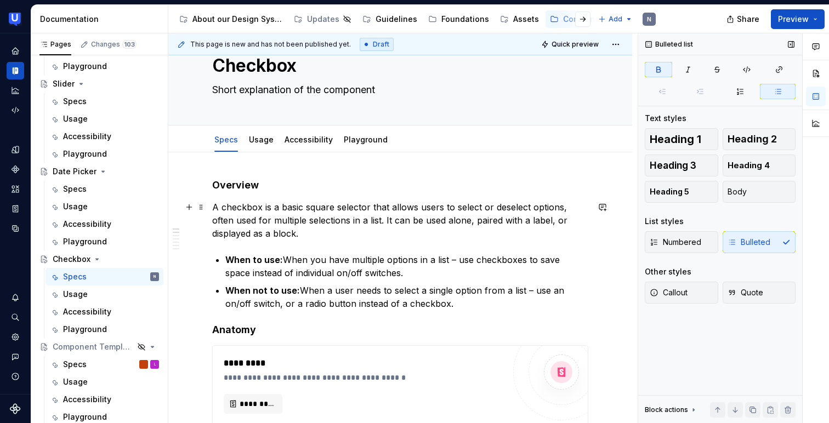
scroll to position [0, 0]
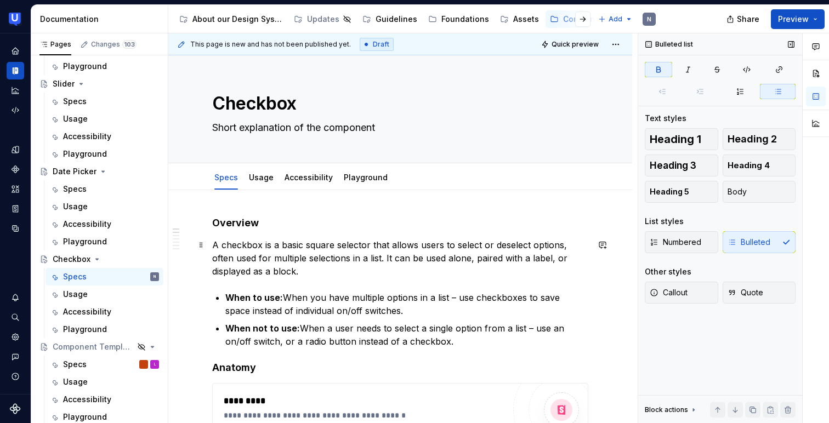
click at [238, 261] on p "A checkbox is a basic square selector that allows users to select or deselect o…" at bounding box center [400, 258] width 376 height 39
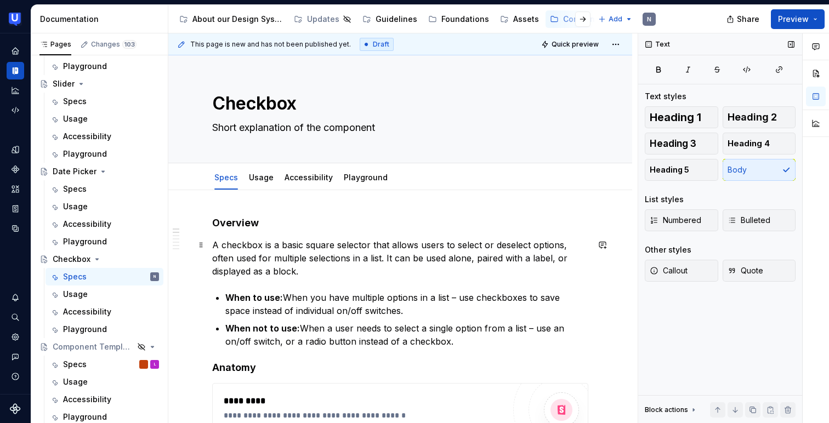
click at [238, 261] on p "A checkbox is a basic square selector that allows users to select or deselect o…" at bounding box center [400, 258] width 376 height 39
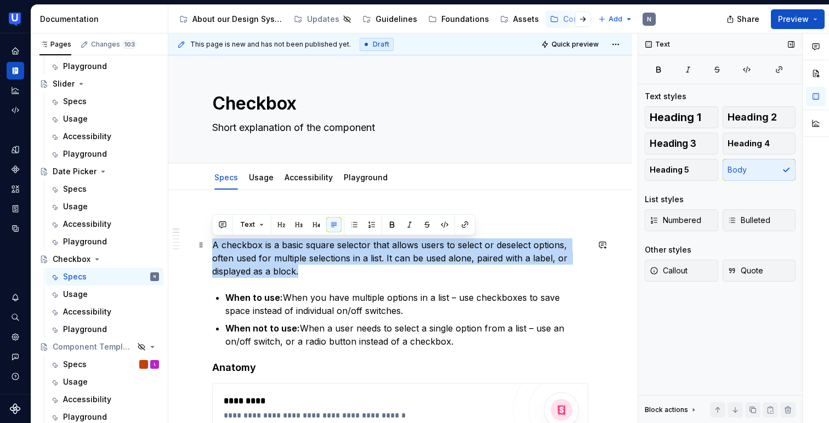
drag, startPoint x: 262, startPoint y: 272, endPoint x: 214, endPoint y: 246, distance: 54.0
click at [214, 246] on p "A checkbox is a basic square selector that allows users to select or deselect o…" at bounding box center [400, 258] width 376 height 39
copy p "A checkbox is a basic square selector that allows users to select or deselect o…"
click at [235, 129] on textarea "Short explanation of the component" at bounding box center [398, 128] width 376 height 18
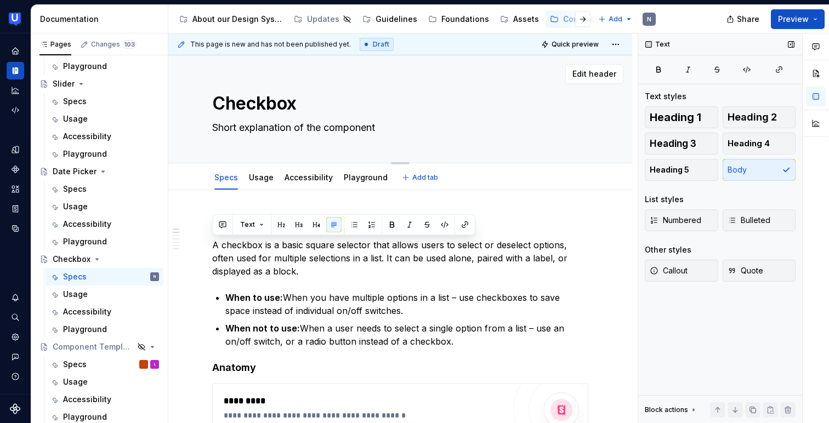
click at [235, 129] on textarea "Short explanation of the component" at bounding box center [398, 128] width 376 height 18
paste textarea "A checkbox is a basic square selector that allows users to select or deselect o…"
type textarea "*"
type textarea "A checkbox is a basic square selector that allows users to select or deselect o…"
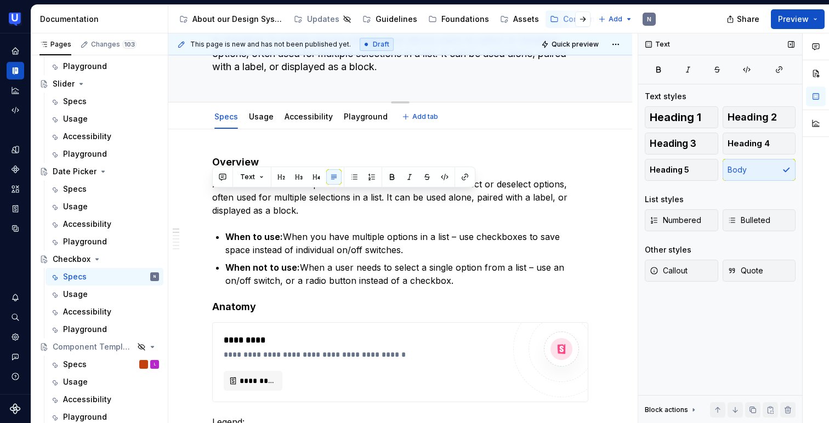
type textarea "*"
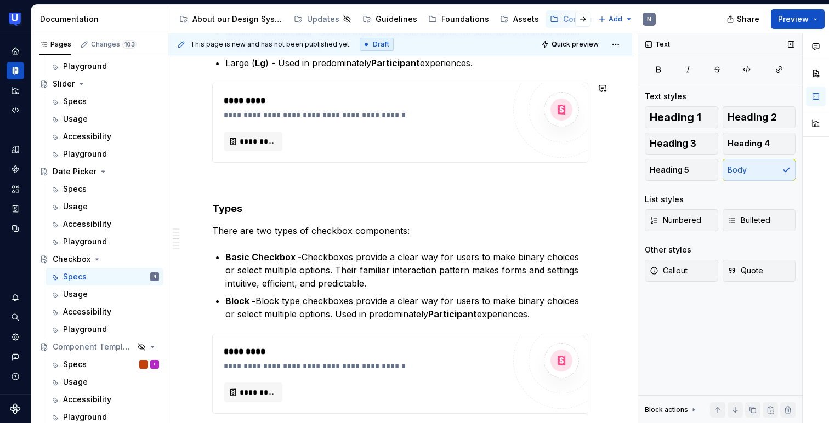
scroll to position [884, 0]
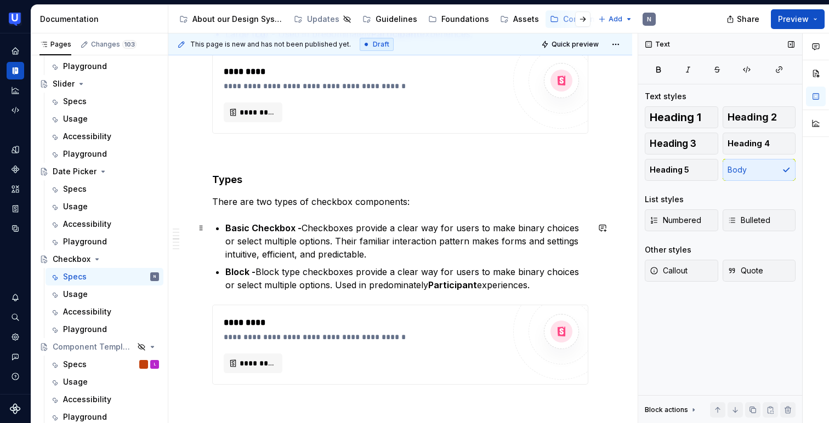
type textarea "A checkbox is a basic square selector that allows users to select or deselect o…"
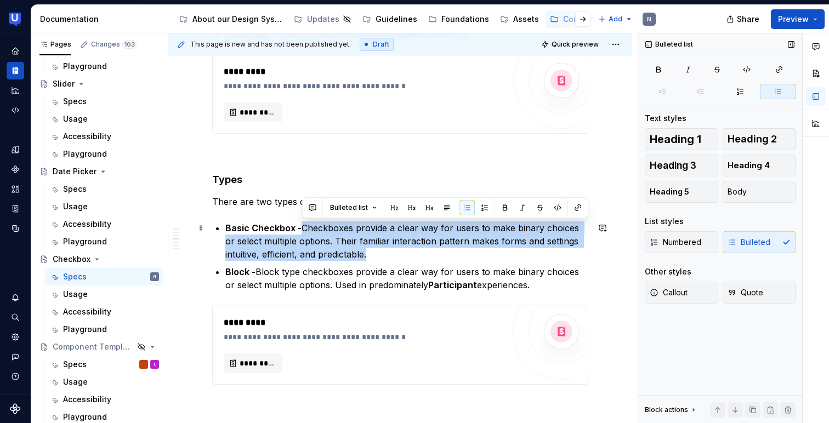
drag, startPoint x: 303, startPoint y: 228, endPoint x: 383, endPoint y: 256, distance: 84.3
click at [383, 256] on p "Basic Checkbox - Checkboxes provide a clear way for users to make binary choice…" at bounding box center [406, 241] width 363 height 39
copy p "Checkboxes provide a clear way for users to make binary choices or select multi…"
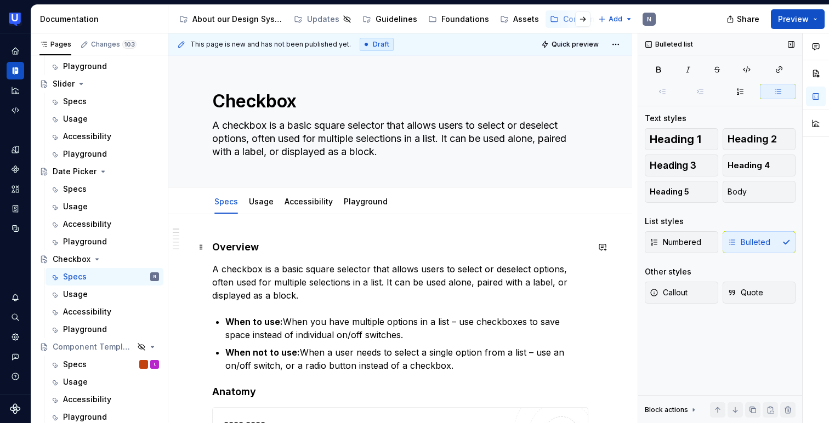
scroll to position [0, 0]
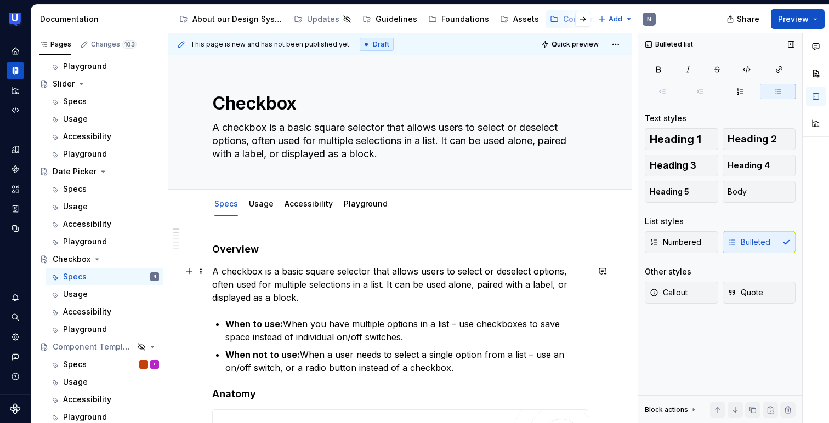
click at [309, 275] on p "A checkbox is a basic square selector that allows users to select or deselect o…" at bounding box center [400, 284] width 376 height 39
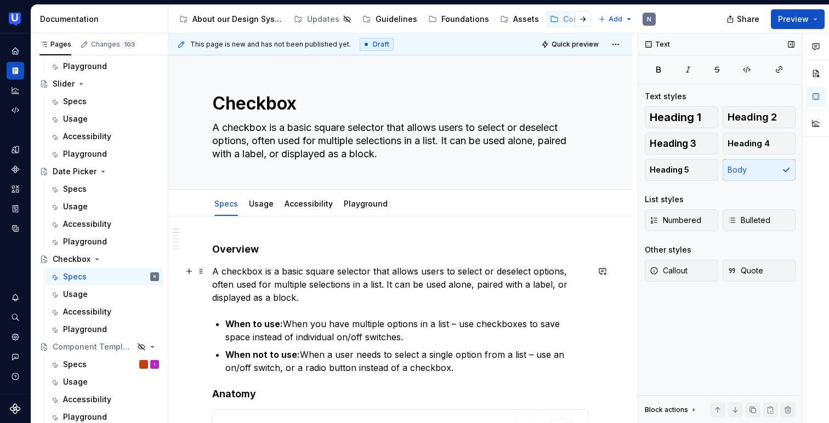
click at [309, 275] on p "A checkbox is a basic square selector that allows users to select or deselect o…" at bounding box center [400, 284] width 376 height 39
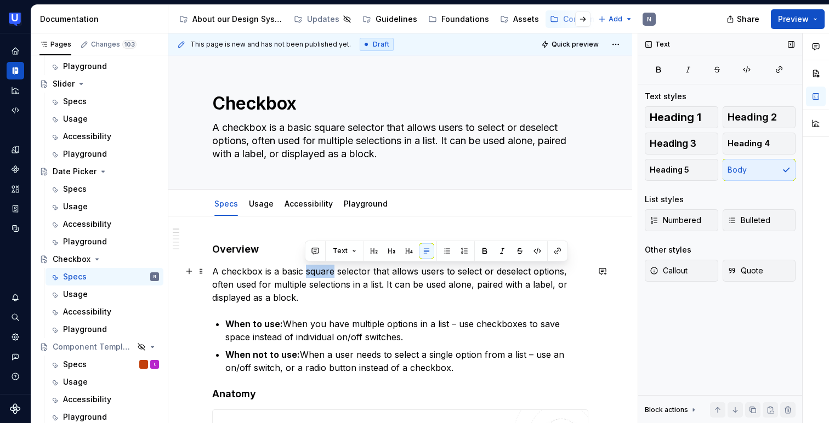
click at [309, 275] on p "A checkbox is a basic square selector that allows users to select or deselect o…" at bounding box center [400, 284] width 376 height 39
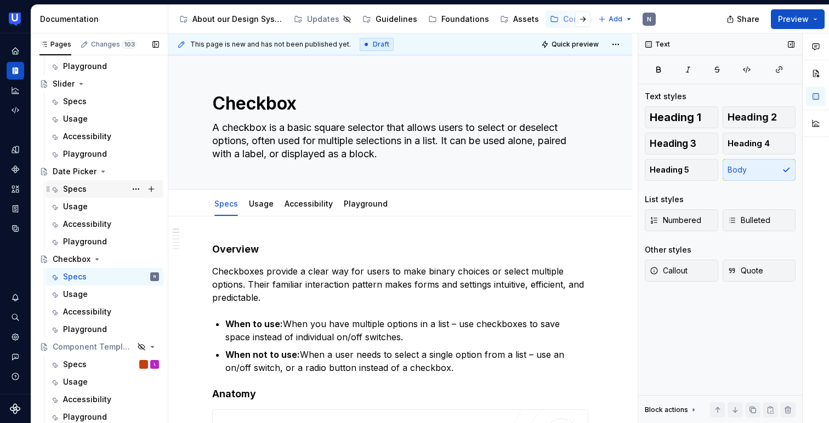
click at [81, 194] on div "Specs" at bounding box center [75, 189] width 24 height 11
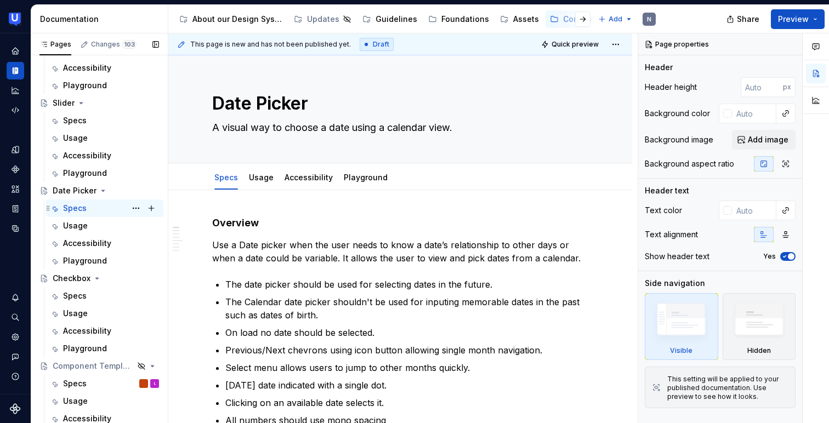
scroll to position [475, 0]
click at [68, 117] on div "Specs" at bounding box center [75, 122] width 24 height 11
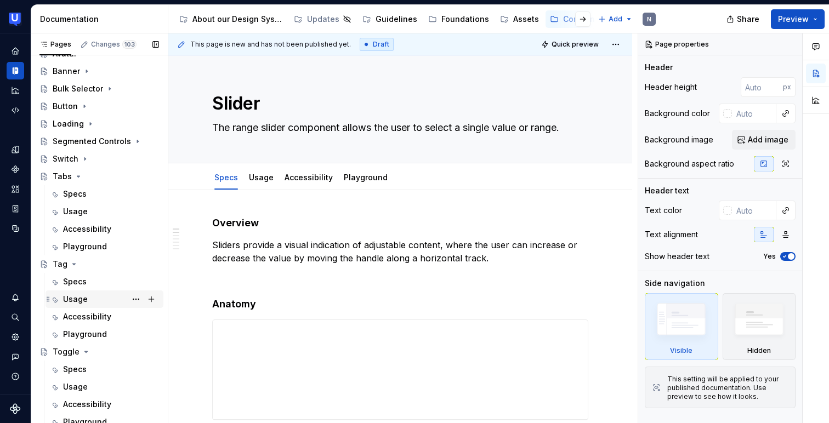
scroll to position [52, 0]
click at [89, 194] on div "Specs" at bounding box center [111, 194] width 96 height 15
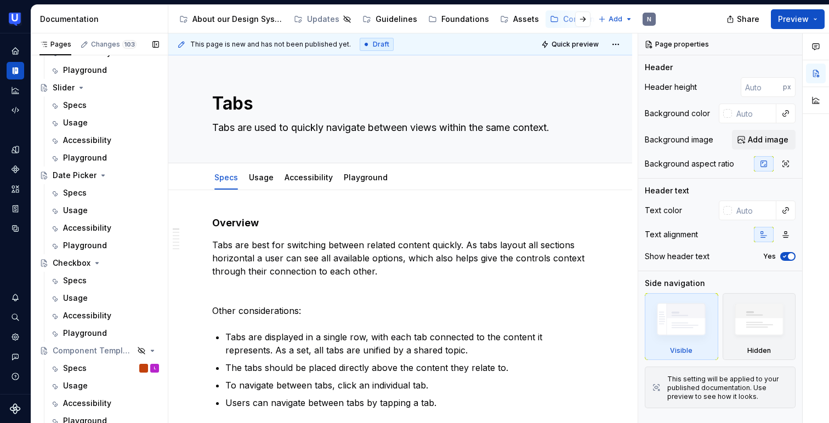
scroll to position [496, 0]
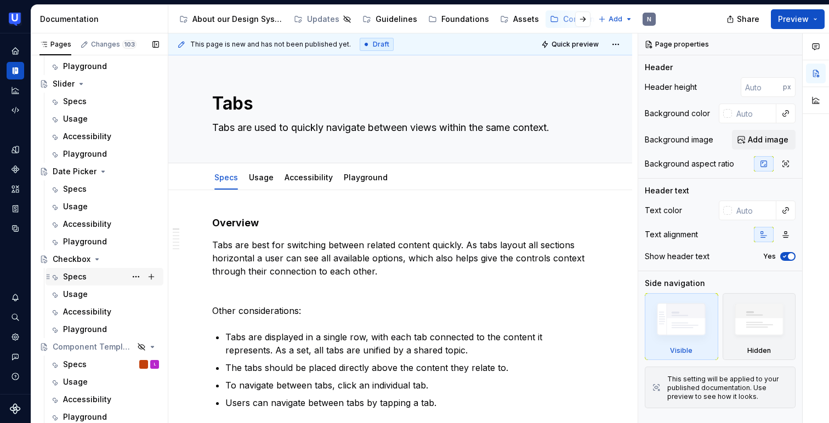
click at [74, 276] on div "Specs" at bounding box center [75, 277] width 24 height 11
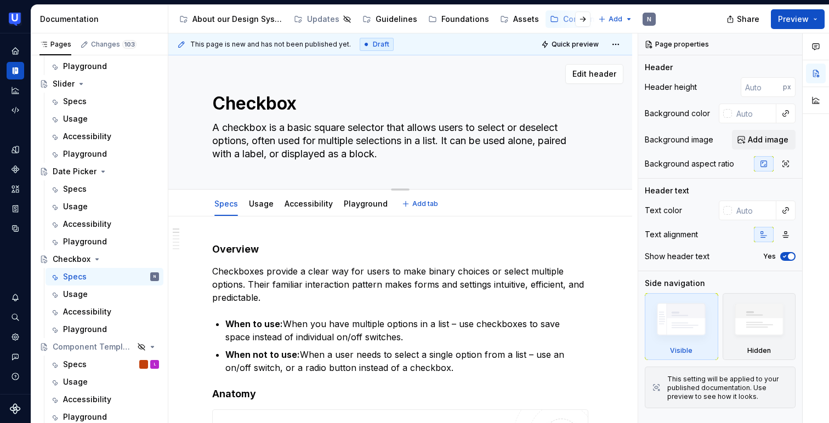
click at [283, 143] on textarea "A checkbox is a basic square selector that allows users to select or deselect o…" at bounding box center [398, 141] width 376 height 44
click at [214, 272] on p "Checkboxes provide a clear way for users to make binary choices or select multi…" at bounding box center [400, 284] width 376 height 39
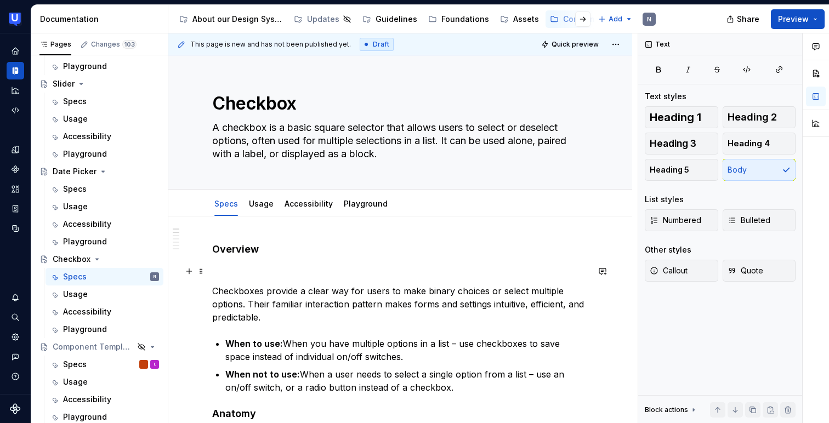
click at [222, 267] on p at bounding box center [400, 271] width 376 height 13
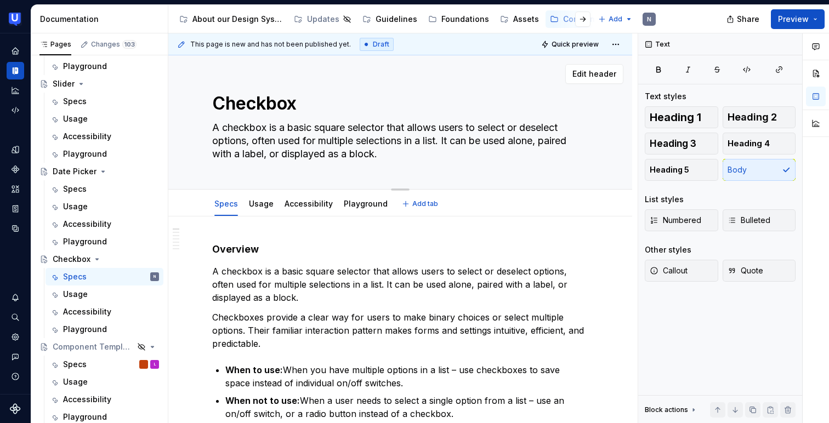
click at [278, 130] on textarea "A checkbox is a basic square selector that allows users to select or deselect o…" at bounding box center [398, 141] width 376 height 44
paste textarea "“A checkbox is a square input that lets users select or deselect options, often…"
type textarea "*"
type textarea "“A checkbox is a square input that lets users select or deselect options, often…"
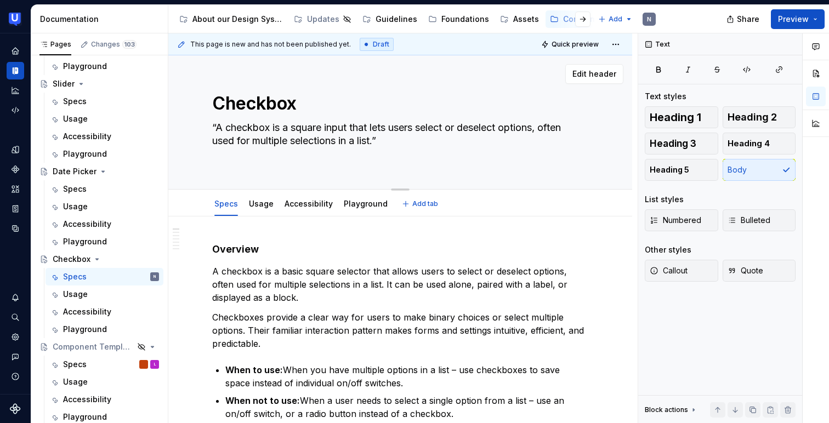
type textarea "*"
type textarea "“A checkbox is a square input that lets users select or deselect options, often…"
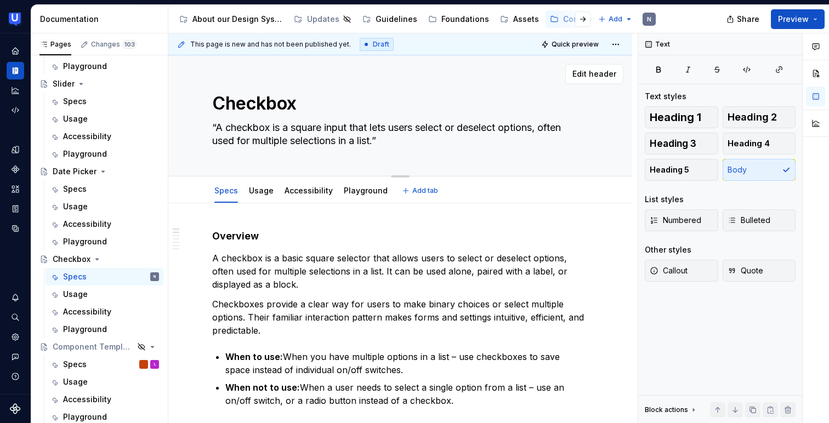
type textarea "*"
type textarea "“A checkbox is a square input that lets users select or deselect options, often…"
type textarea "*"
type textarea "“A checkbox is a square input that lets users select or deselect options, often…"
type textarea "*"
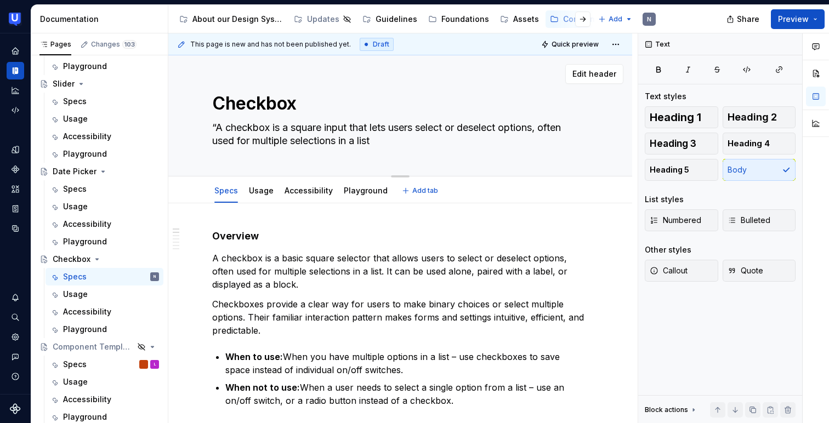
type textarea "“A checkbox is a square input that lets users select or deselect options, often…"
type textarea "*"
type textarea "“A checkbox is a square input that lets users select or deselect options, often…"
type textarea "*"
type textarea "“A checkbox is a square input that lets users select or deselect options, often…"
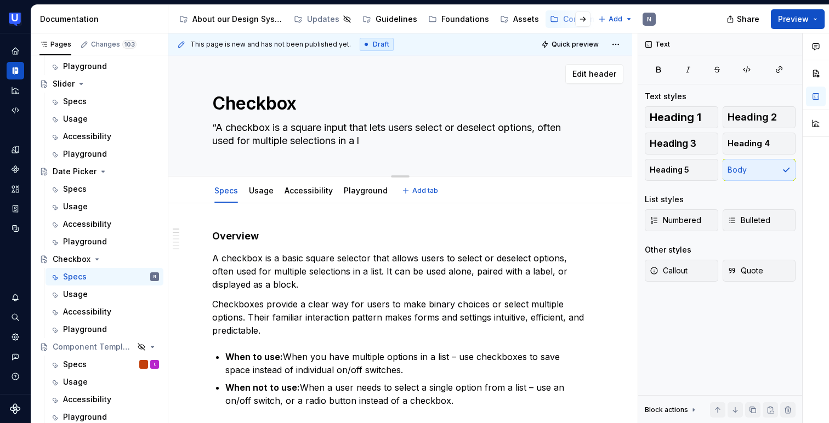
type textarea "*"
type textarea "“A checkbox is a square input that lets users select or deselect options, often…"
type textarea "*"
type textarea "“A checkbox is a square input that lets users select or deselect options, often…"
type textarea "*"
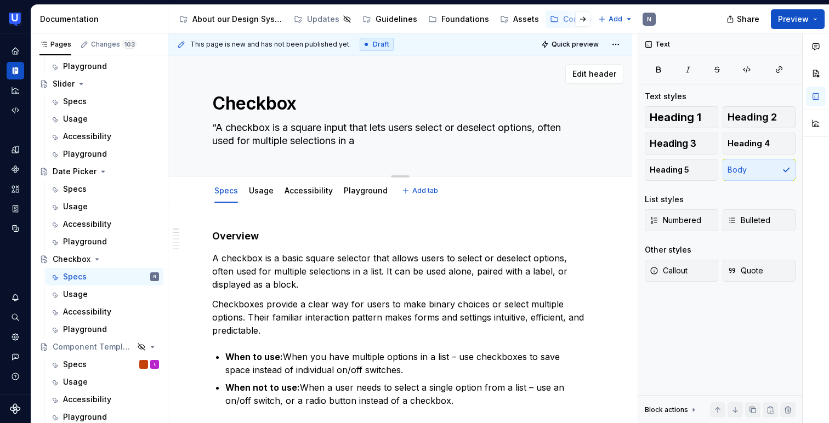
type textarea "“A checkbox is a square input that lets users select or deselect options, often…"
type textarea "*"
type textarea "“A checkbox is a square input that lets users select or deselect options, often…"
type textarea "*"
type textarea "“A checkbox is a square input that lets users select or deselect options, often…"
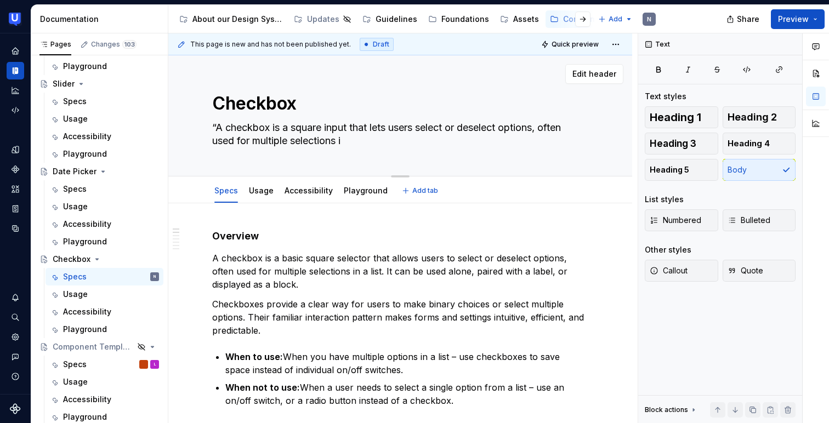
type textarea "*"
type textarea "“A checkbox is a square input that lets users select or deselect options, often…"
type textarea "*"
type textarea "“A checkbox is a square input that lets users select or deselect options, often…"
type textarea "*"
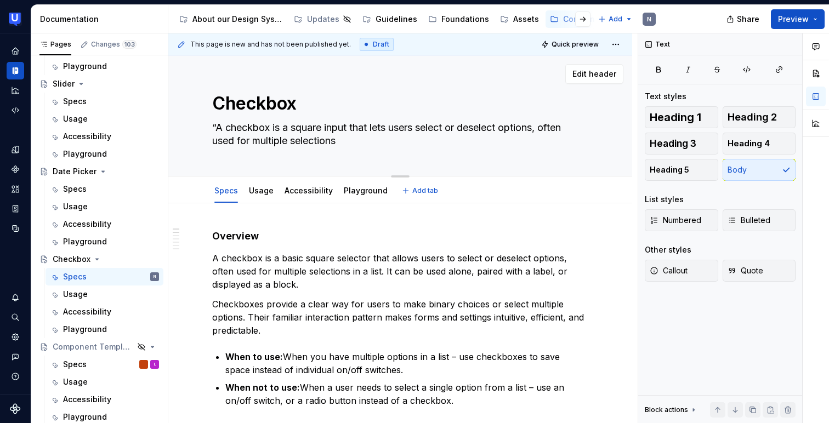
type textarea "“A checkbox is a square input that lets users select or deselect options, often…"
type textarea "*"
type textarea "“A checkbox is a square input that lets users select or deselect options, often…"
type textarea "*"
type textarea "“A checkbox is a square input that lets users select or deselect options, often…"
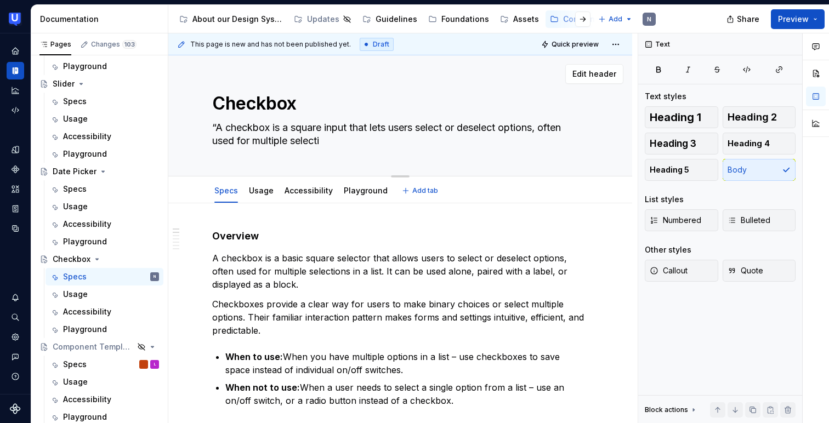
type textarea "*"
type textarea "“A checkbox is a square input that lets users select or deselect options, often…"
type textarea "*"
type textarea "“A checkbox is a square input that lets users select or deselect options, often…"
type textarea "*"
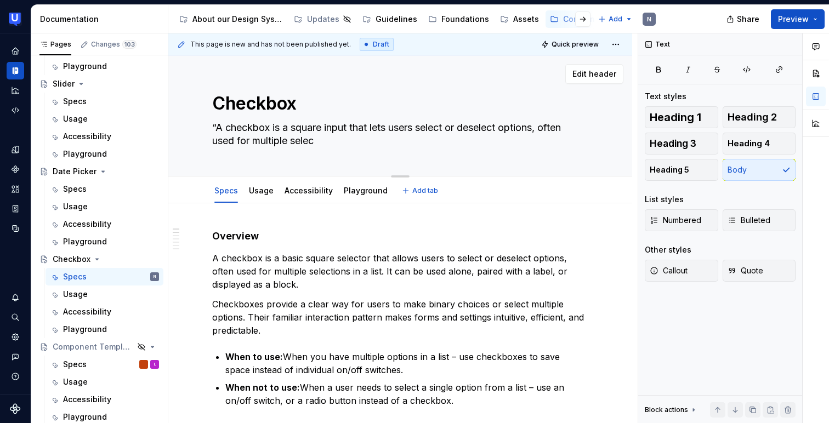
type textarea "“A checkbox is a square input that lets users select or deselect options, often…"
type textarea "*"
type textarea "“A checkbox is a square input that lets users select or deselect options, often…"
type textarea "*"
type textarea "“A checkbox is a square input that lets users select or deselect options, often…"
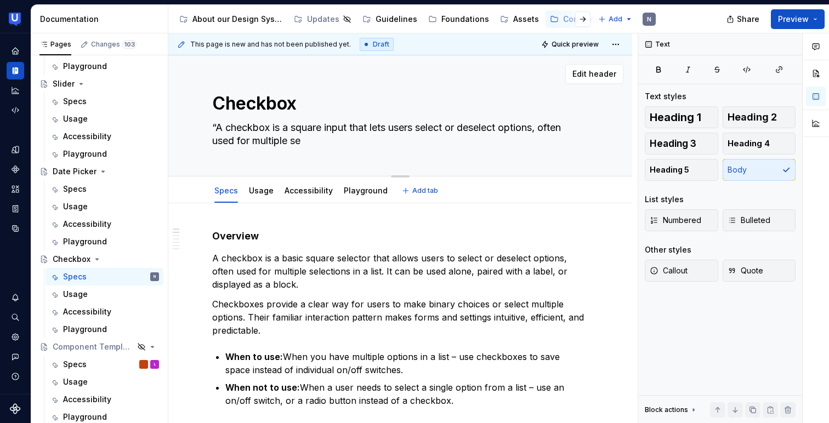
type textarea "*"
type textarea "“A checkbox is a square input that lets users select or deselect options, often…"
type textarea "*"
type textarea "“A checkbox is a square input that lets users select or deselect options, often…"
type textarea "*"
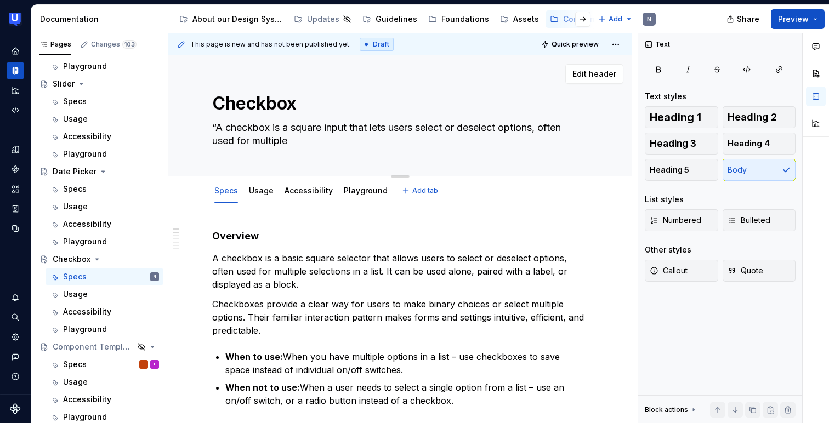
type textarea "“A checkbox is a square input that lets users select or deselect options, often…"
type textarea "*"
type textarea "“A checkbox is a square input that lets users select or deselect options, often…"
type textarea "*"
type textarea "“A checkbox is a square input that lets users select or deselect options, often…"
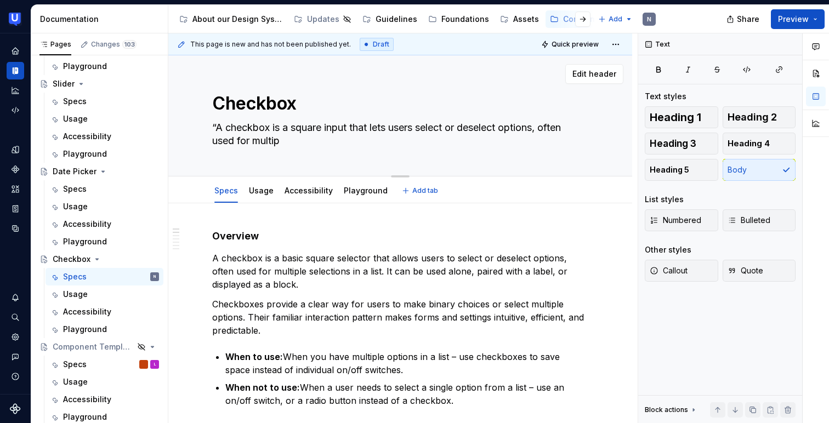
type textarea "*"
type textarea "“A checkbox is a square input that lets users select or deselect options, often…"
type textarea "*"
type textarea "“A checkbox is a square input that lets users select or deselect options, often…"
type textarea "*"
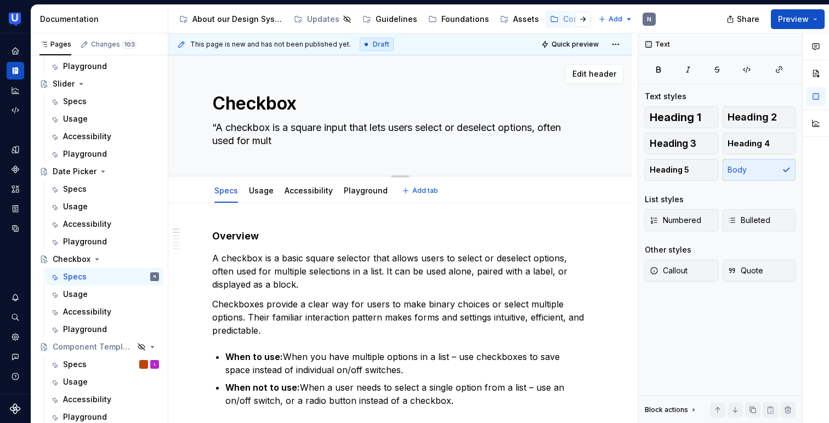
type textarea "“A checkbox is a square input that lets users select or deselect options, often…"
type textarea "*"
type textarea "“A checkbox is a square input that lets users select or deselect options, often…"
type textarea "*"
type textarea "“A checkbox is a square input that lets users select or deselect options, often…"
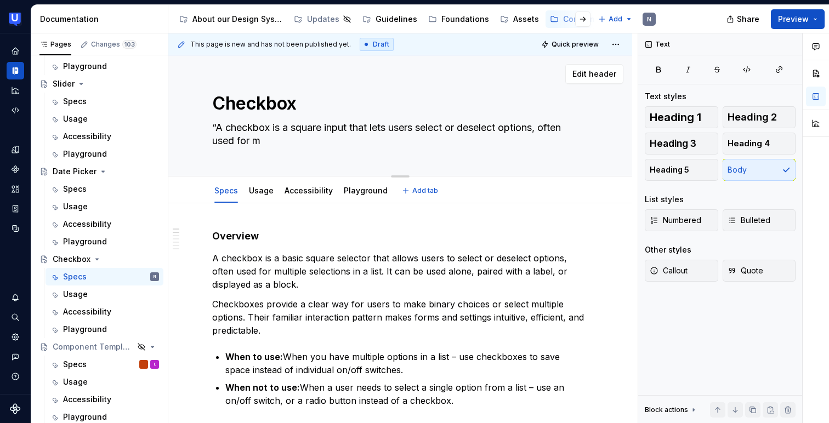
type textarea "*"
type textarea "“A checkbox is a square input that lets users select or deselect options, often…"
type textarea "*"
type textarea "“A checkbox is a square input that lets users select or deselect options, often…"
type textarea "*"
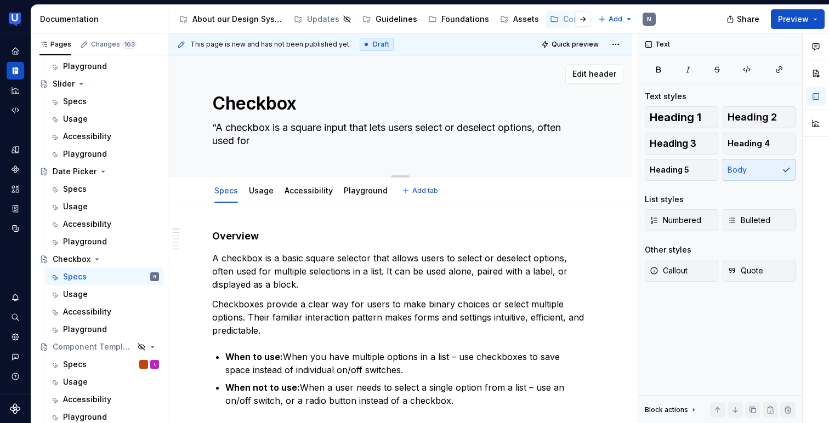
type textarea "“A checkbox is a square input that lets users select or deselect options, often…"
type textarea "*"
type textarea "“A checkbox is a square input that lets users select or deselect options, often…"
type textarea "*"
type textarea "“A checkbox is a square input that lets users select or deselect options, often…"
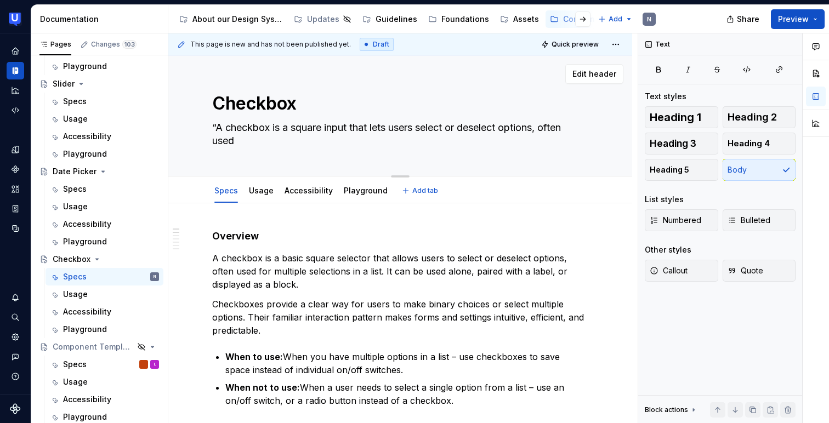
type textarea "*"
type textarea "“A checkbox is a square input that lets users select or deselect options, often…"
type textarea "*"
type textarea "“A checkbox is a square input that lets users select or deselect options, often…"
type textarea "*"
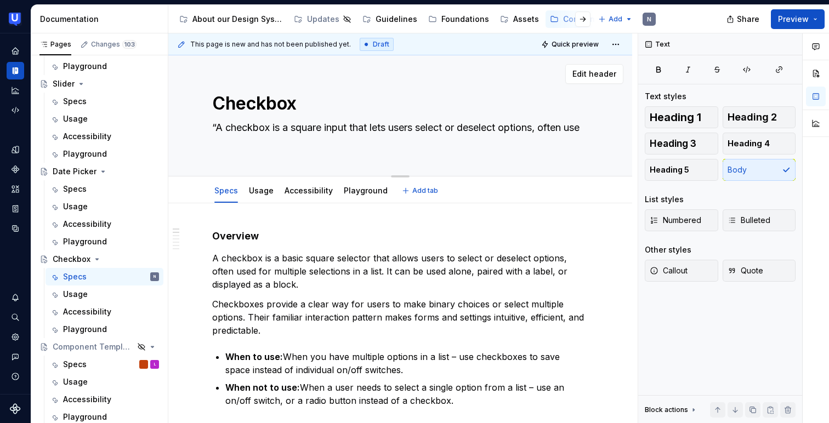
type textarea "“A checkbox is a square input that lets users select or deselect options, often…"
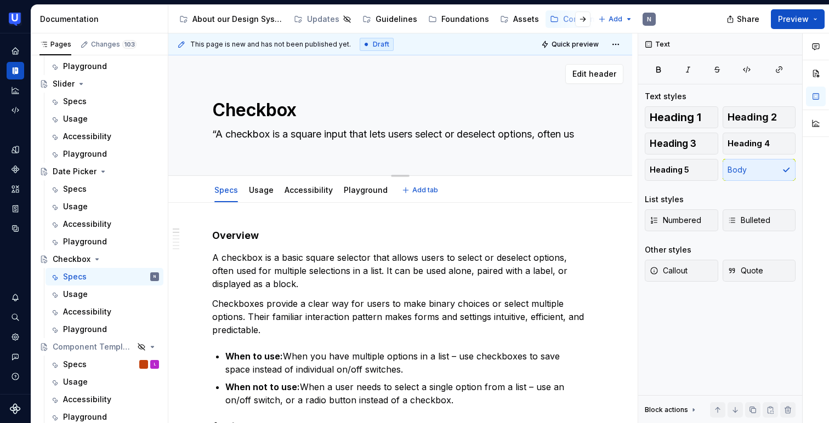
type textarea "*"
type textarea "“A checkbox is a square input that lets users select or deselect options, often…"
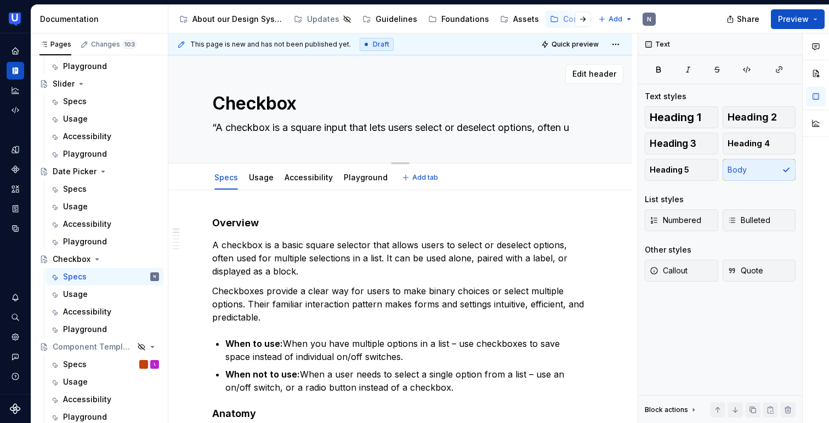
type textarea "*"
type textarea "“A checkbox is a square input that lets users select or deselect options, often"
type textarea "*"
type textarea "“A checkbox is a square input that lets users select or deselect options, often"
type textarea "*"
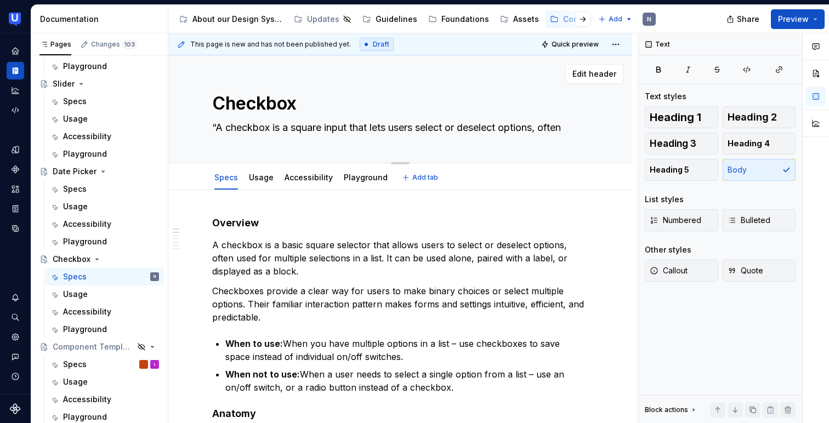
type textarea "“A checkbox is a square input that lets users select or deselect options, ofte"
type textarea "*"
type textarea "“A checkbox is a square input that lets users select or deselect options, oft"
type textarea "*"
type textarea "“A checkbox is a square input that lets users select or deselect options, of"
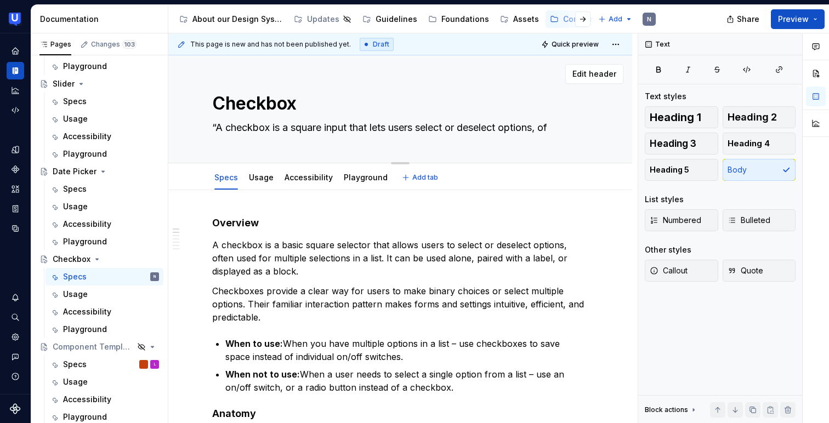
type textarea "*"
type textarea "“A checkbox is a square input that lets users select or deselect options, o"
type textarea "*"
type textarea "“A checkbox is a square input that lets users select or deselect options,"
type textarea "*"
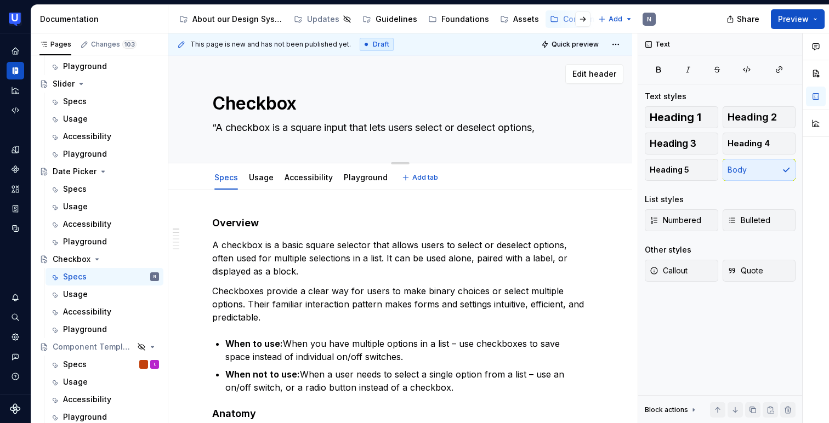
type textarea "“A checkbox is a square input that lets users select or deselect options,"
type textarea "*"
type textarea "“A checkbox is a square input that lets users select or deselect options"
type textarea "*"
type textarea "“A checkbox is a square input that lets users select or deselect options."
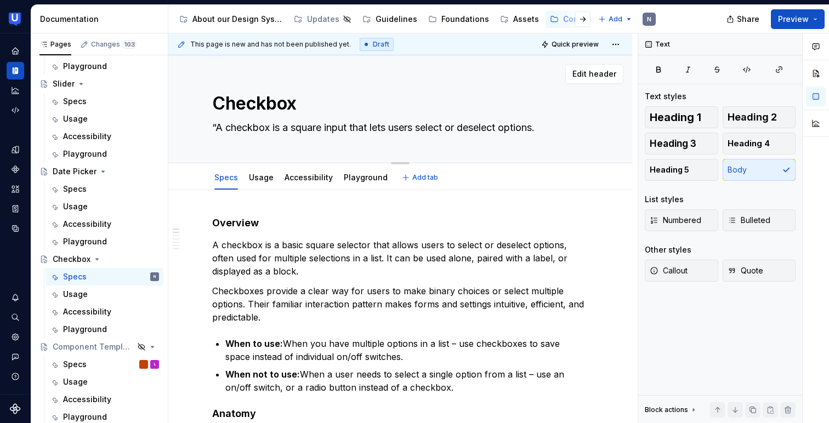
click at [216, 124] on textarea "“A checkbox is a square input that lets users select or deselect options." at bounding box center [398, 128] width 376 height 18
type textarea "*"
type textarea "A checkbox is a square input that lets users select or deselect options."
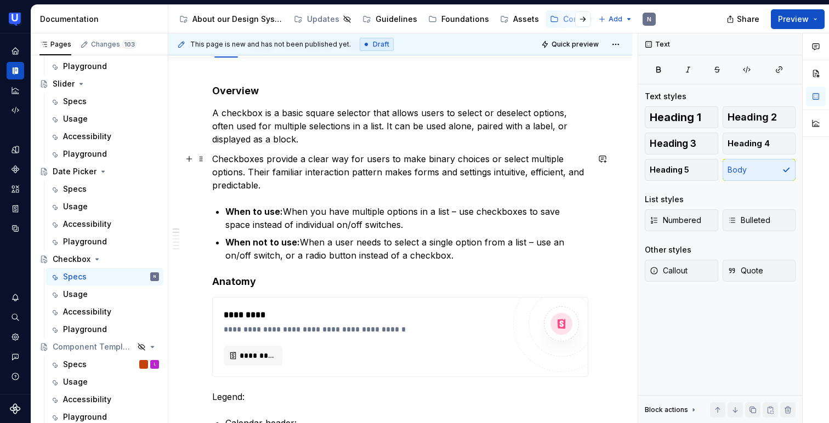
scroll to position [139, 0]
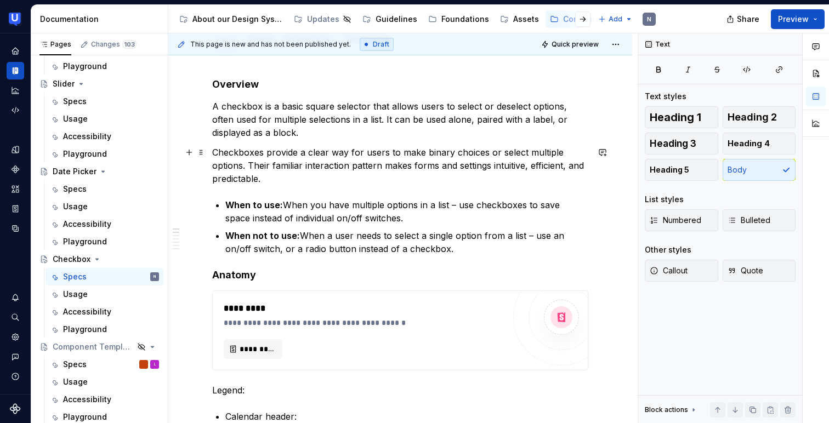
type textarea "*"
type textarea "A checkbox is a square input that lets users select or deselect options."
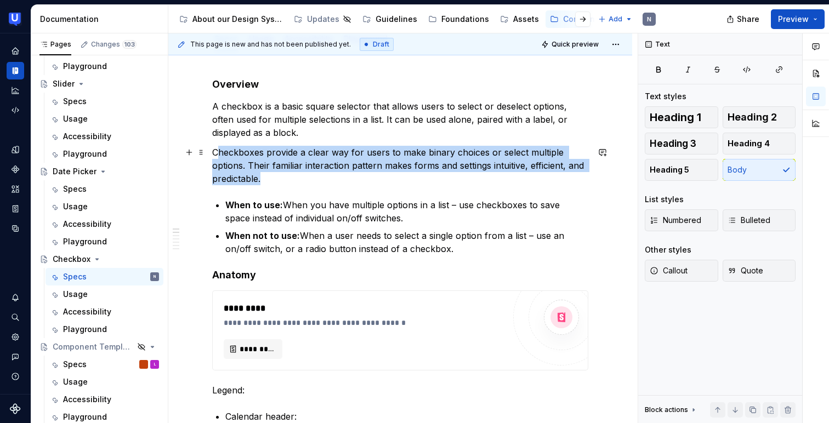
type textarea "*"
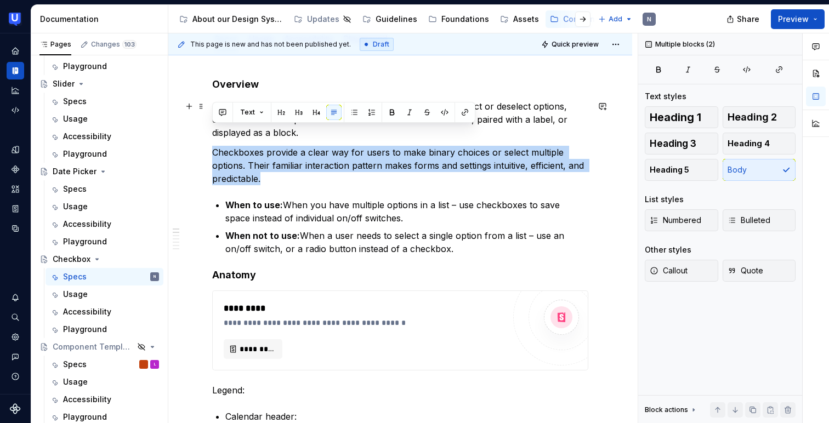
drag, startPoint x: 285, startPoint y: 174, endPoint x: 201, endPoint y: 140, distance: 90.8
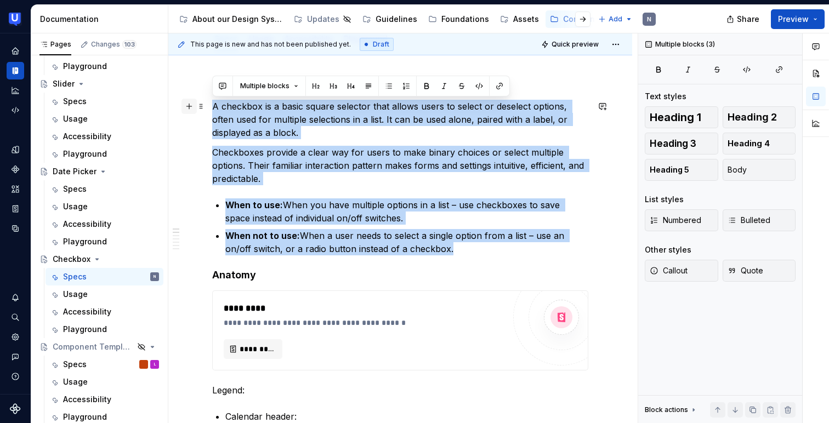
drag, startPoint x: 435, startPoint y: 245, endPoint x: 187, endPoint y: 103, distance: 285.8
copy div "A checkbox is a basic square selector that allows users to select or deselect o…"
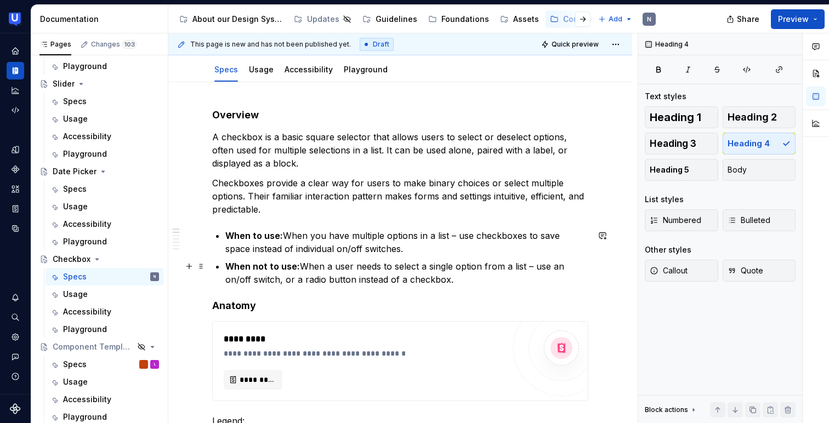
scroll to position [116, 0]
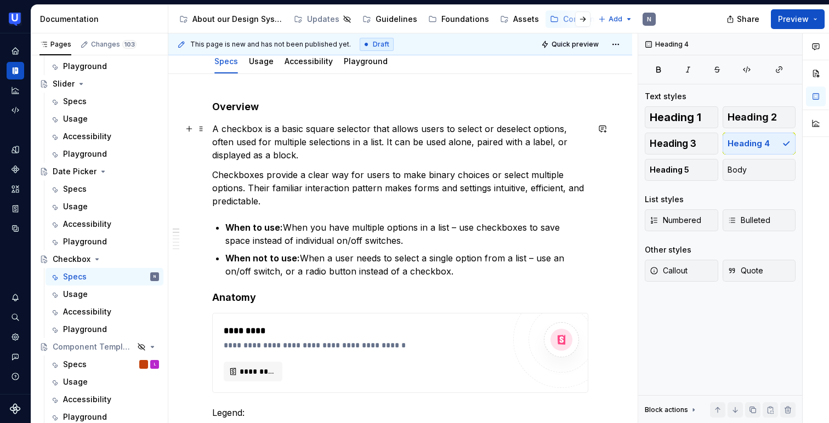
click at [247, 135] on p "A checkbox is a basic square selector that allows users to select or deselect o…" at bounding box center [400, 141] width 376 height 39
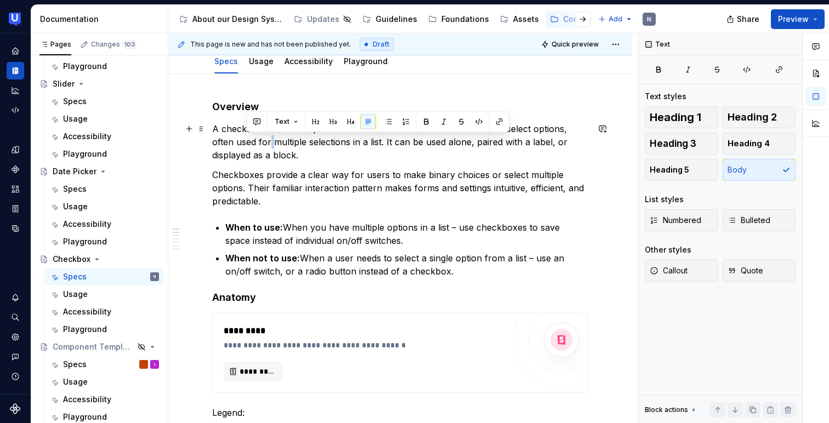
click at [247, 135] on p "A checkbox is a basic square selector that allows users to select or deselect o…" at bounding box center [400, 141] width 376 height 39
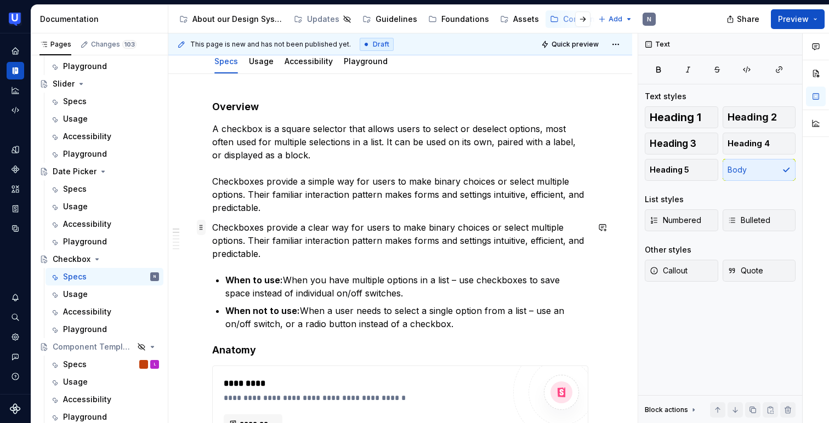
click at [201, 226] on span at bounding box center [201, 227] width 9 height 15
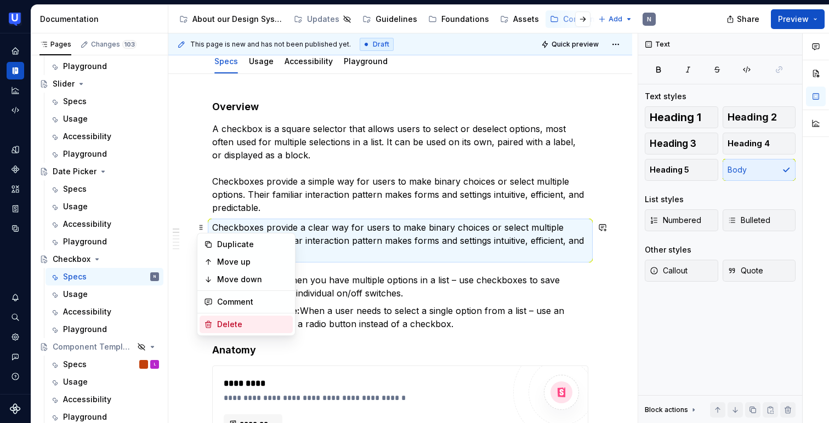
click at [220, 325] on div "Delete" at bounding box center [252, 324] width 71 height 11
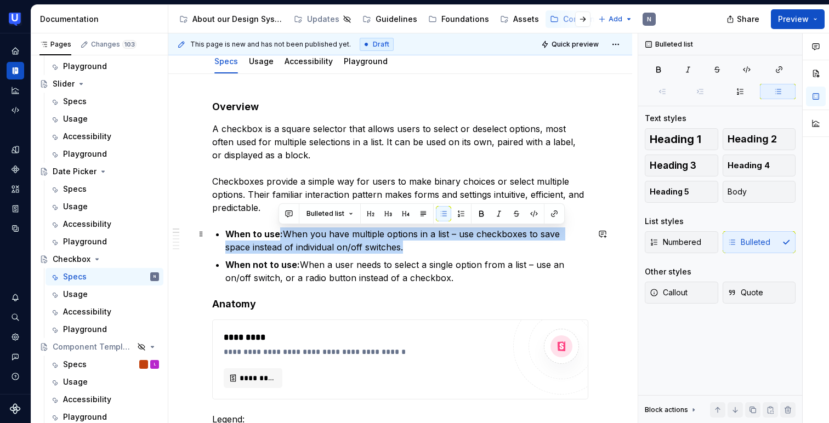
drag, startPoint x: 277, startPoint y: 230, endPoint x: 382, endPoint y: 247, distance: 106.1
click at [382, 247] on p "When to use: When you have multiple options in a list – use checkboxes to save …" at bounding box center [406, 241] width 363 height 26
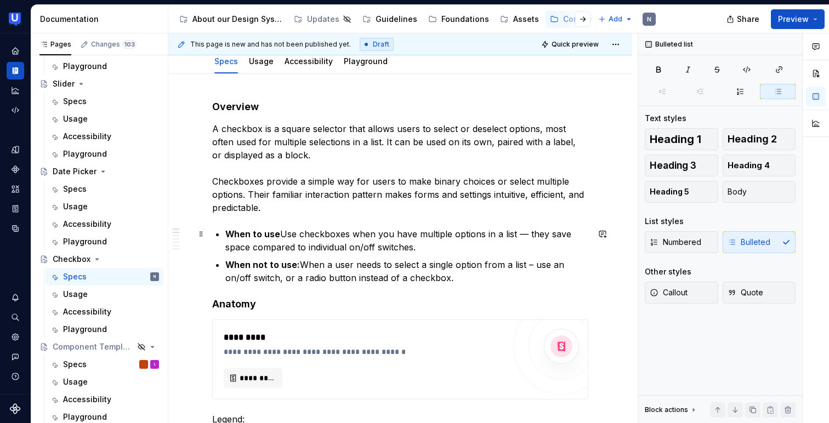
click at [281, 231] on p "When to use Use checkboxes when you have multiple options in a list — they save…" at bounding box center [406, 241] width 363 height 26
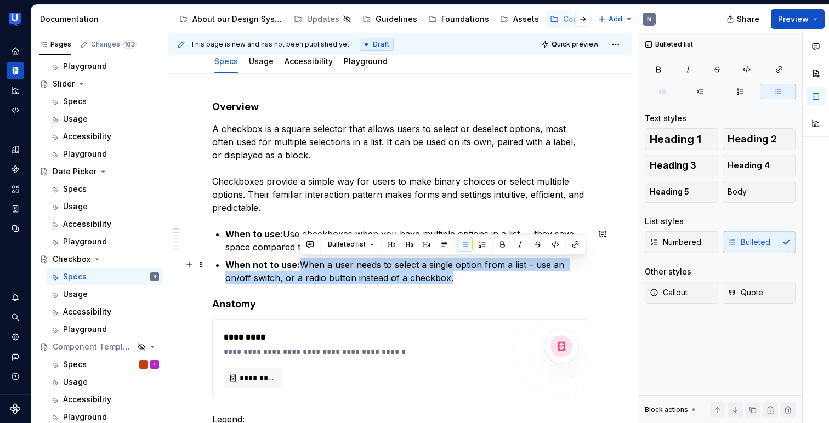
drag, startPoint x: 300, startPoint y: 263, endPoint x: 465, endPoint y: 274, distance: 165.5
click at [465, 274] on p "When not to use: When a user needs to select a single option from a list – use …" at bounding box center [406, 271] width 363 height 26
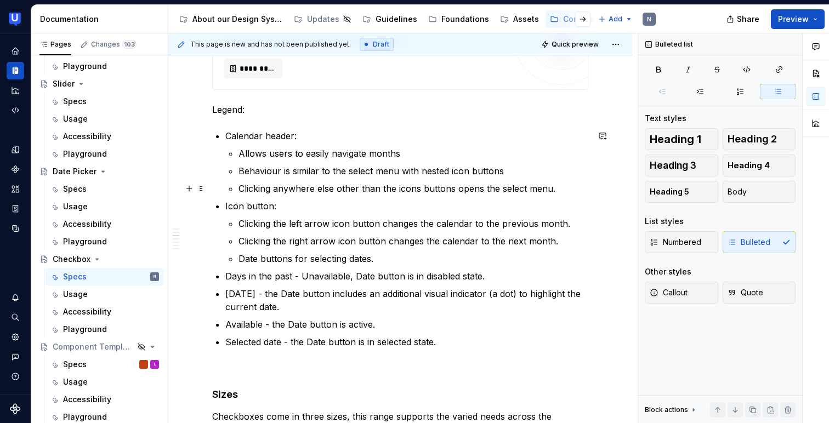
scroll to position [428, 0]
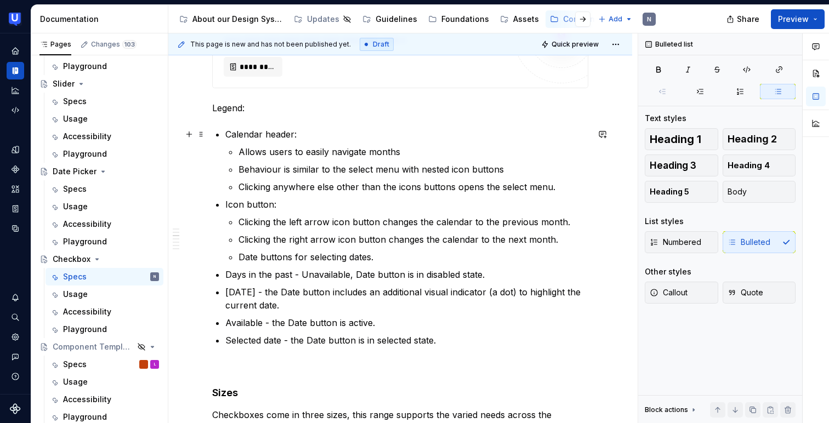
click at [261, 134] on p "Calendar header:" at bounding box center [406, 134] width 363 height 13
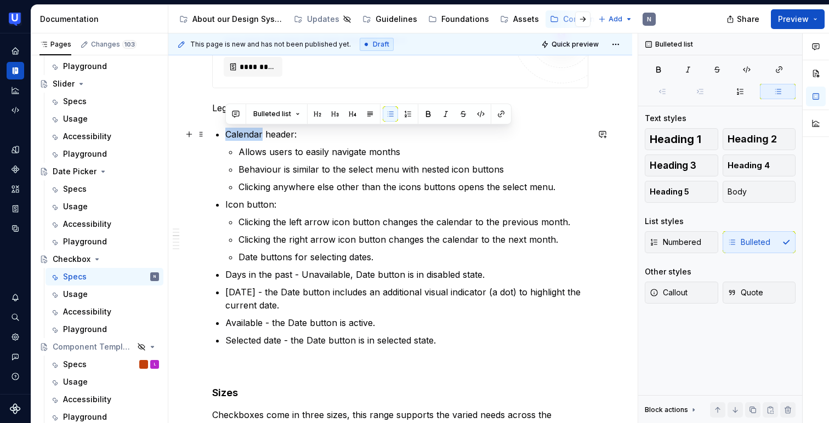
click at [261, 134] on p "Calendar header:" at bounding box center [406, 134] width 363 height 13
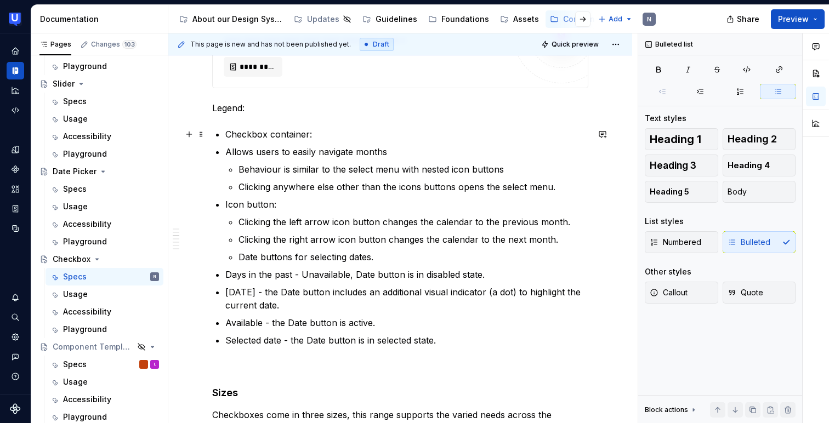
click at [346, 135] on p "Checkbox container:" at bounding box center [406, 134] width 363 height 13
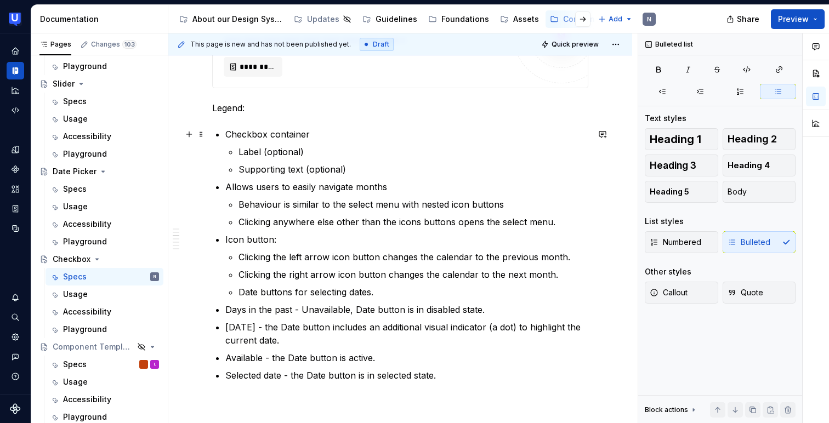
click at [313, 132] on p "Checkbox container" at bounding box center [406, 134] width 363 height 13
click at [363, 169] on p "Supporting text (optional)" at bounding box center [414, 169] width 350 height 13
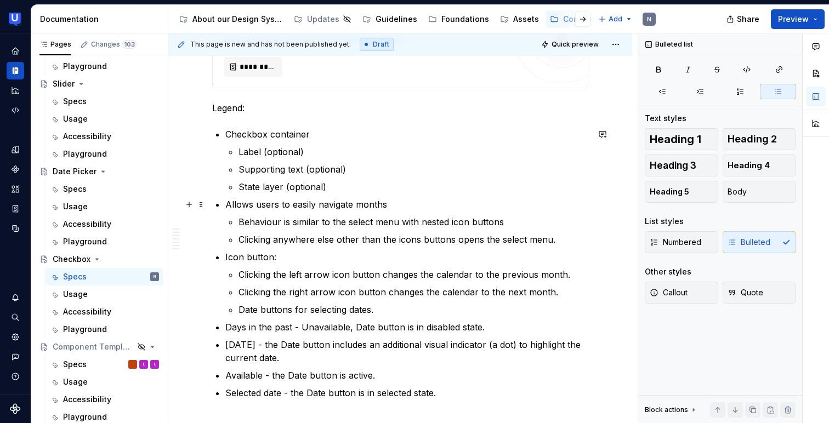
click at [291, 202] on p "Allows users to easily navigate months" at bounding box center [406, 204] width 363 height 13
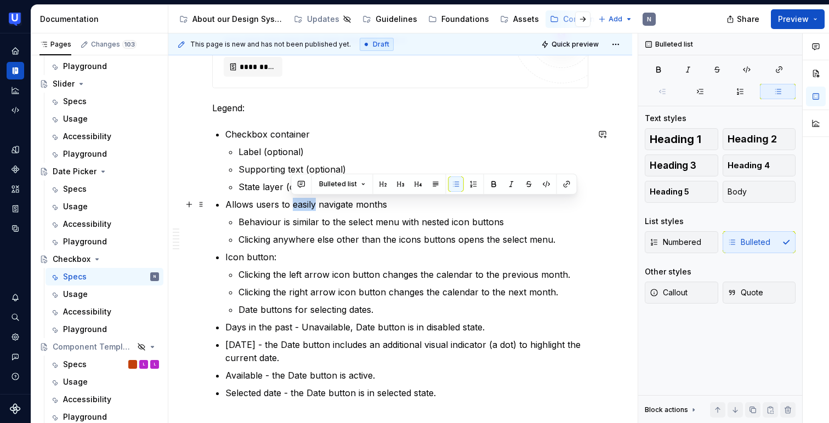
click at [291, 202] on p "Allows users to easily navigate months" at bounding box center [406, 204] width 363 height 13
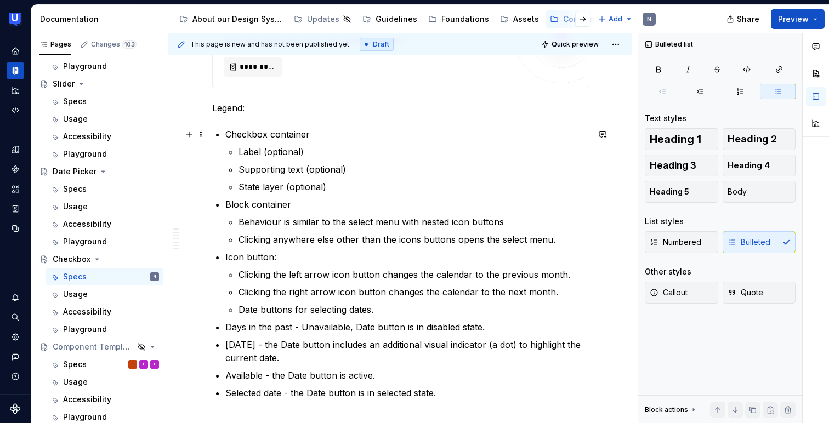
click at [238, 139] on p "Checkbox container" at bounding box center [406, 134] width 363 height 13
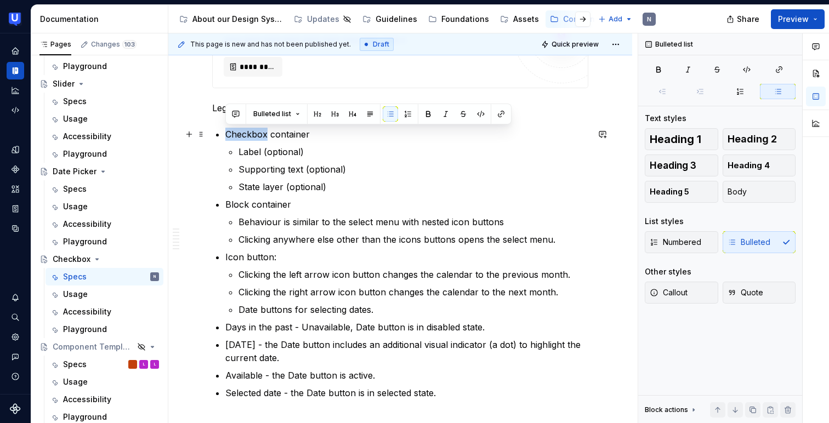
click at [238, 139] on p "Checkbox container" at bounding box center [406, 134] width 363 height 13
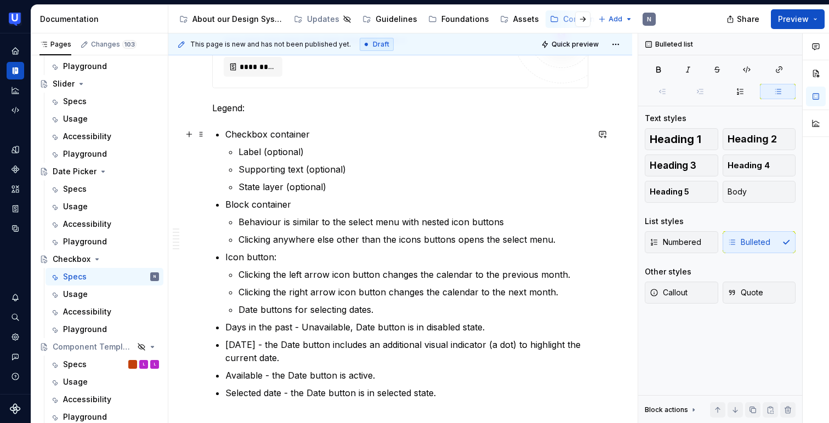
click at [226, 134] on p "Checkbox container" at bounding box center [406, 134] width 363 height 13
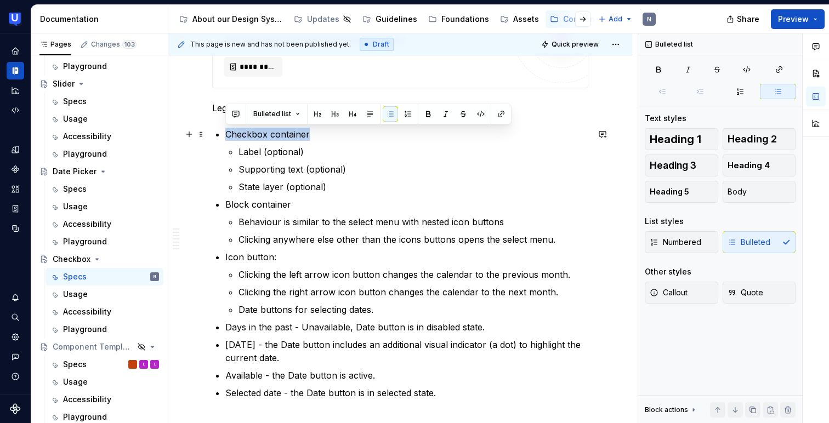
drag, startPoint x: 226, startPoint y: 134, endPoint x: 310, endPoint y: 135, distance: 84.5
click at [310, 135] on p "Checkbox container" at bounding box center [406, 134] width 363 height 13
copy p "Checkbox container"
click at [300, 223] on p "Behaviour is similar to the select menu with nested icon buttons" at bounding box center [414, 222] width 350 height 13
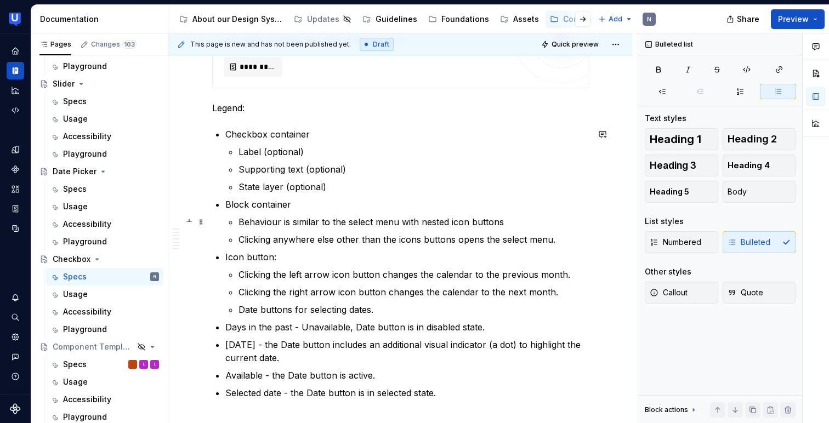
click at [300, 223] on p "Behaviour is similar to the select menu with nested icon buttons" at bounding box center [414, 222] width 350 height 13
click at [301, 242] on p "Clicking anywhere else other than the icons buttons opens the select menu." at bounding box center [414, 239] width 350 height 13
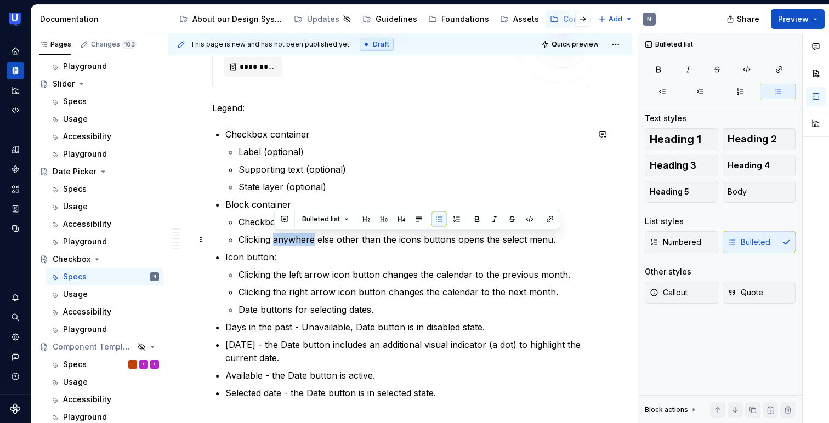
click at [301, 242] on p "Clicking anywhere else other than the icons buttons opens the select menu." at bounding box center [414, 239] width 350 height 13
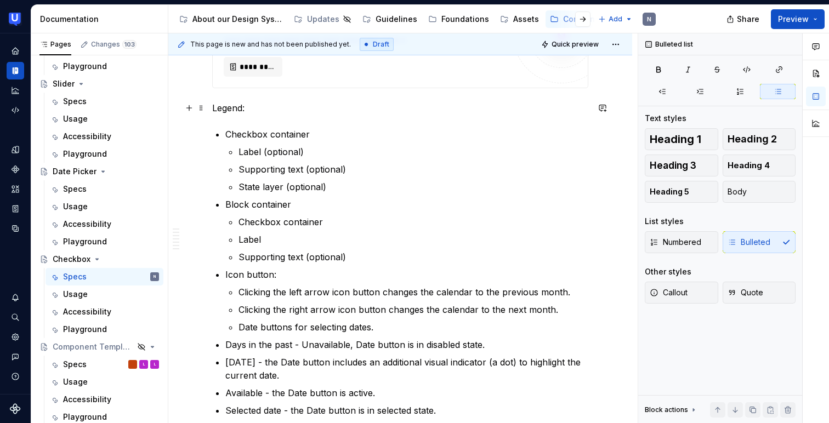
click at [263, 110] on p "Legend:" at bounding box center [400, 107] width 376 height 13
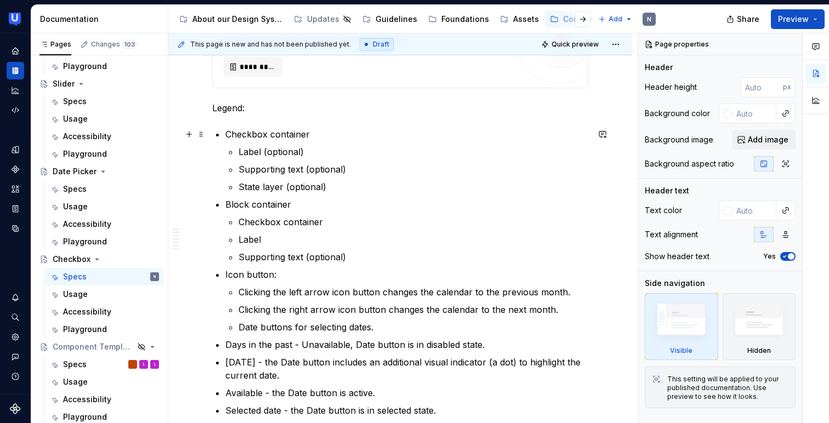
click at [227, 132] on p "Checkbox container" at bounding box center [406, 134] width 363 height 13
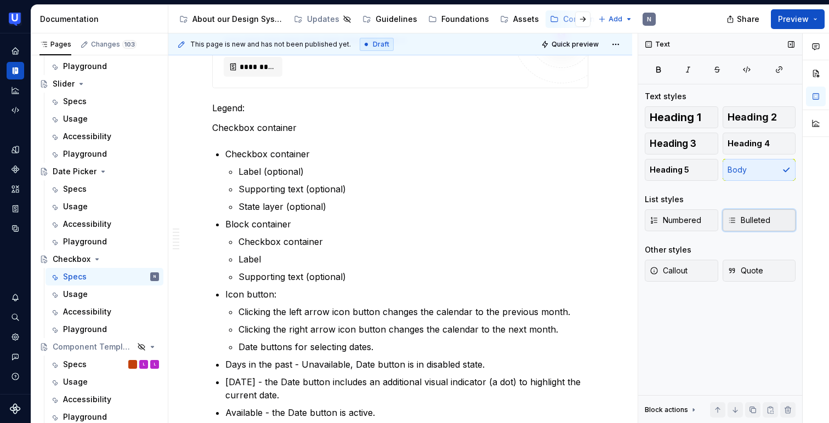
click at [748, 216] on span "Bulleted" at bounding box center [749, 220] width 43 height 11
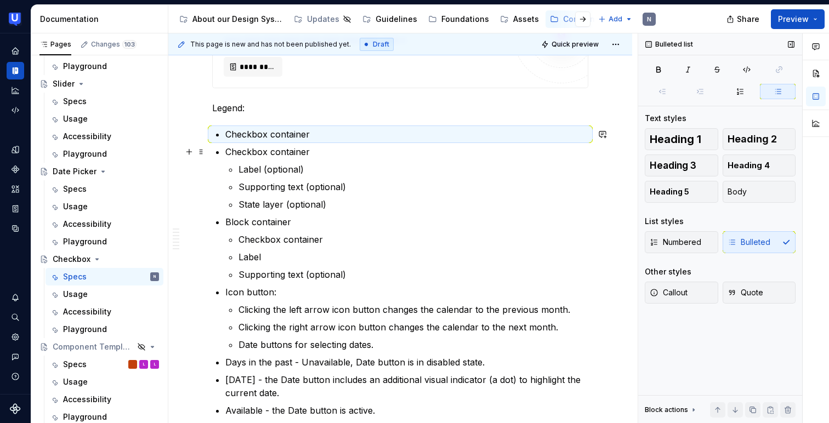
click at [316, 151] on p "Checkbox container" at bounding box center [406, 151] width 363 height 13
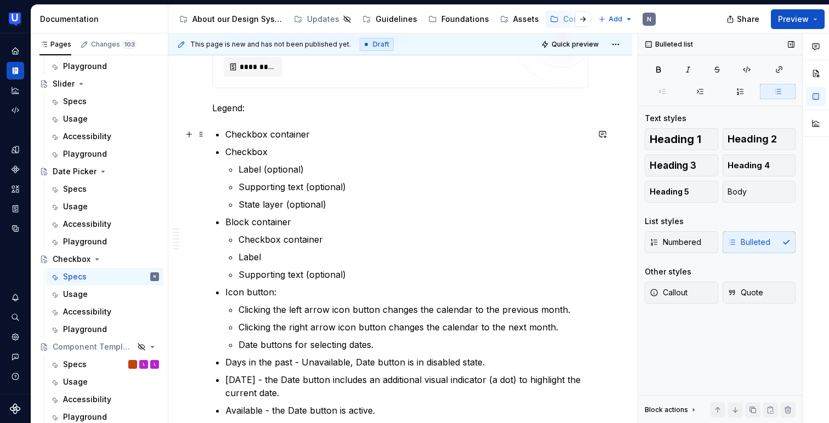
click at [359, 129] on p "Checkbox container" at bounding box center [406, 134] width 363 height 13
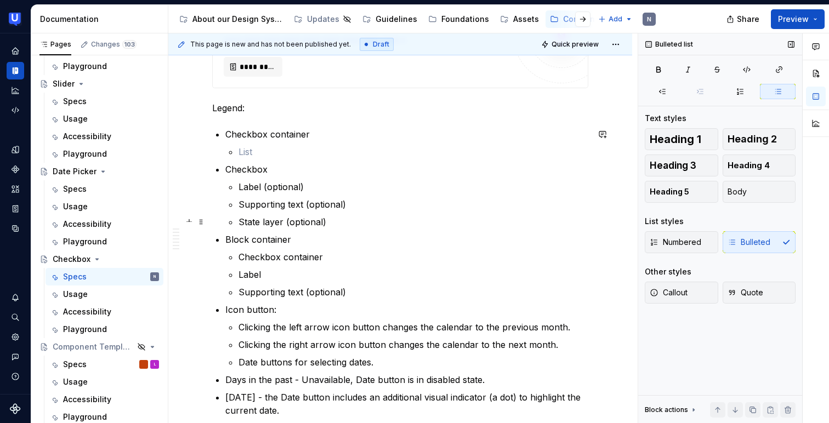
click at [295, 223] on p "State layer (optional)" at bounding box center [414, 222] width 350 height 13
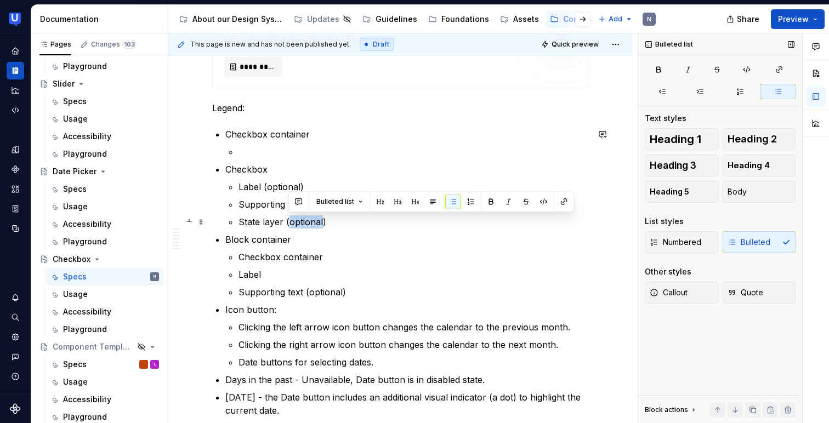
click at [295, 223] on p "State layer (optional)" at bounding box center [414, 222] width 350 height 13
copy p "State layer (optional)"
click at [285, 157] on p at bounding box center [414, 151] width 350 height 13
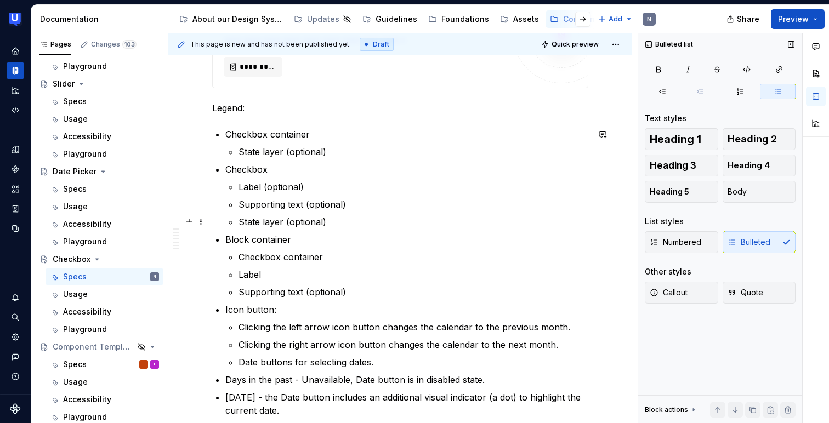
click at [274, 225] on p "State layer (optional)" at bounding box center [414, 222] width 350 height 13
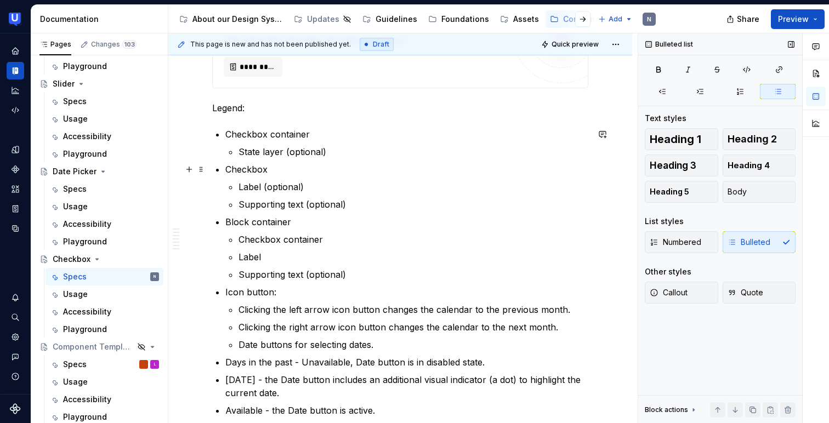
click at [290, 170] on p "Checkbox" at bounding box center [406, 169] width 363 height 13
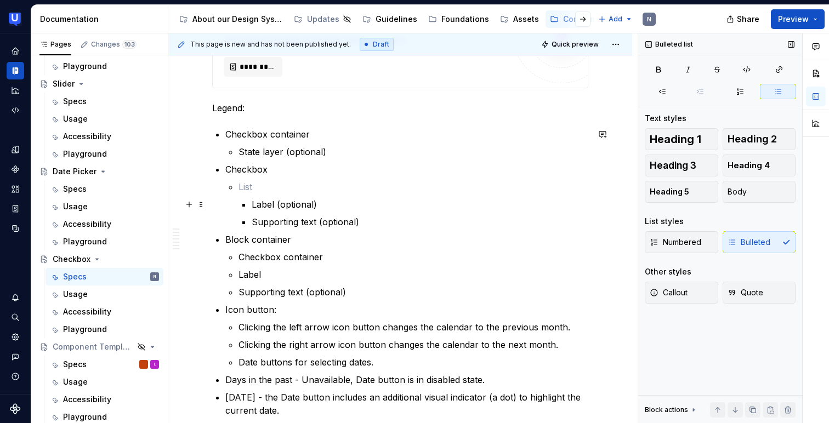
click at [243, 200] on li "Label (optional) Supporting text (optional)" at bounding box center [414, 204] width 350 height 48
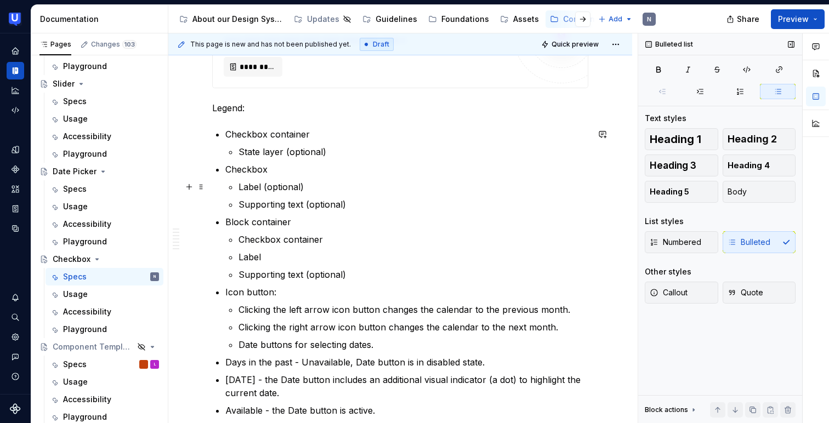
click at [312, 187] on p "Label (optional)" at bounding box center [414, 186] width 350 height 13
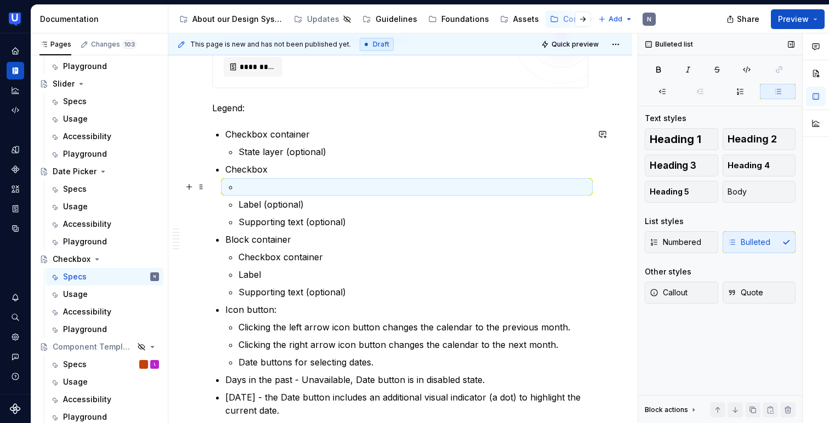
click at [256, 186] on p at bounding box center [414, 186] width 350 height 13
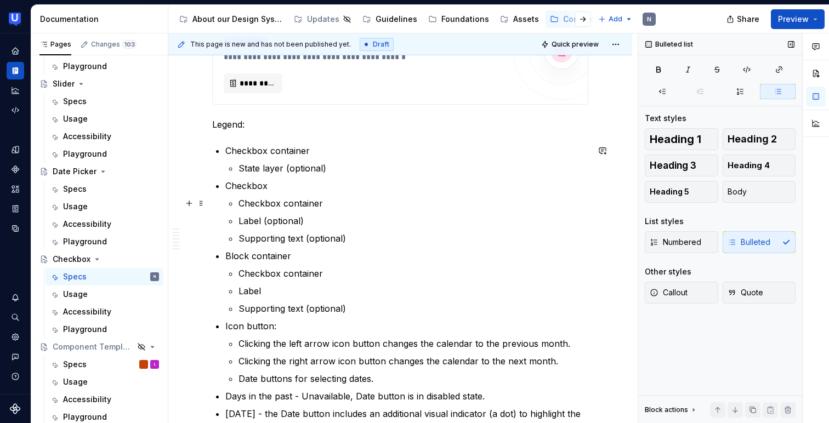
scroll to position [416, 0]
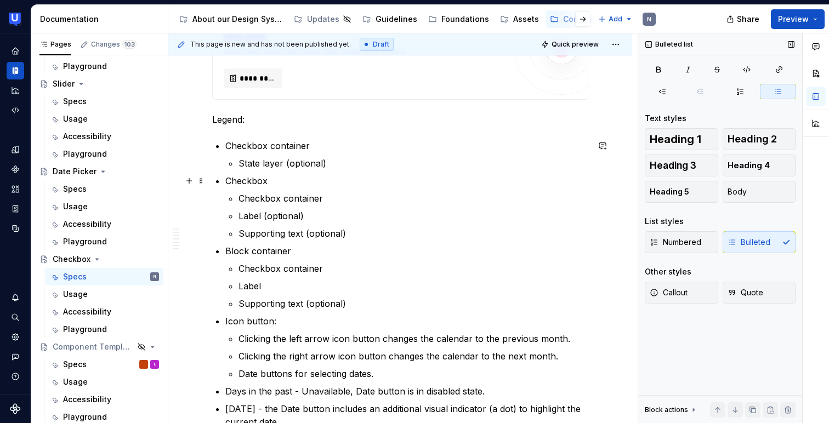
click at [227, 178] on p "Checkbox" at bounding box center [406, 180] width 363 height 13
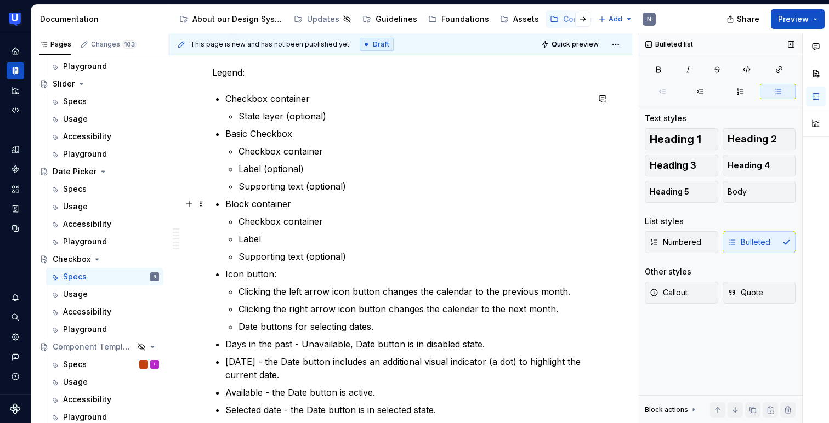
scroll to position [466, 0]
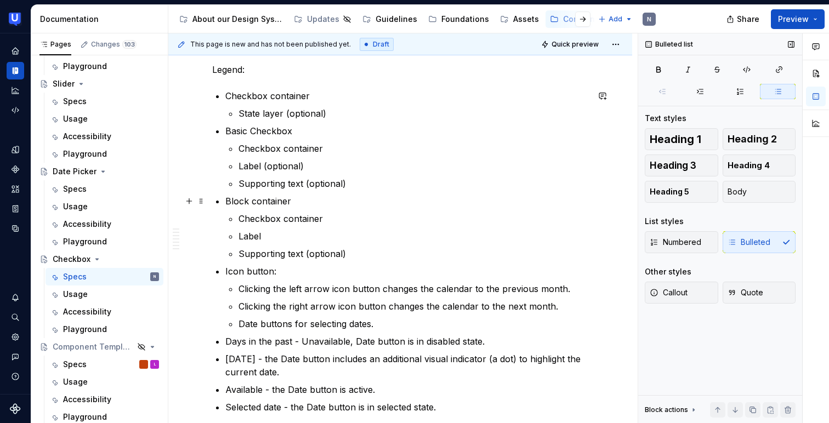
click at [292, 199] on p "Block container" at bounding box center [406, 201] width 363 height 13
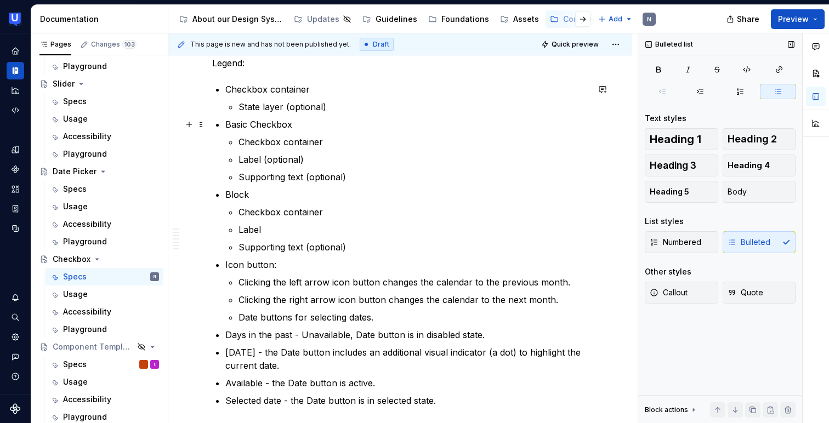
click at [338, 134] on li "Basic Checkbox Checkbox container Label (optional) Supporting text (optional)" at bounding box center [406, 151] width 363 height 66
click at [337, 146] on p "Checkbox container" at bounding box center [414, 141] width 350 height 13
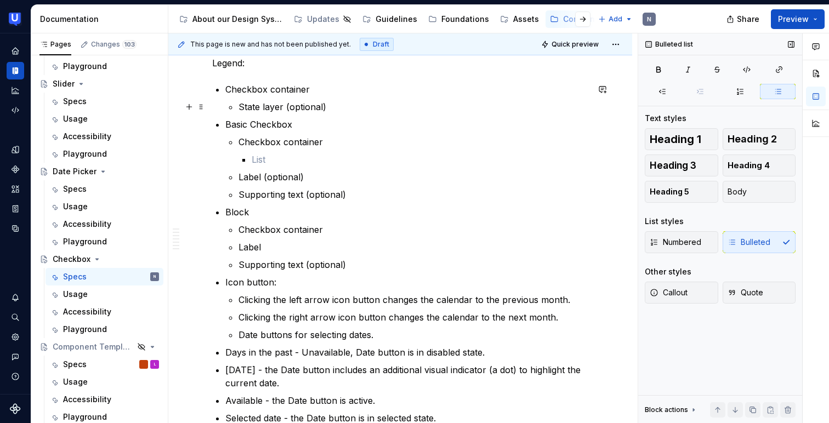
click at [312, 106] on p "State layer (optional)" at bounding box center [414, 106] width 350 height 13
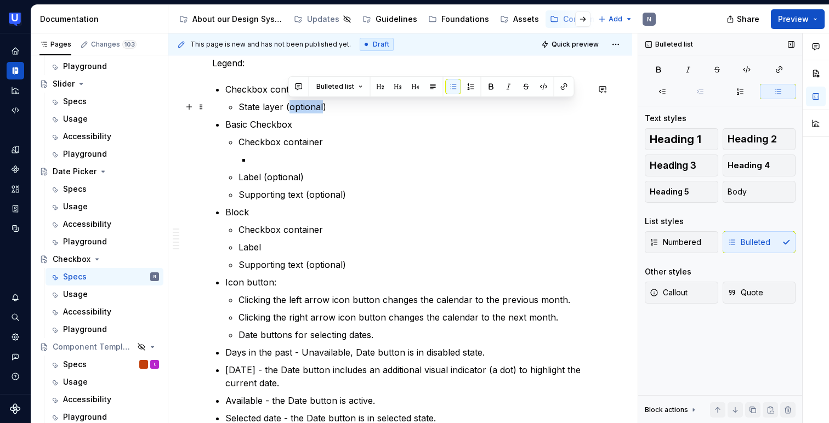
click at [312, 106] on p "State layer (optional)" at bounding box center [414, 106] width 350 height 13
copy p "State layer (optional)"
click at [290, 161] on p at bounding box center [420, 159] width 337 height 13
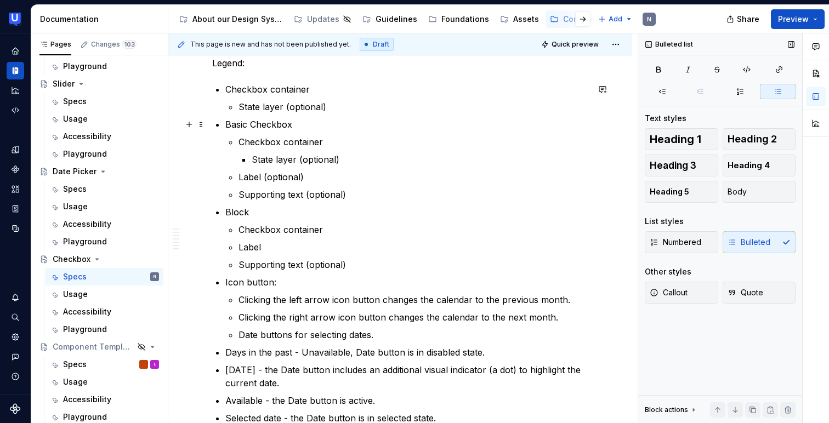
click at [199, 89] on span at bounding box center [201, 89] width 9 height 15
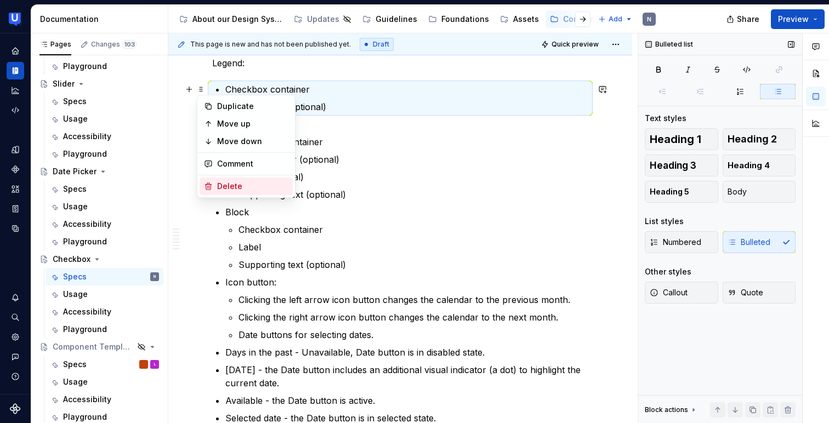
click at [214, 182] on div "Delete" at bounding box center [246, 187] width 93 height 18
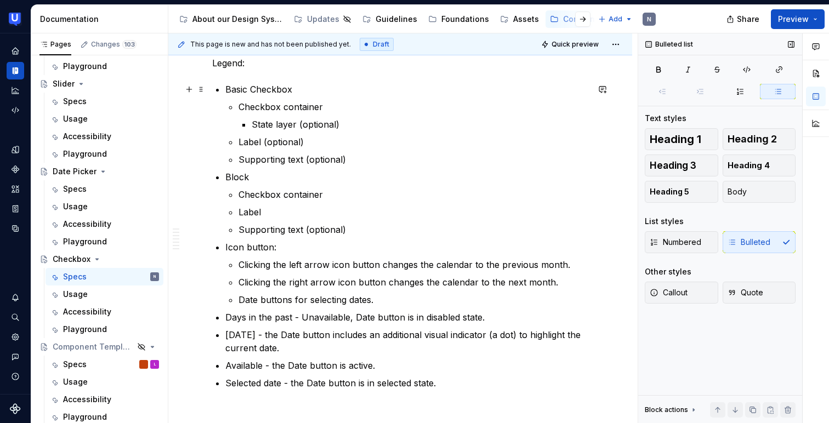
click at [257, 84] on p "Basic Checkbox" at bounding box center [406, 89] width 363 height 13
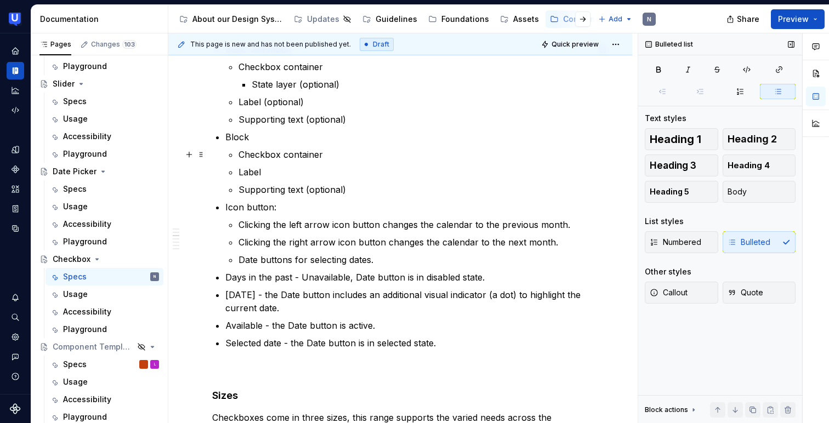
scroll to position [514, 0]
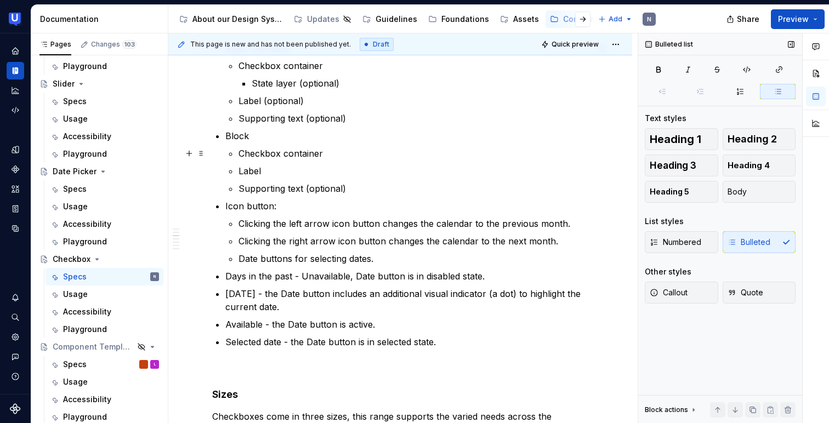
click at [325, 154] on p "Checkbox container" at bounding box center [414, 153] width 350 height 13
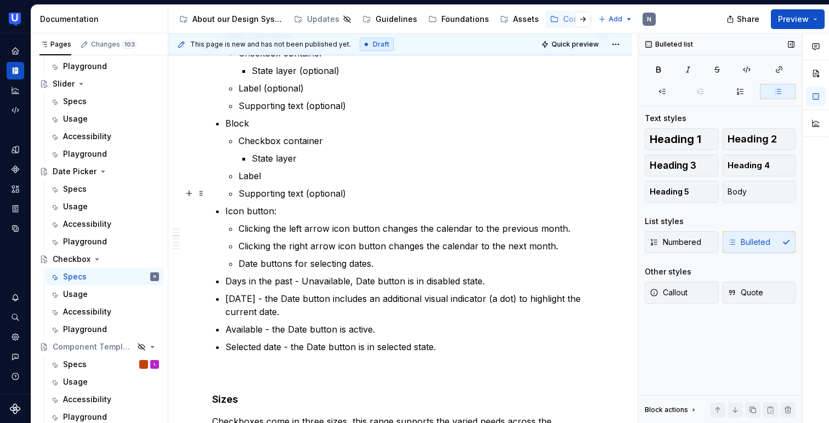
scroll to position [517, 0]
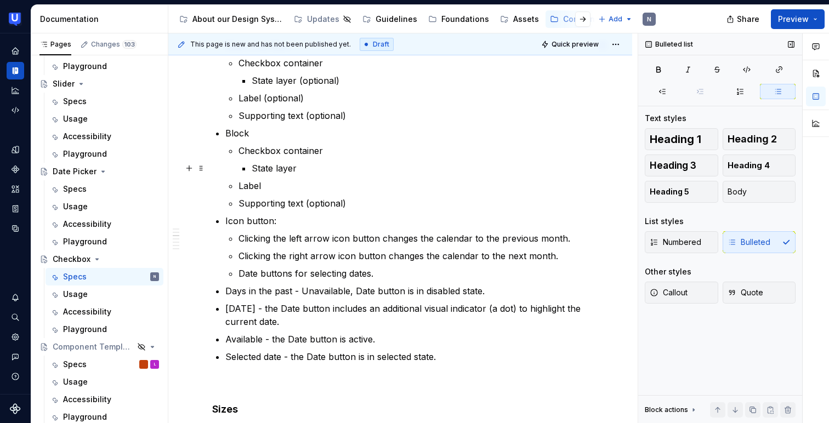
click at [348, 164] on p "State layer" at bounding box center [420, 168] width 337 height 13
click at [413, 144] on p "Checkbox container" at bounding box center [414, 150] width 350 height 13
click at [314, 167] on p "State layer" at bounding box center [420, 168] width 337 height 13
click at [364, 168] on p "State layer" at bounding box center [420, 168] width 337 height 13
click at [396, 201] on p "Supporting text (optional)" at bounding box center [414, 203] width 350 height 13
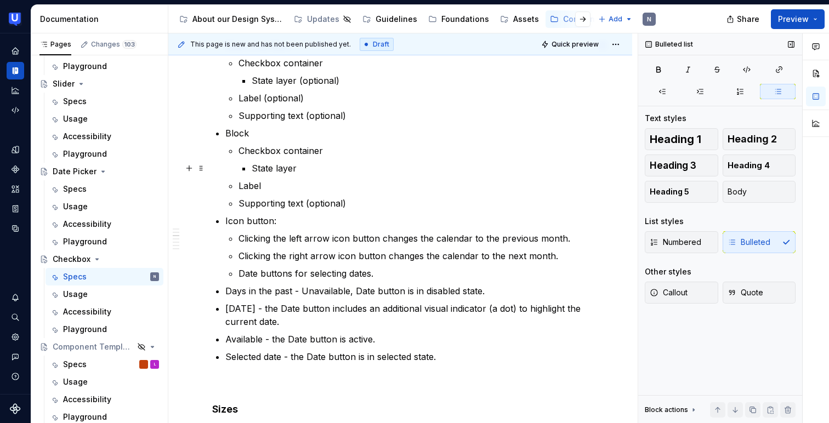
click at [320, 170] on p "State layer" at bounding box center [420, 168] width 337 height 13
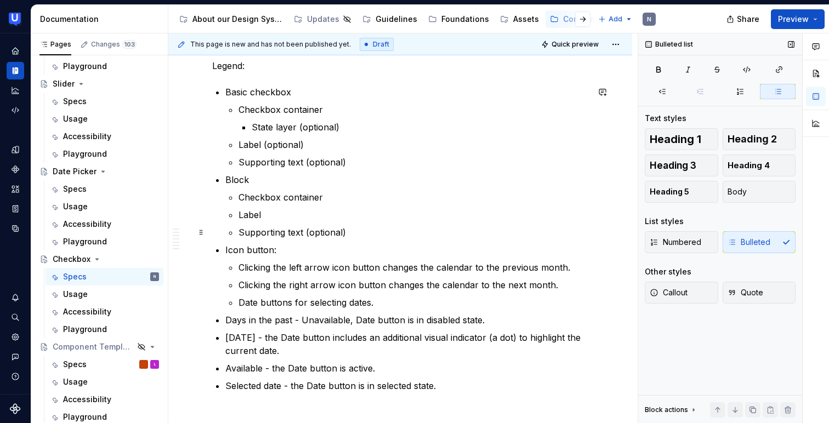
scroll to position [478, 0]
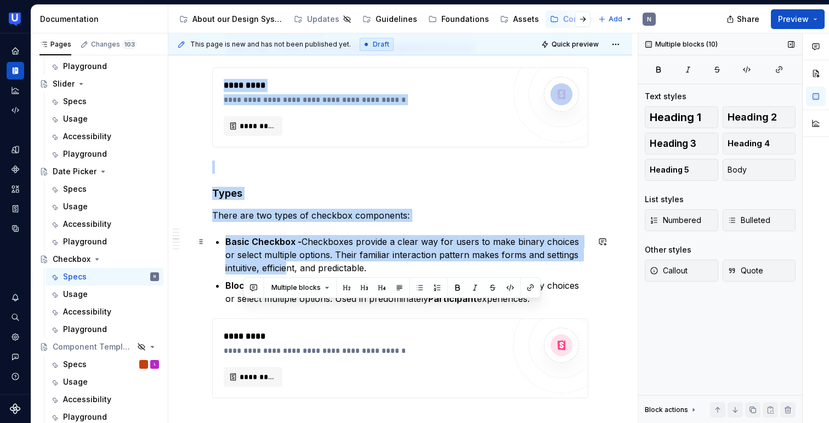
drag, startPoint x: 242, startPoint y: 240, endPoint x: 286, endPoint y: 264, distance: 49.6
click at [286, 264] on div "**********" at bounding box center [400, 183] width 376 height 1901
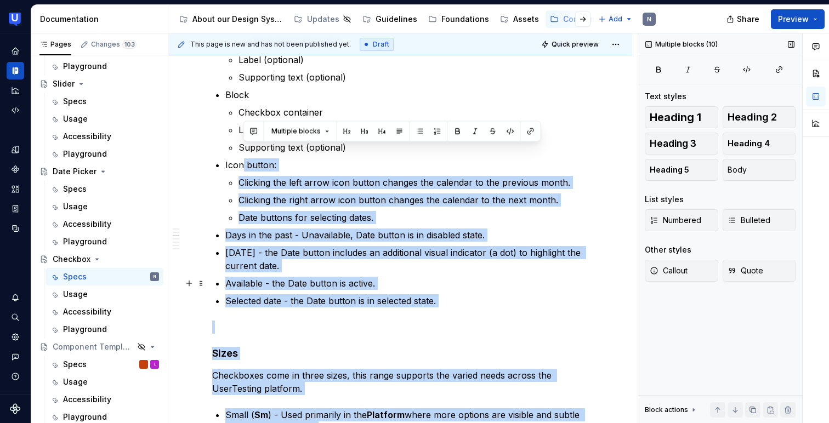
scroll to position [500, 0]
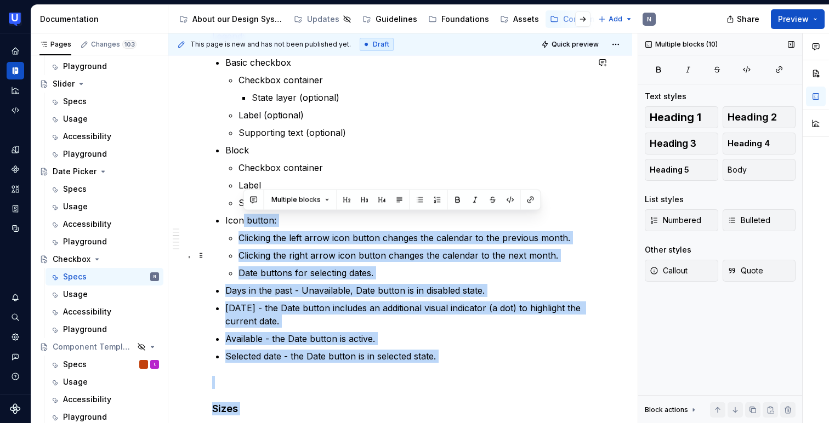
click at [269, 255] on p "Clicking the right arrow icon button changes the calendar to the next month." at bounding box center [414, 255] width 350 height 13
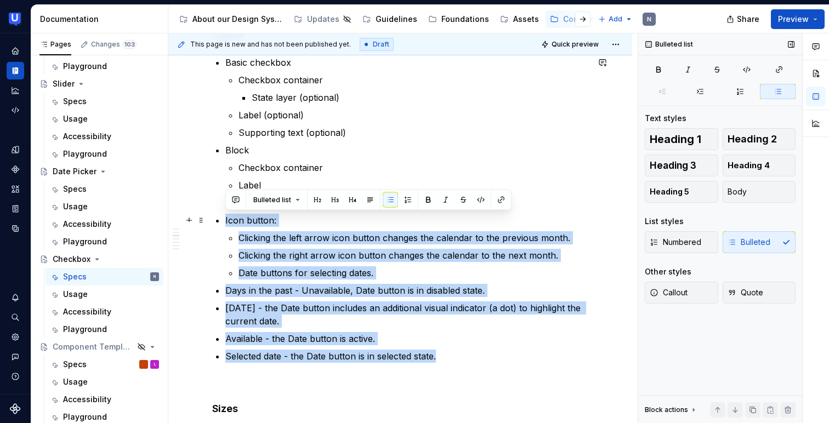
drag, startPoint x: 442, startPoint y: 355, endPoint x: 223, endPoint y: 221, distance: 256.4
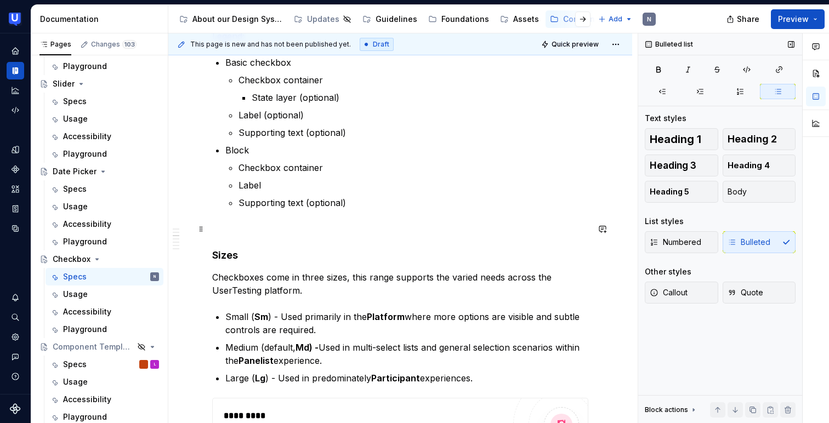
click at [332, 230] on p at bounding box center [400, 229] width 376 height 13
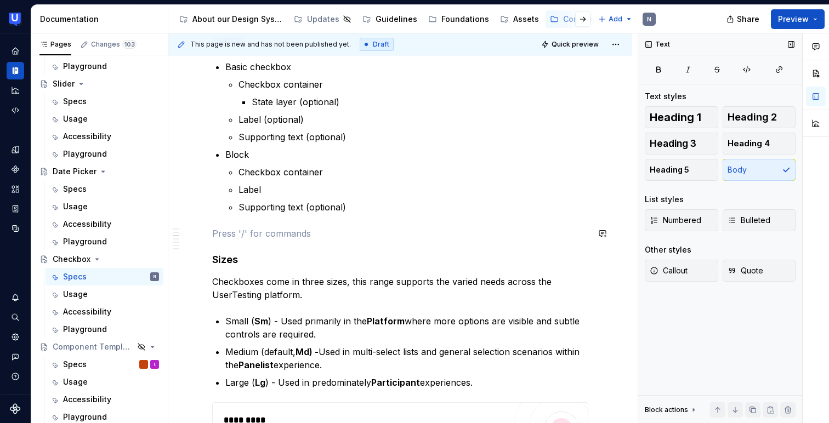
scroll to position [499, 0]
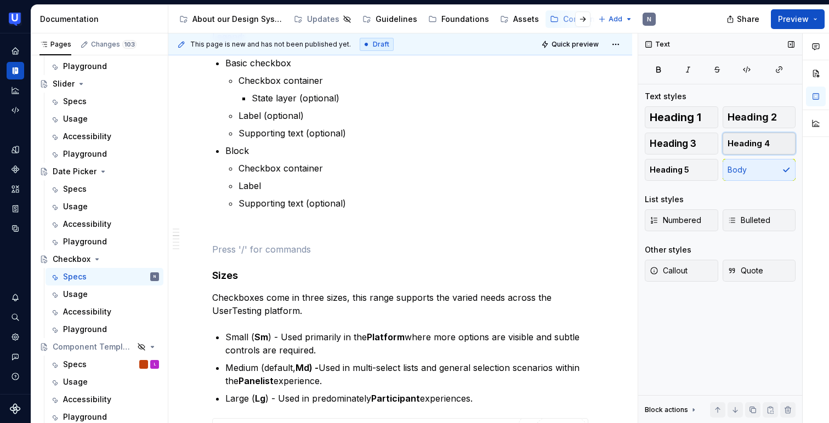
click at [765, 137] on button "Heading 4" at bounding box center [760, 144] width 74 height 22
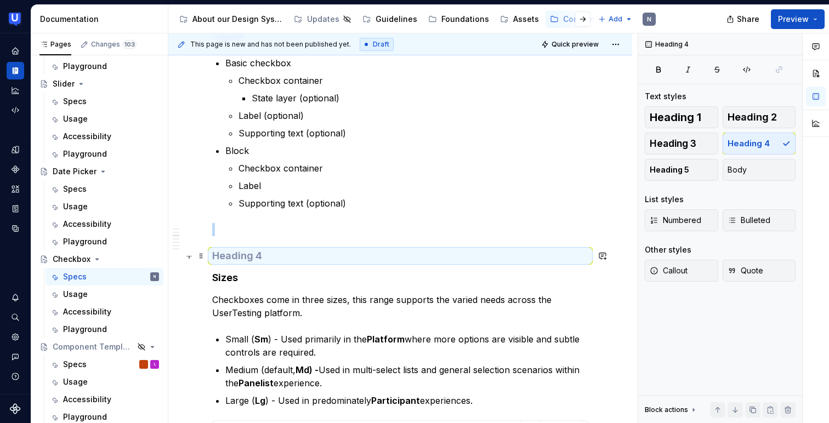
click at [313, 251] on h4 at bounding box center [400, 256] width 376 height 13
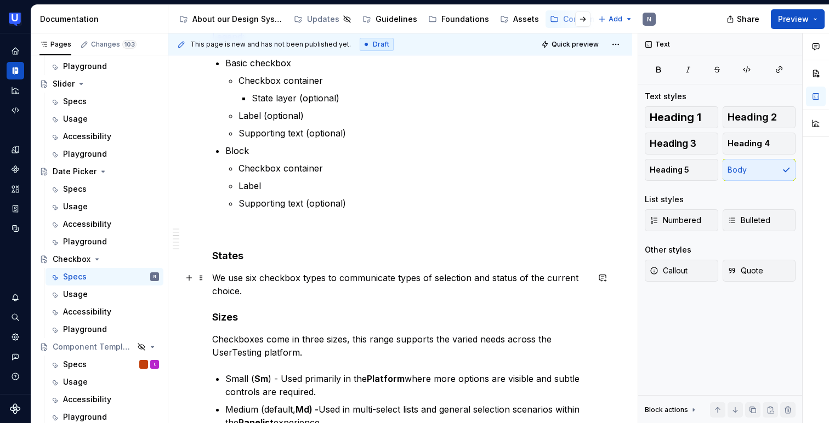
click at [239, 279] on p "We use six checkbox types to communicate types of selection and status of the c…" at bounding box center [400, 285] width 376 height 26
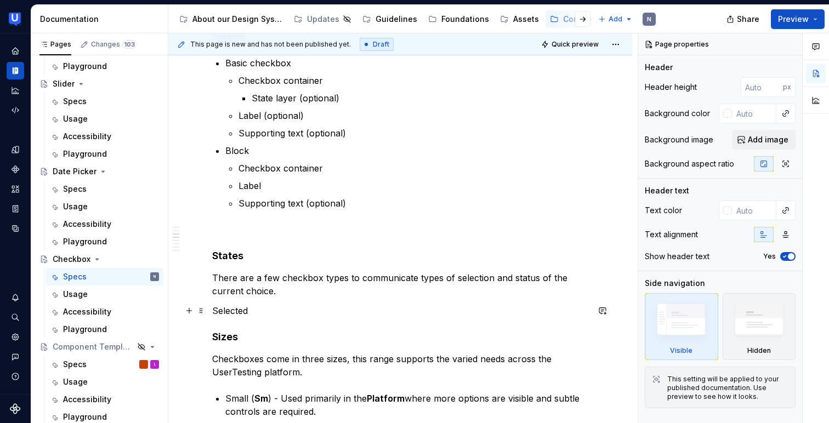
click at [230, 313] on p "Selected" at bounding box center [400, 310] width 376 height 13
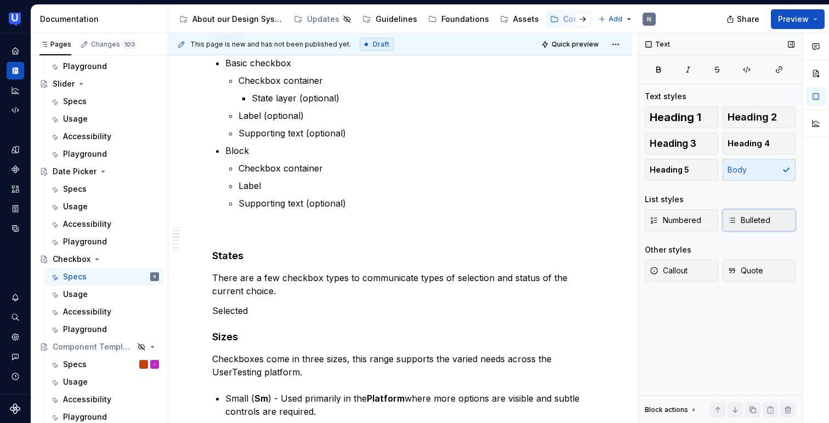
click at [755, 224] on span "Bulleted" at bounding box center [749, 220] width 43 height 11
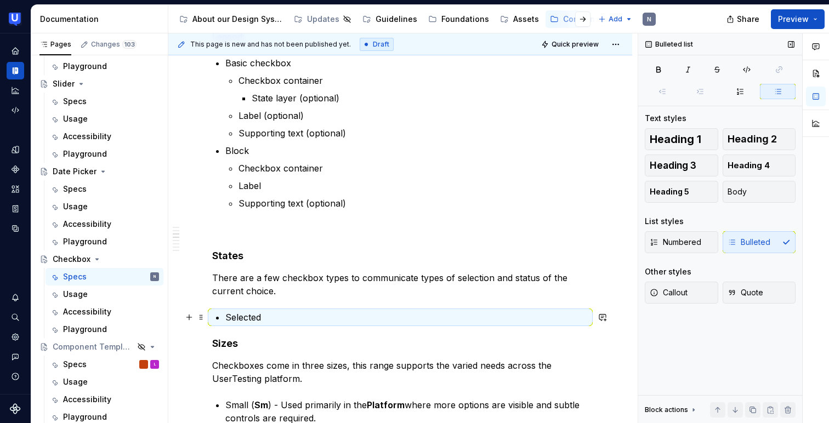
click at [310, 314] on p "Selected" at bounding box center [406, 317] width 363 height 13
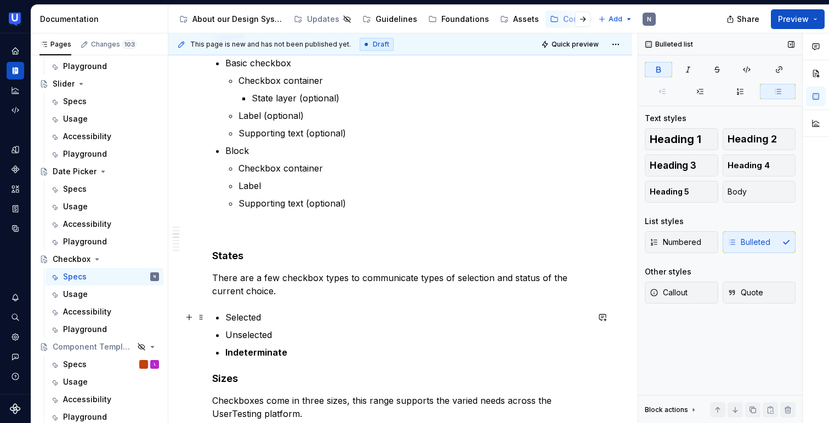
click at [244, 315] on p "Selected" at bounding box center [406, 317] width 363 height 13
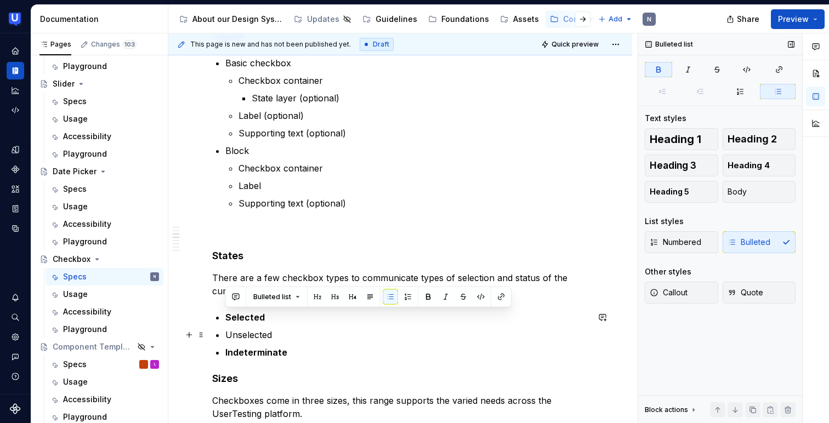
click at [252, 340] on p "Unselected" at bounding box center [406, 335] width 363 height 13
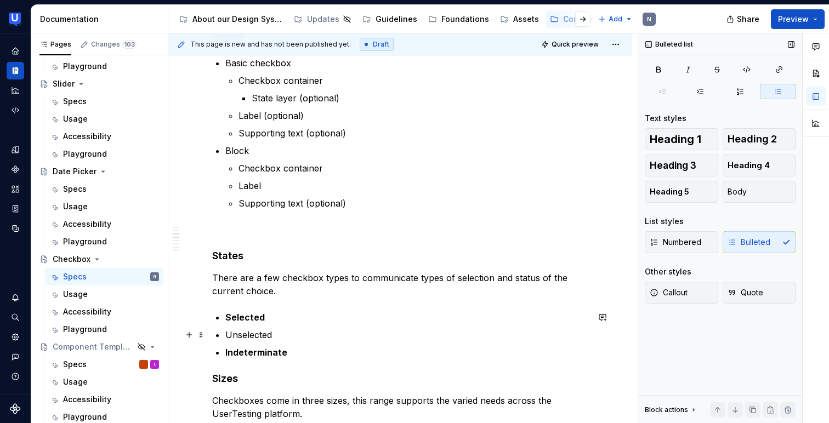
click at [252, 340] on p "Unselected" at bounding box center [406, 335] width 363 height 13
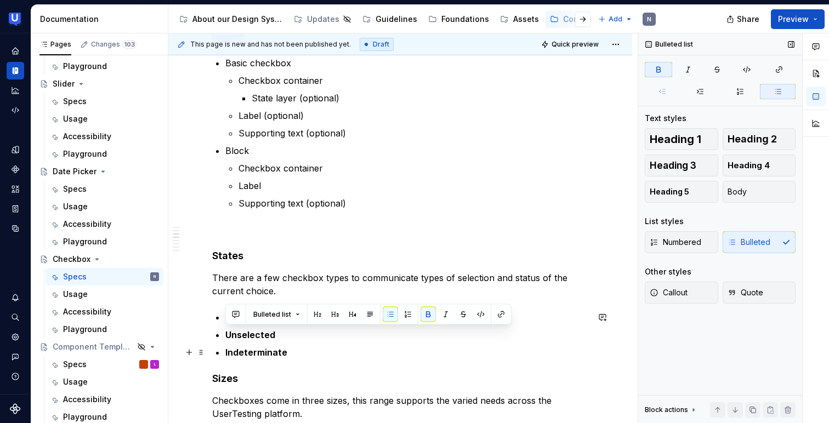
click at [304, 348] on p "Indeterminate" at bounding box center [406, 352] width 363 height 13
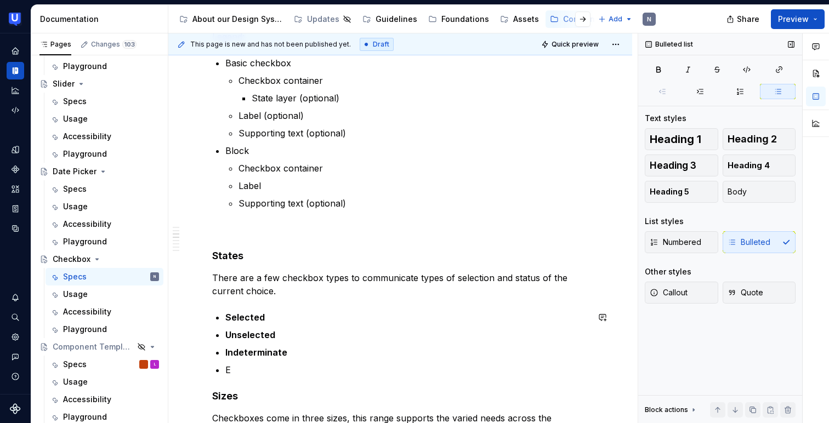
scroll to position [505, 0]
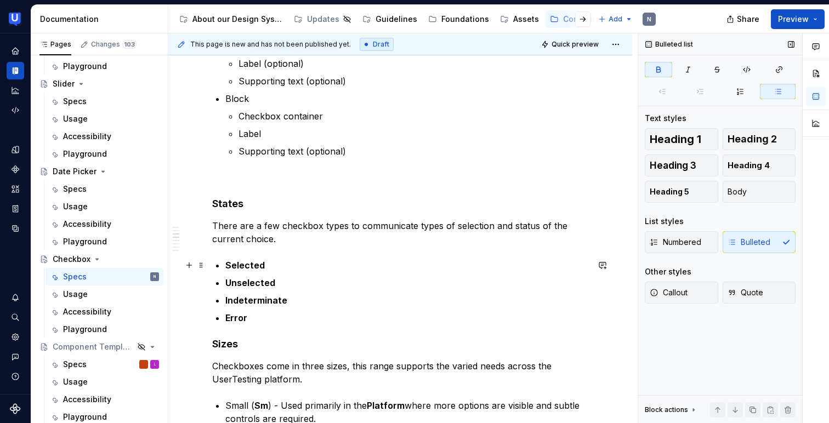
scroll to position [564, 0]
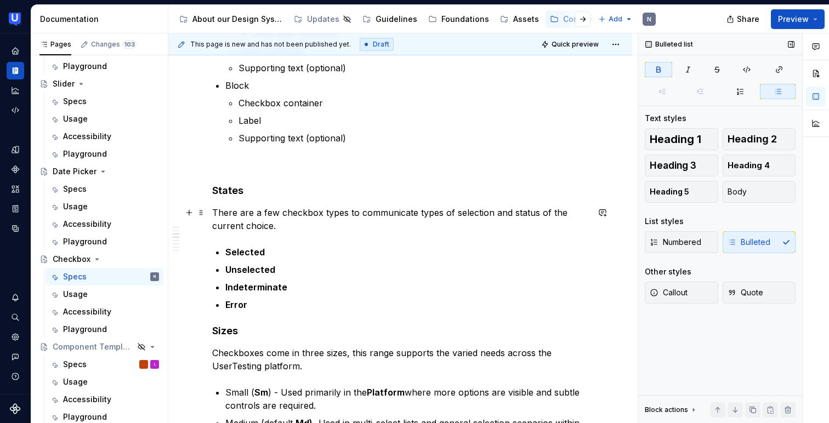
click at [345, 212] on p "There are a few checkbox types to communicate types of selection and status of …" at bounding box center [400, 219] width 376 height 26
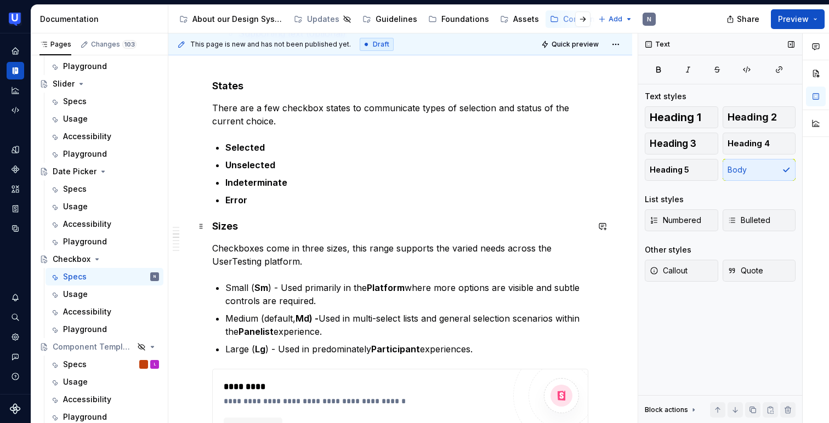
scroll to position [676, 0]
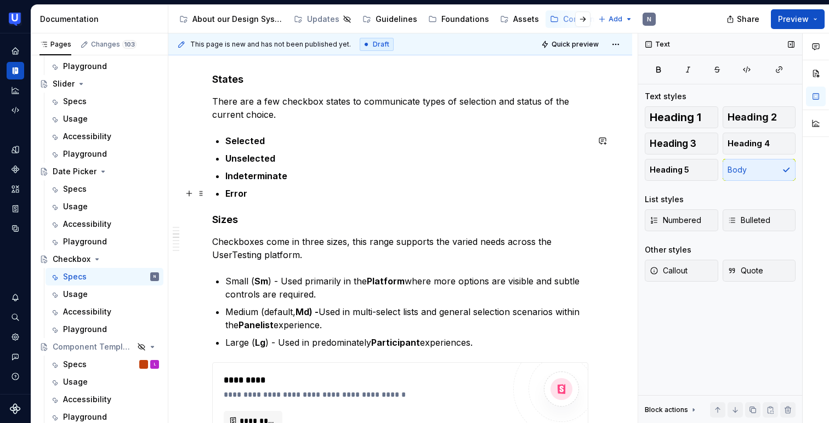
click at [308, 196] on p "Error" at bounding box center [406, 193] width 363 height 13
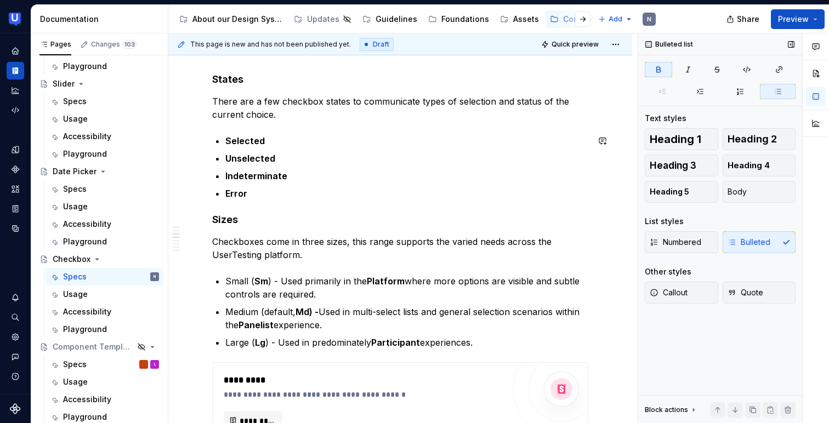
scroll to position [688, 0]
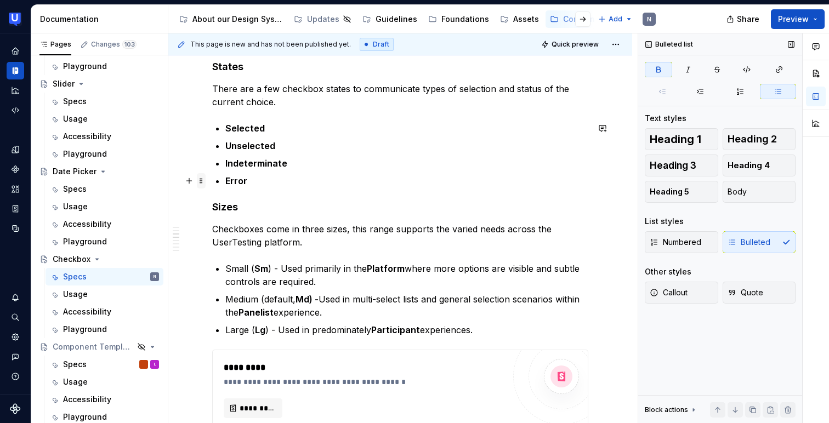
click at [201, 176] on span at bounding box center [201, 180] width 9 height 15
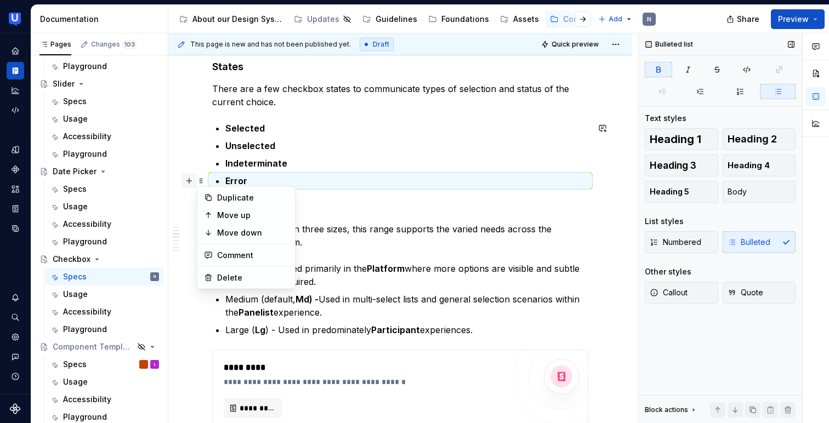
click at [187, 183] on button "button" at bounding box center [189, 180] width 15 height 15
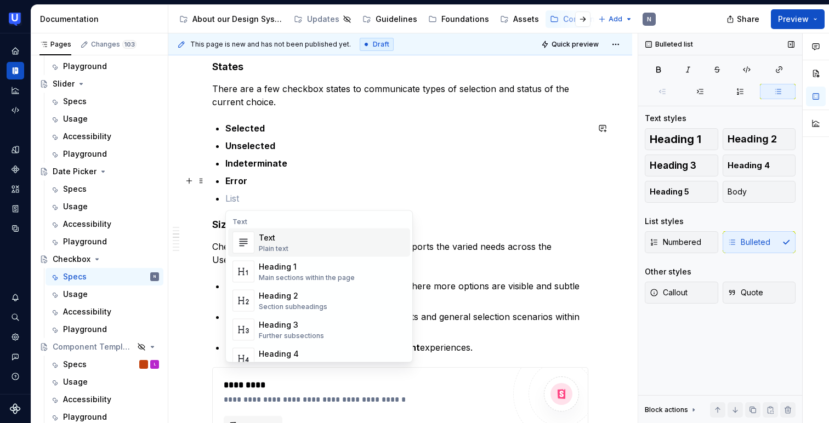
click at [287, 243] on div "Text" at bounding box center [274, 238] width 30 height 11
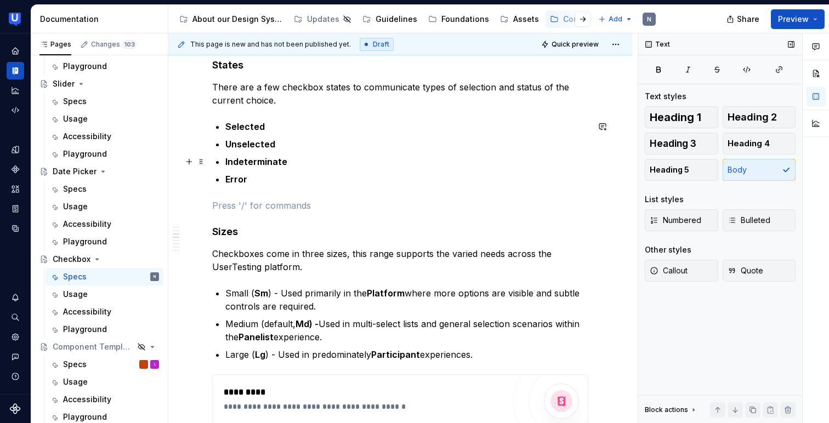
scroll to position [692, 0]
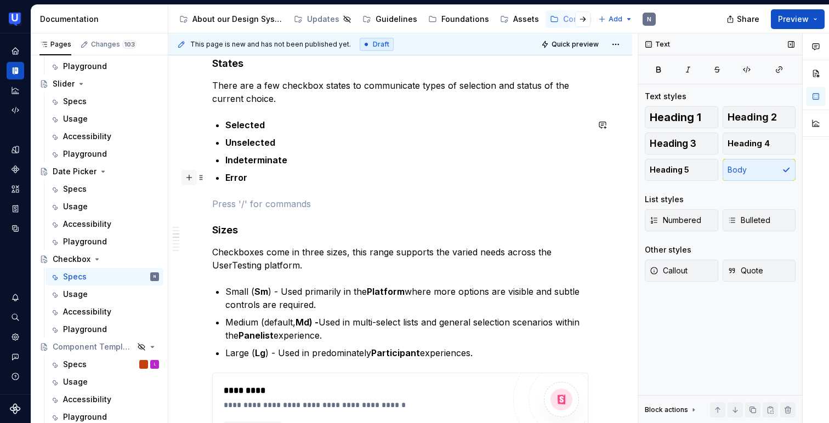
click at [188, 176] on button "button" at bounding box center [189, 177] width 15 height 15
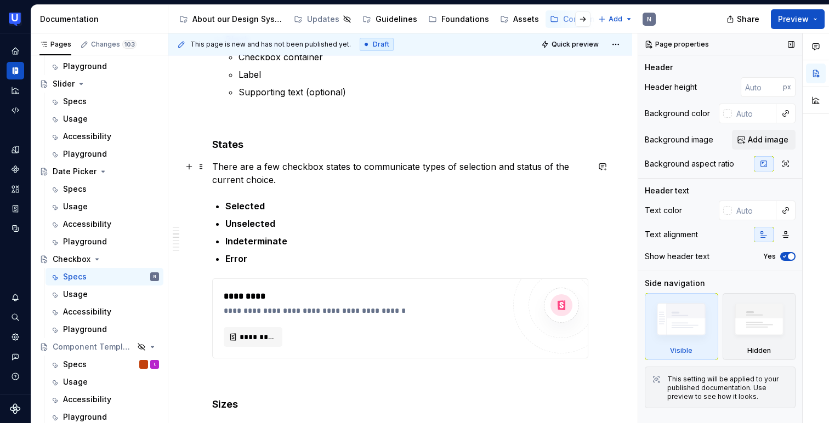
scroll to position [608, 0]
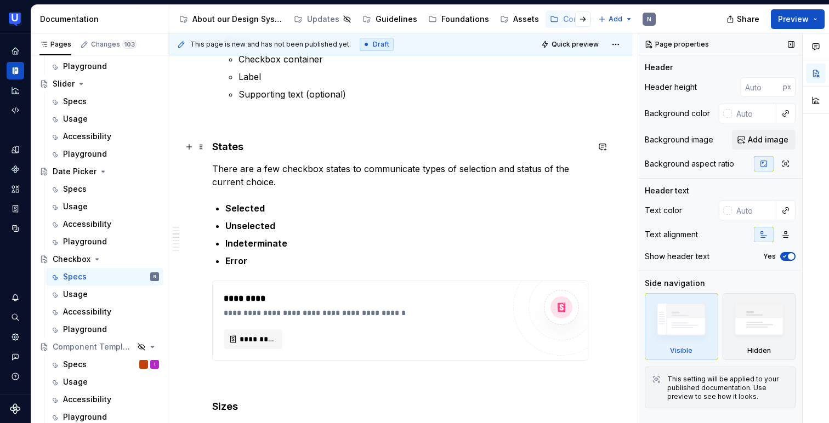
click at [228, 148] on h4 "States" at bounding box center [400, 146] width 376 height 13
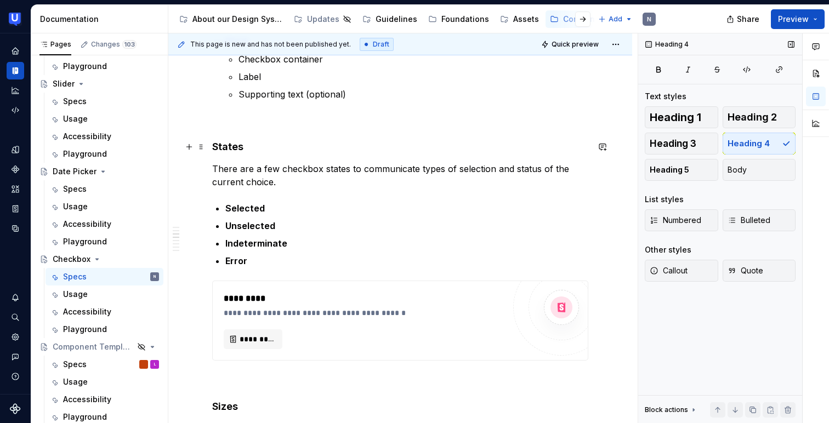
click at [228, 148] on h4 "States" at bounding box center [400, 146] width 376 height 13
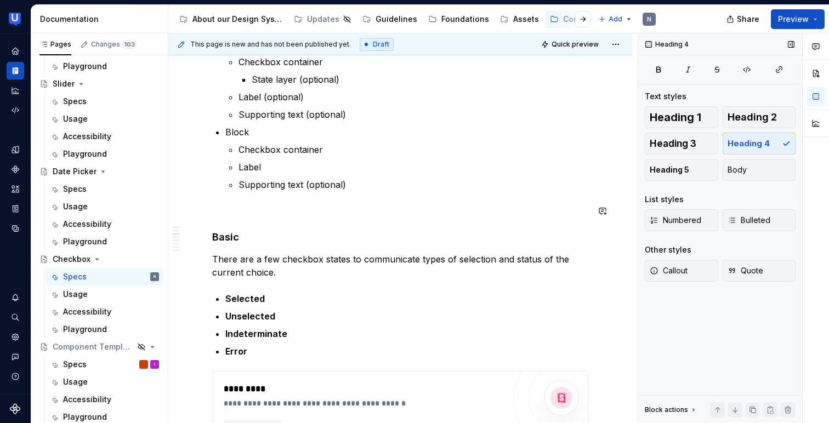
scroll to position [517, 0]
click at [320, 259] on p "There are a few checkbox states to communicate types of selection and status of…" at bounding box center [400, 266] width 376 height 26
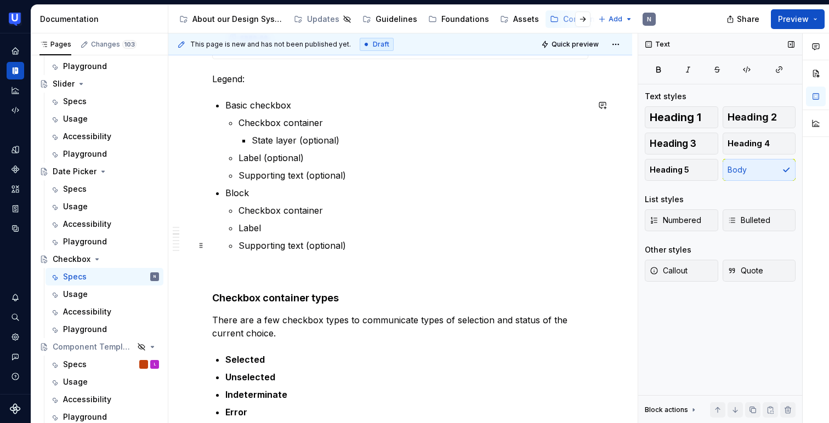
scroll to position [460, 0]
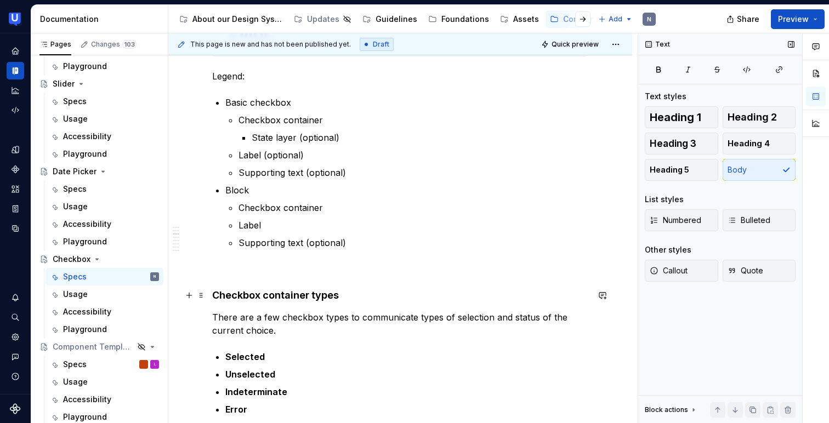
click at [213, 293] on h4 "Checkbox container types" at bounding box center [400, 295] width 376 height 13
click at [248, 294] on h4 "Basic Checkbox types" at bounding box center [400, 295] width 376 height 13
click at [380, 269] on p at bounding box center [400, 269] width 376 height 13
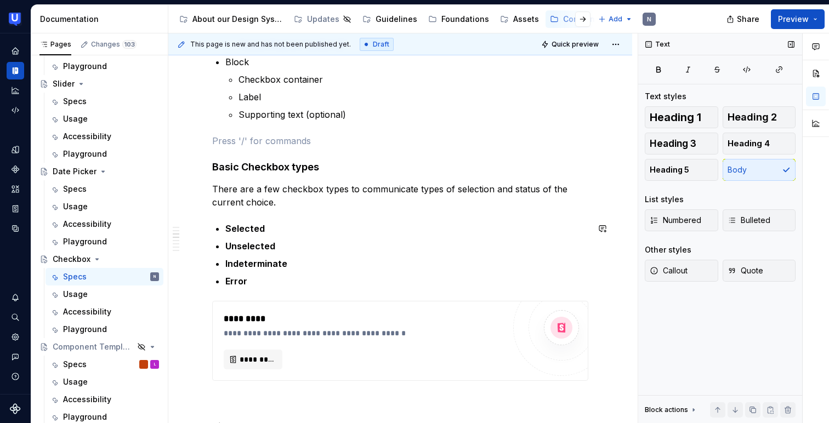
scroll to position [600, 0]
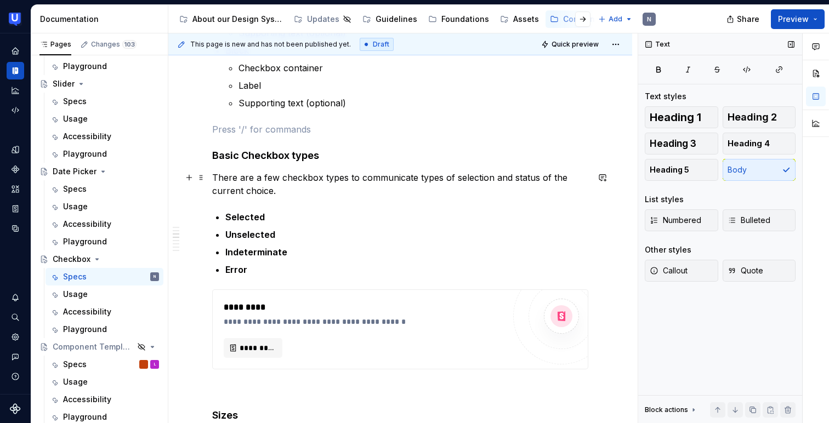
click at [436, 176] on p "There are a few checkbox types to communicate types of selection and status of …" at bounding box center [400, 184] width 376 height 26
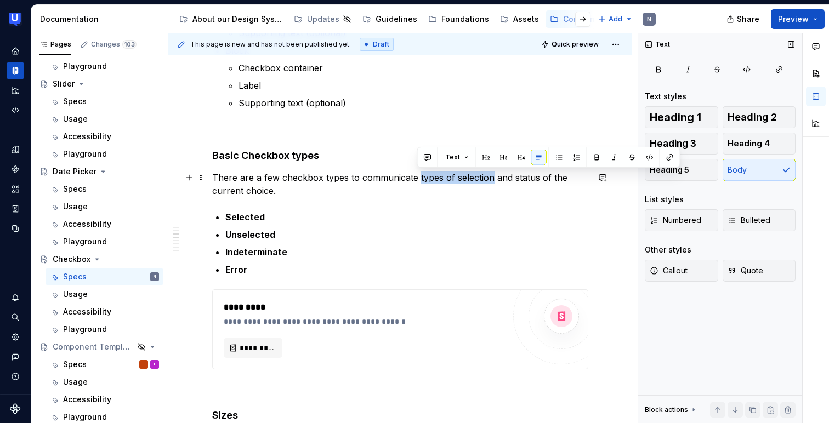
drag, startPoint x: 417, startPoint y: 178, endPoint x: 492, endPoint y: 181, distance: 74.7
click at [492, 181] on p "There are a few checkbox types to communicate types of selection and status of …" at bounding box center [400, 184] width 376 height 26
copy p "types of selection"
click at [281, 160] on h4 "Basic Checkbox types" at bounding box center [400, 155] width 376 height 13
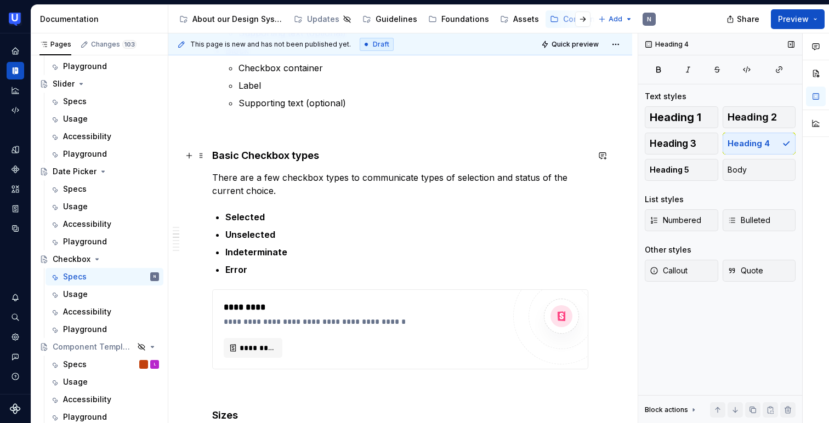
click at [281, 160] on h4 "Basic Checkbox types" at bounding box center [400, 155] width 376 height 13
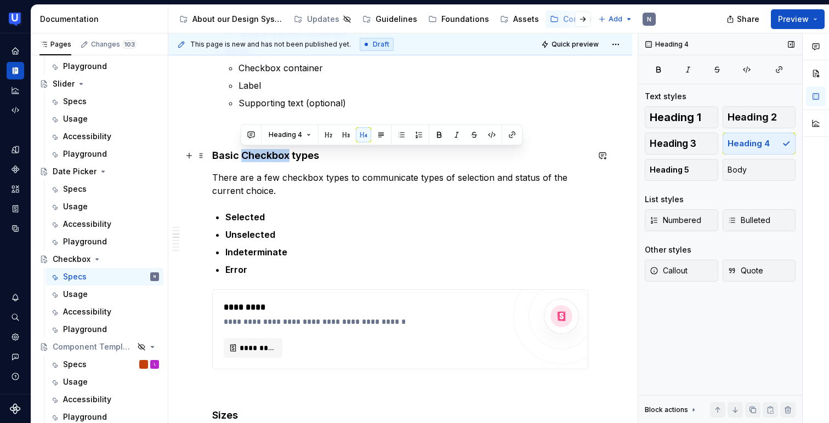
click at [281, 160] on h4 "Basic Checkbox types" at bounding box center [400, 155] width 376 height 13
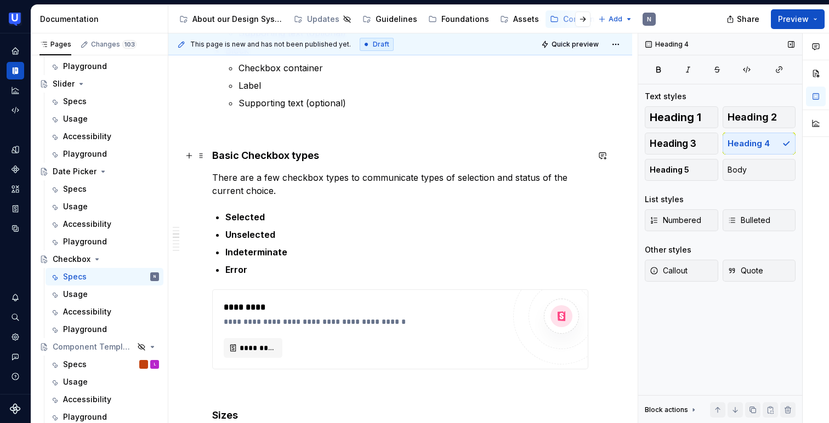
click at [320, 153] on h4 "Basic Checkbox types" at bounding box center [400, 155] width 376 height 13
click at [323, 155] on h4 "Basic Checkbox typestypes of selection" at bounding box center [400, 155] width 376 height 13
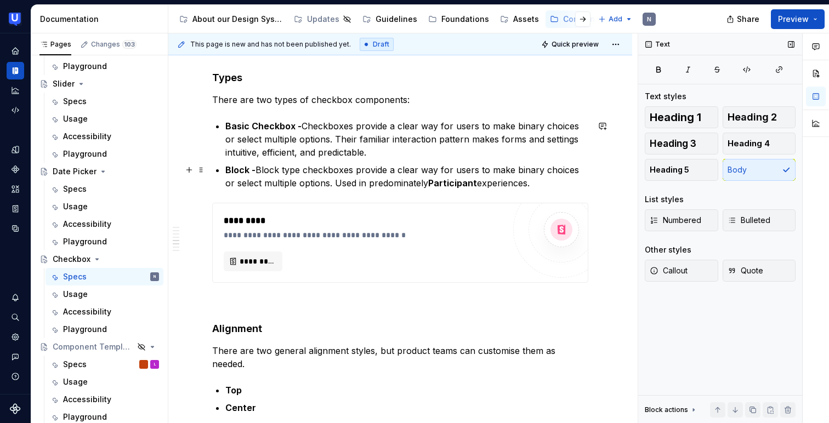
scroll to position [1208, 0]
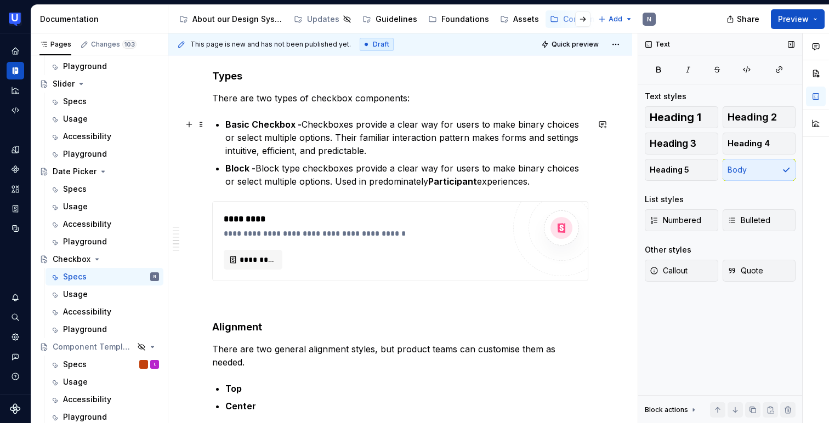
click at [296, 123] on strong "Basic Checkbox -" at bounding box center [263, 124] width 76 height 11
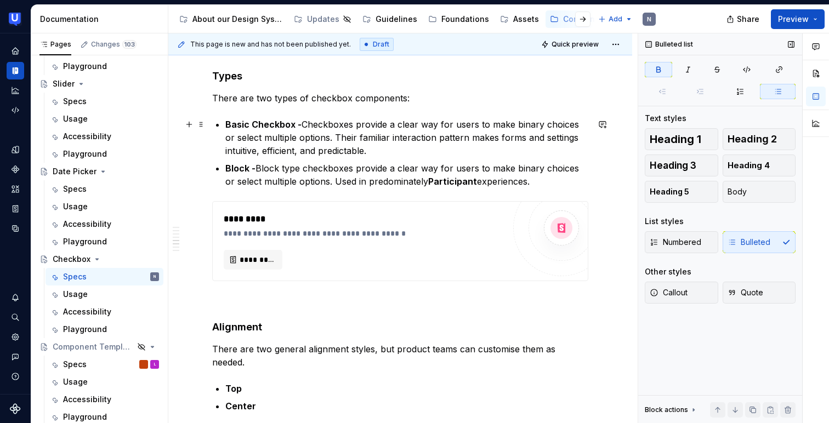
scroll to position [1223, 0]
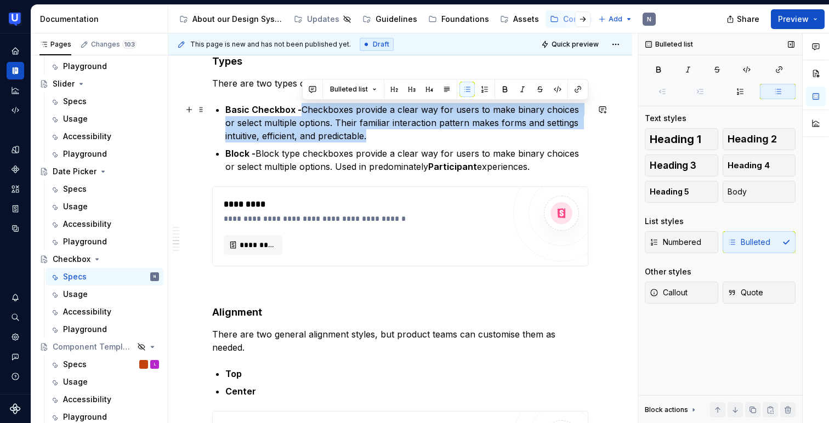
drag, startPoint x: 371, startPoint y: 138, endPoint x: 303, endPoint y: 107, distance: 74.6
click at [303, 107] on p "Basic Checkbox - Checkboxes provide a clear way for users to make binary choice…" at bounding box center [406, 122] width 363 height 39
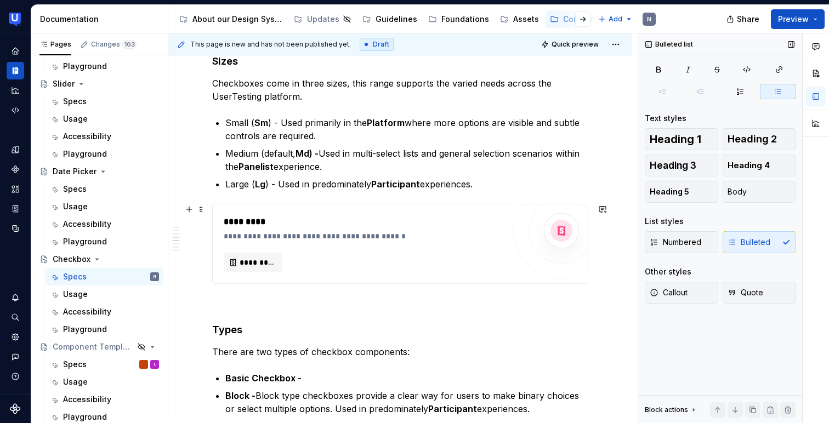
scroll to position [925, 0]
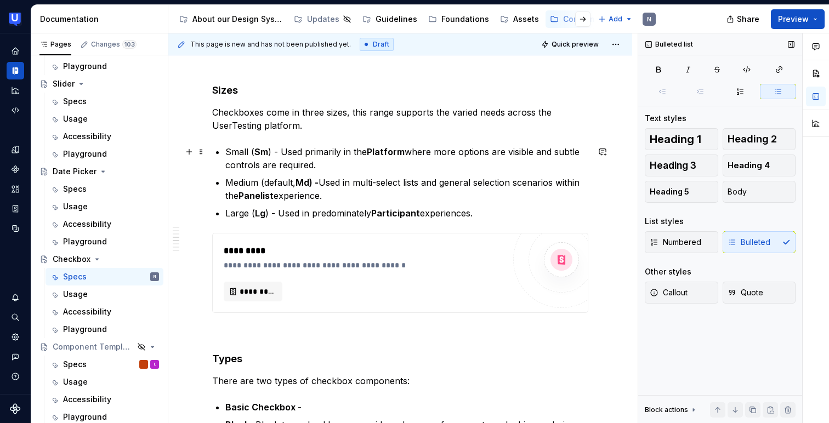
click at [368, 149] on strong "Platform" at bounding box center [386, 151] width 38 height 11
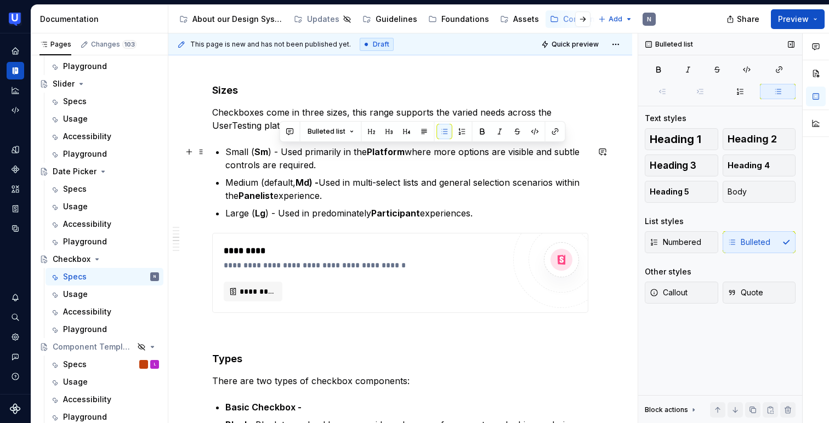
drag, startPoint x: 281, startPoint y: 149, endPoint x: 319, endPoint y: 167, distance: 42.7
click at [319, 167] on p "Small ( Sm ) - Used primarily in the Platform where more options are visible an…" at bounding box center [406, 158] width 363 height 26
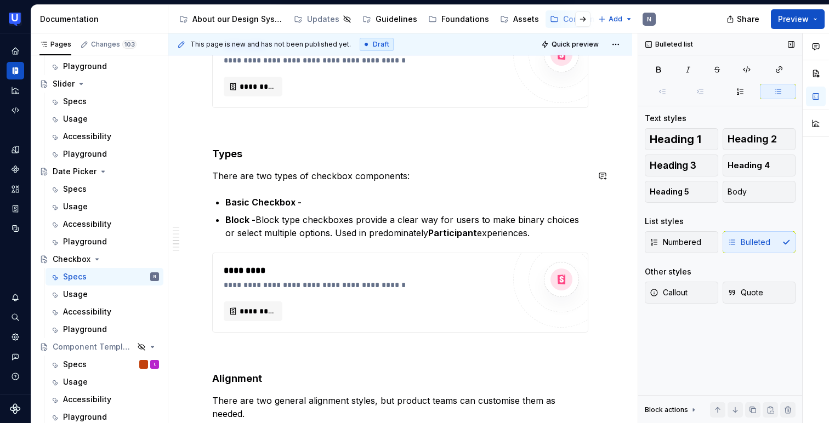
scroll to position [1122, 0]
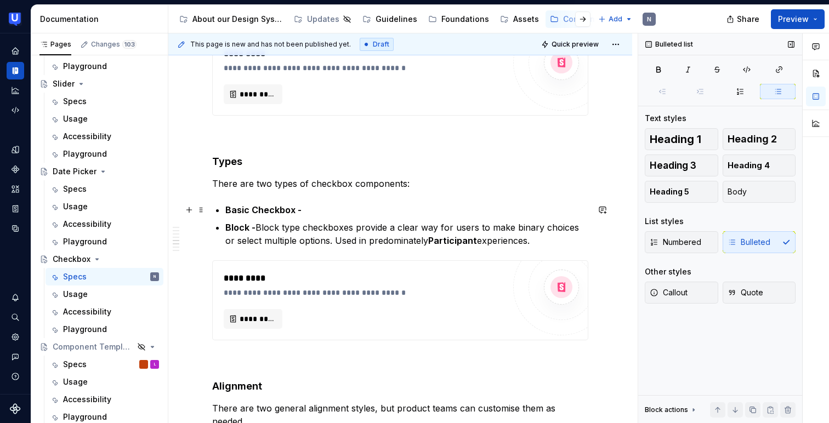
click at [314, 209] on p "Basic Checkbox -" at bounding box center [406, 210] width 363 height 13
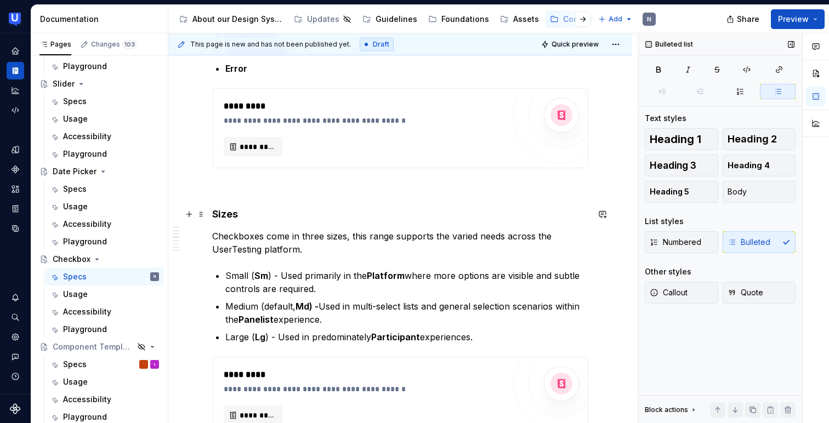
scroll to position [811, 0]
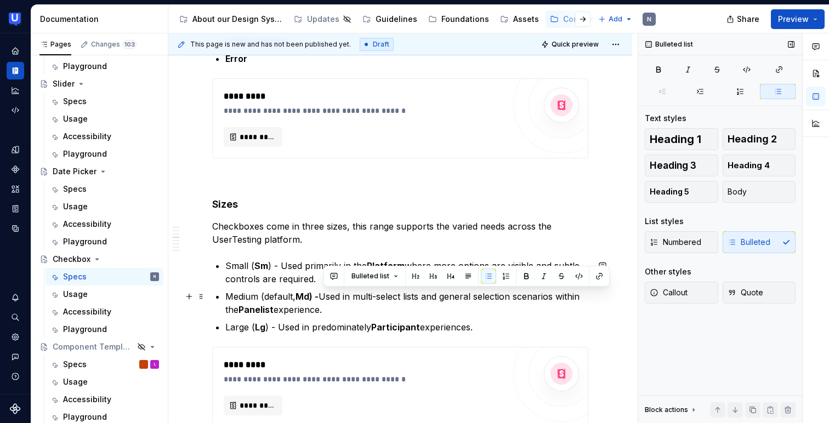
drag, startPoint x: 325, startPoint y: 296, endPoint x: 333, endPoint y: 304, distance: 10.9
click at [333, 304] on p "Medium (default, Md) - Used in multi-select lists and general selection scenari…" at bounding box center [406, 303] width 363 height 26
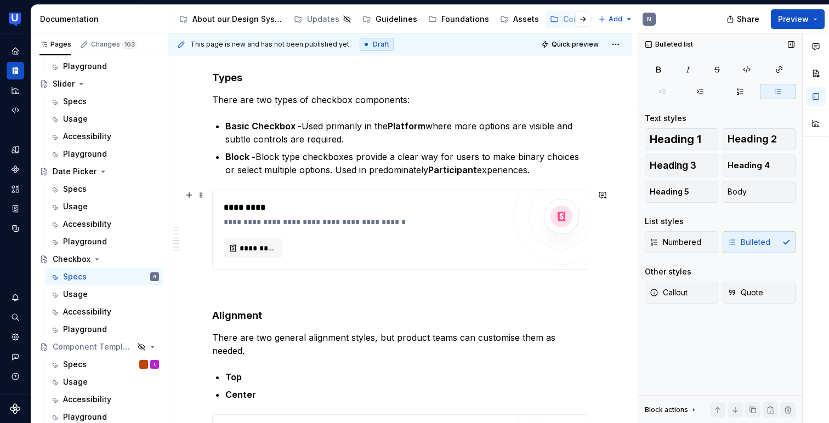
scroll to position [1156, 0]
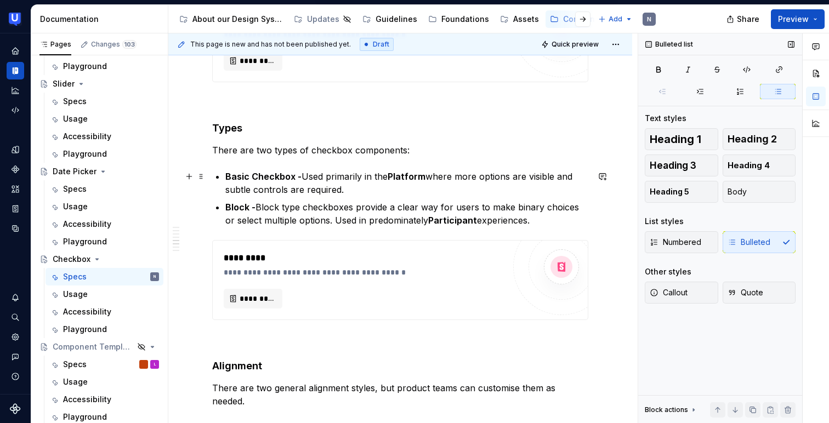
click at [380, 190] on p "Basic Checkbox - Used primarily in the Platform where more options are visible …" at bounding box center [406, 183] width 363 height 26
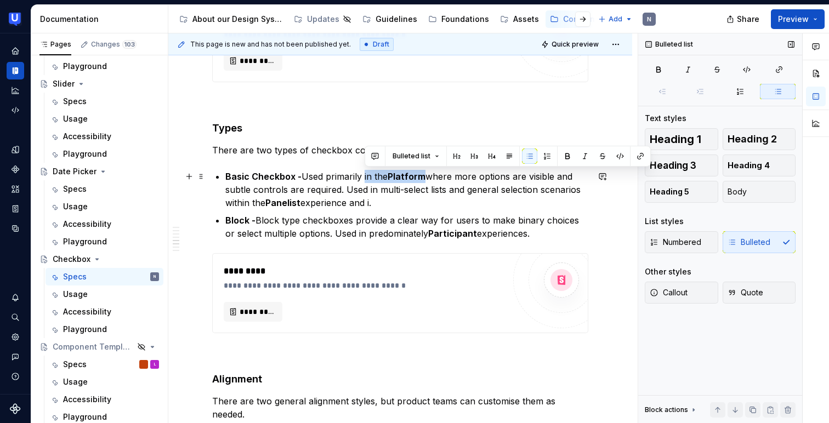
drag, startPoint x: 365, startPoint y: 172, endPoint x: 423, endPoint y: 172, distance: 57.6
click at [423, 172] on p "Basic Checkbox - Used primarily in the Platform where more options are visible …" at bounding box center [406, 189] width 363 height 39
click at [411, 202] on p "Basic Checkbox - Used primarily in the Platform where more options are visible …" at bounding box center [406, 189] width 363 height 39
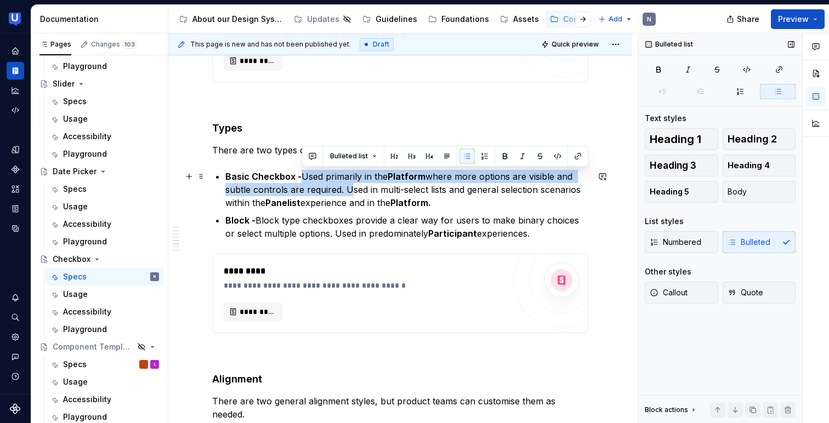
drag, startPoint x: 302, startPoint y: 177, endPoint x: 346, endPoint y: 184, distance: 44.6
click at [346, 184] on p "Basic Checkbox - Used primarily in the Platform where more options are visible …" at bounding box center [406, 189] width 363 height 39
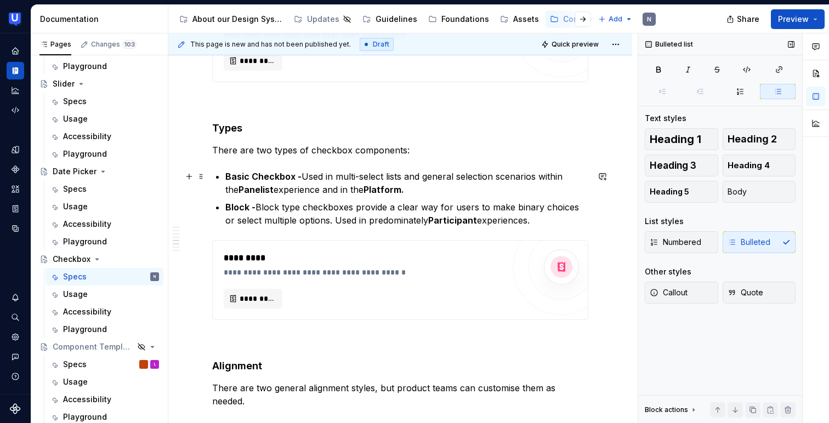
click at [402, 194] on p "Basic Checkbox - Used in multi-select lists and general selection scenarios wit…" at bounding box center [406, 183] width 363 height 26
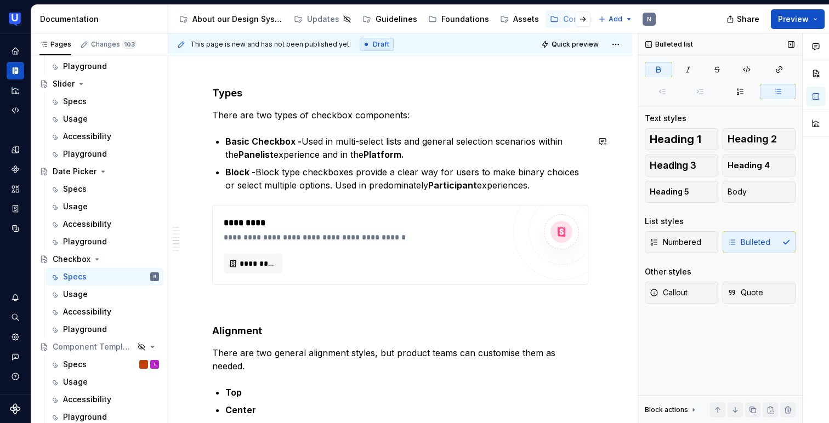
scroll to position [1207, 0]
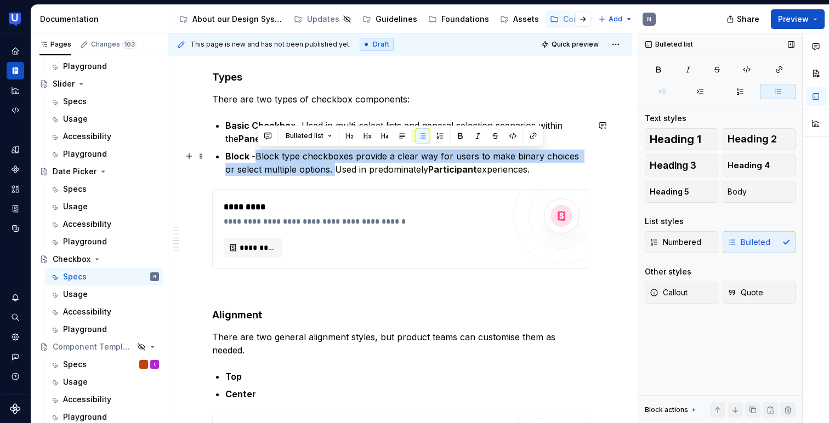
drag, startPoint x: 324, startPoint y: 167, endPoint x: 260, endPoint y: 153, distance: 65.9
click at [260, 153] on p "Block - Block type checkboxes provide a clear way for users to make binary choi…" at bounding box center [406, 163] width 363 height 26
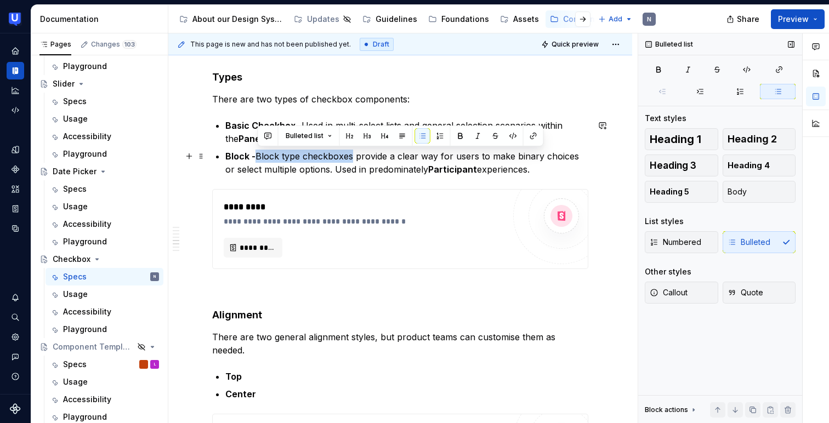
drag, startPoint x: 353, startPoint y: 155, endPoint x: 258, endPoint y: 153, distance: 94.9
click at [258, 153] on p "Block - Block type checkboxes provide a clear way for users to make binary choi…" at bounding box center [406, 163] width 363 height 26
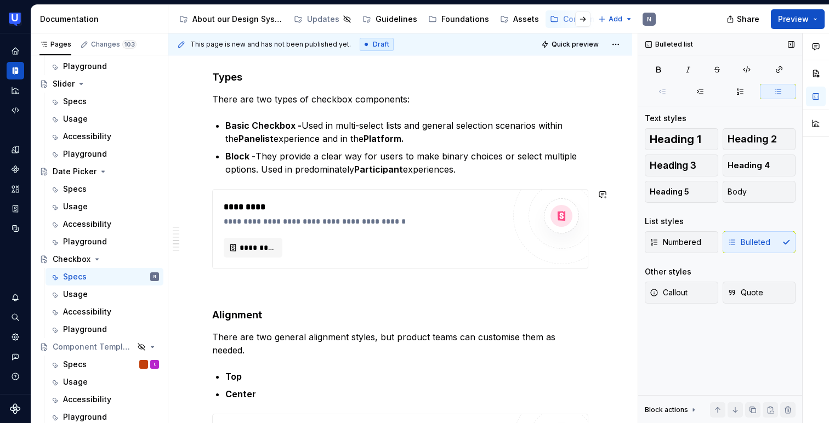
scroll to position [1209, 0]
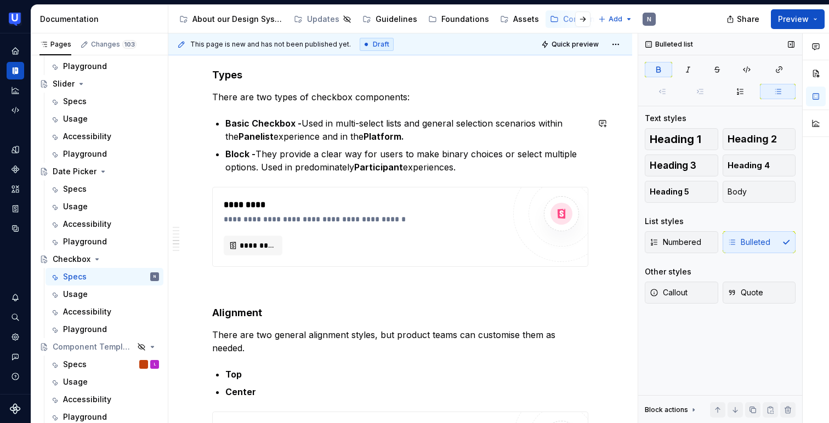
click at [219, 116] on div "**********" at bounding box center [400, 5] width 376 height 1994
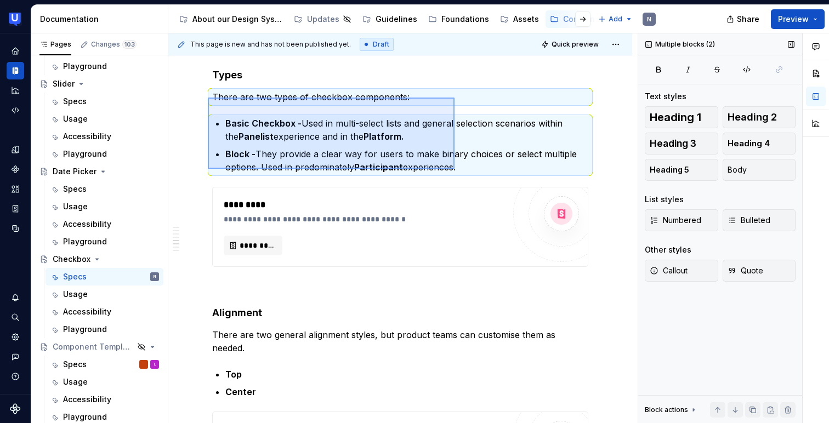
drag, startPoint x: 208, startPoint y: 98, endPoint x: 455, endPoint y: 169, distance: 257.5
click at [455, 169] on div "This page is new and has not been published yet. Draft Quick preview Checkbox A…" at bounding box center [403, 228] width 470 height 391
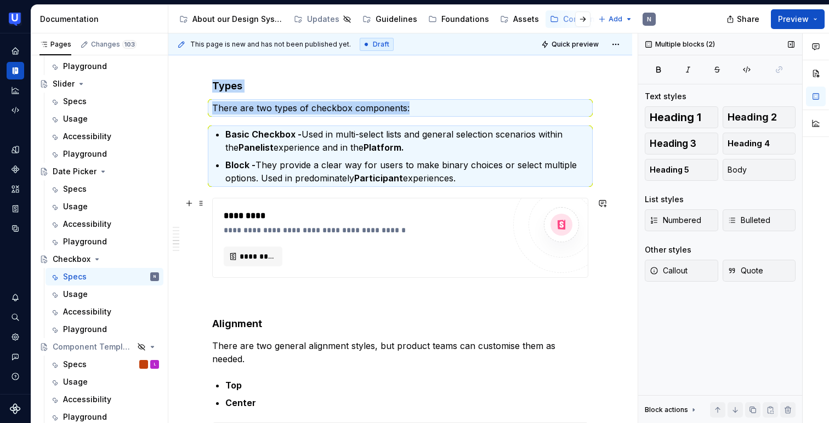
scroll to position [1163, 0]
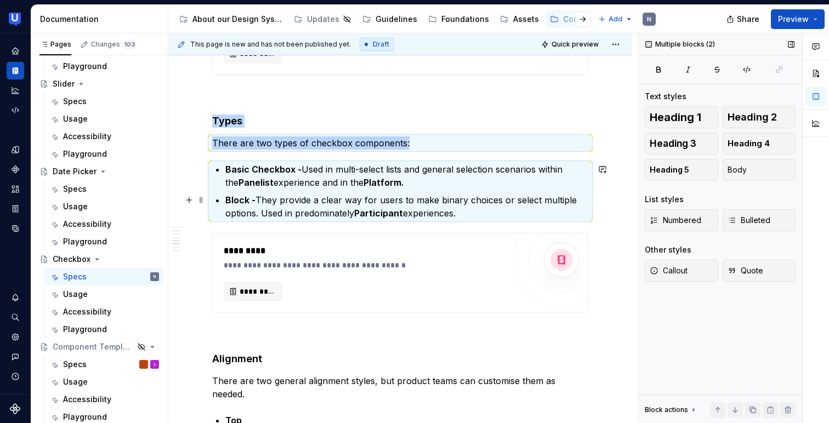
click at [266, 196] on p "Block - They provide a clear way for users to make binary choices or select mul…" at bounding box center [406, 207] width 363 height 26
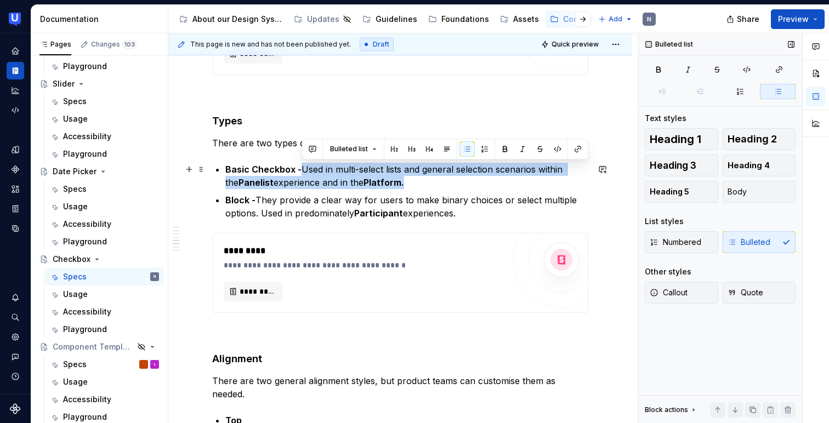
drag, startPoint x: 301, startPoint y: 164, endPoint x: 404, endPoint y: 188, distance: 105.3
click at [404, 188] on p "Basic Checkbox - Used in multi-select lists and general selection scenarios wit…" at bounding box center [406, 176] width 363 height 26
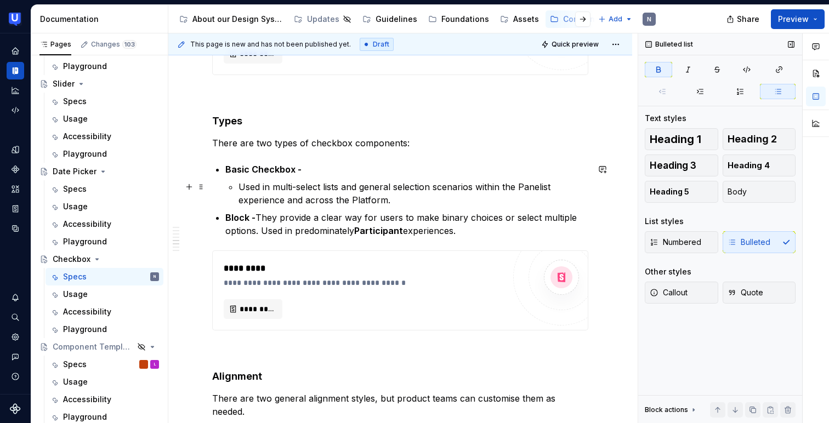
click at [239, 187] on p "Used in multi-select lists and general selection scenarios within the Panelist …" at bounding box center [414, 193] width 350 height 26
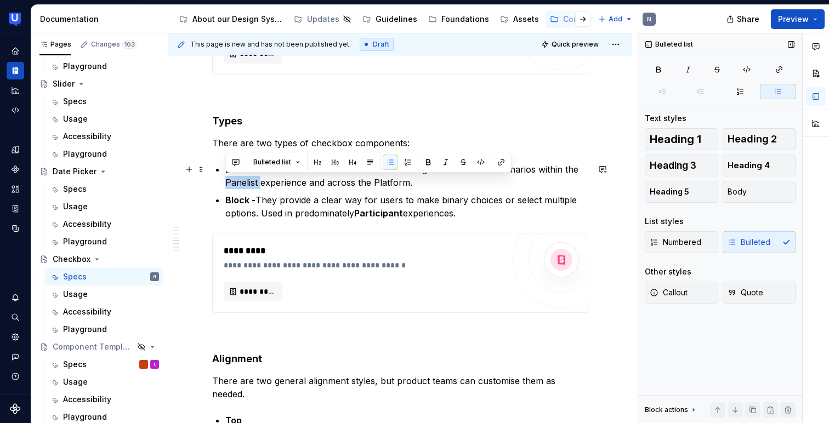
drag, startPoint x: 225, startPoint y: 182, endPoint x: 260, endPoint y: 180, distance: 34.6
click at [260, 180] on p "Basic Checkbox - Used in multi-select lists and general selection scenarios wit…" at bounding box center [406, 176] width 363 height 26
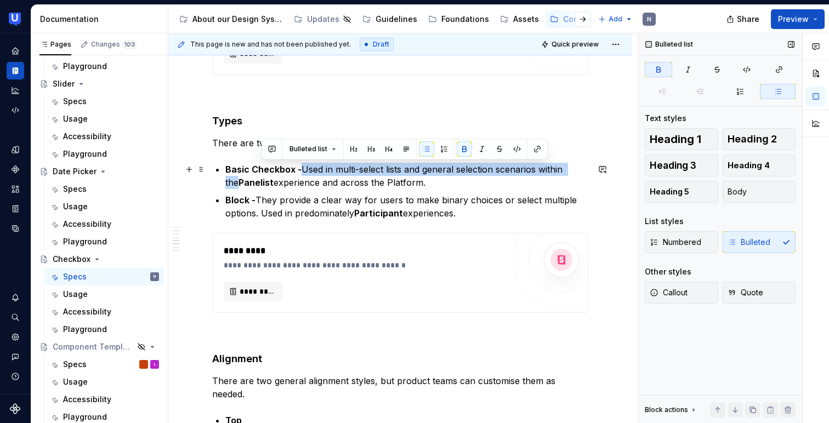
click at [375, 181] on p "Basic Checkbox - Used in multi-select lists and general selection scenarios wit…" at bounding box center [406, 176] width 363 height 26
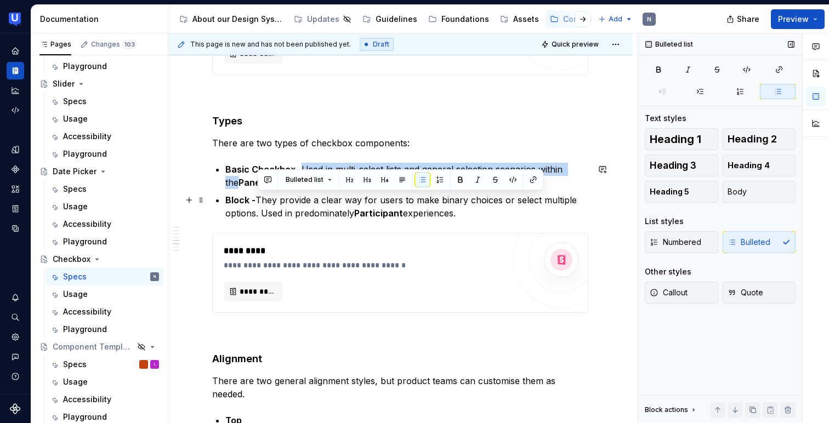
drag, startPoint x: 259, startPoint y: 198, endPoint x: 461, endPoint y: 214, distance: 202.5
click at [461, 214] on p "Block - They provide a clear way for users to make binary choices or select mul…" at bounding box center [406, 207] width 363 height 26
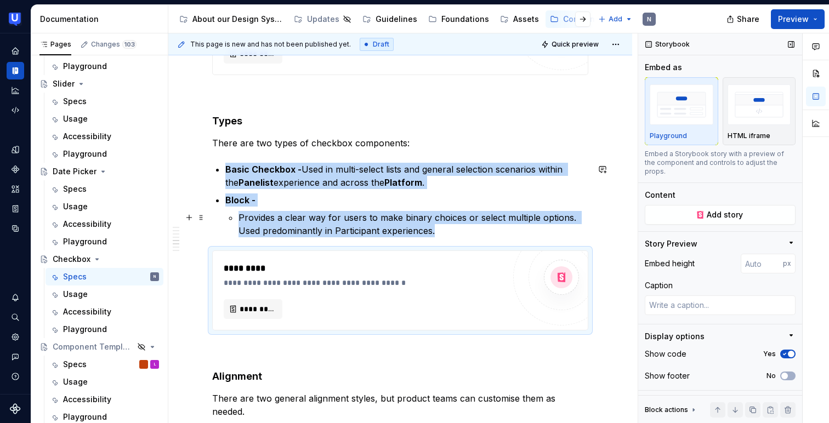
click at [238, 214] on li "Block - Provides a clear way for users to make binary choices or select multipl…" at bounding box center [406, 216] width 363 height 44
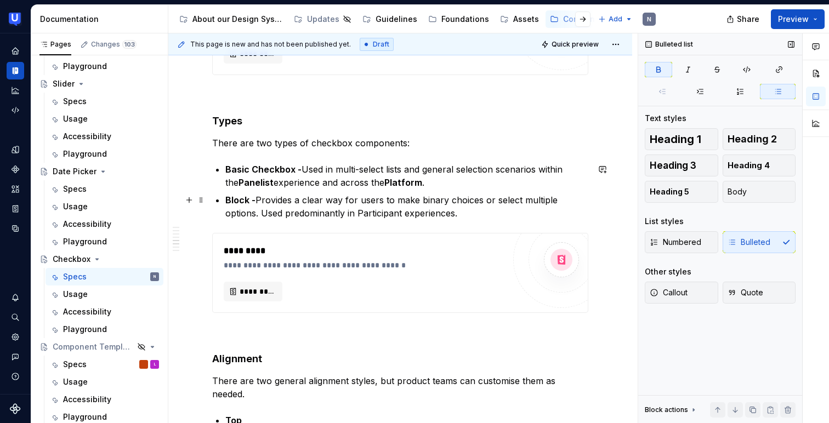
click at [322, 213] on p "Block - Provides a clear way for users to make binary choices or select multipl…" at bounding box center [406, 207] width 363 height 26
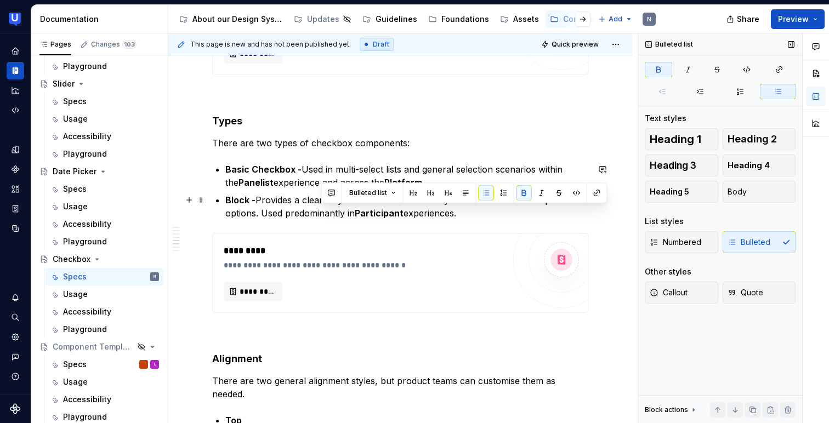
click at [245, 206] on p "Block - Provides a clear way for users to make binary choices or select multipl…" at bounding box center [406, 207] width 363 height 26
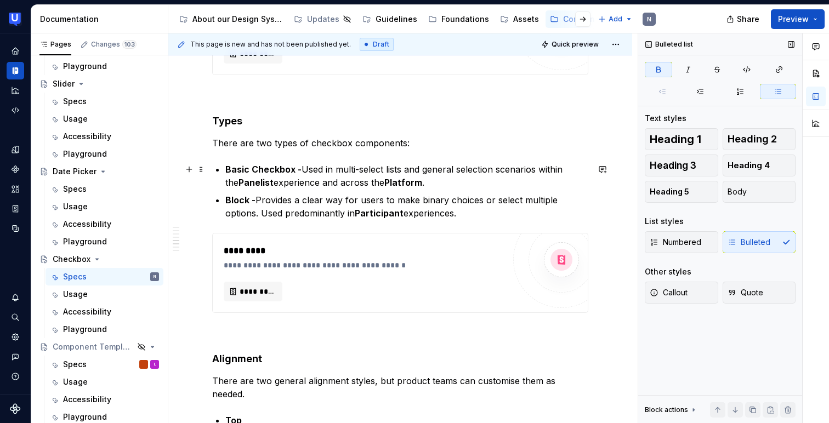
click at [256, 168] on strong "Basic Checkbox -" at bounding box center [263, 169] width 76 height 11
click at [253, 168] on strong "Basic checkbox -" at bounding box center [262, 169] width 75 height 11
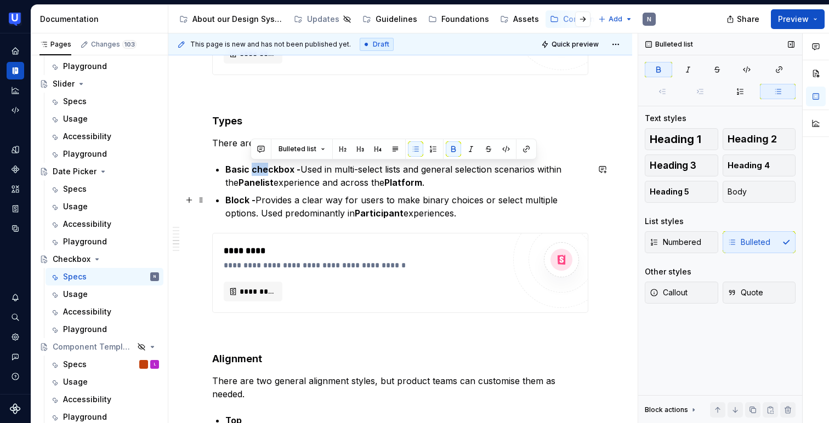
click at [288, 195] on p "Block - Provides a clear way for users to make binary choices or select multipl…" at bounding box center [406, 207] width 363 height 26
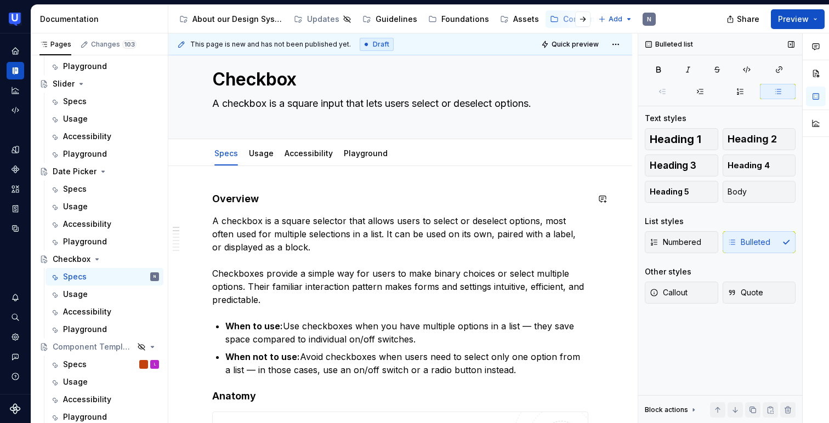
scroll to position [0, 0]
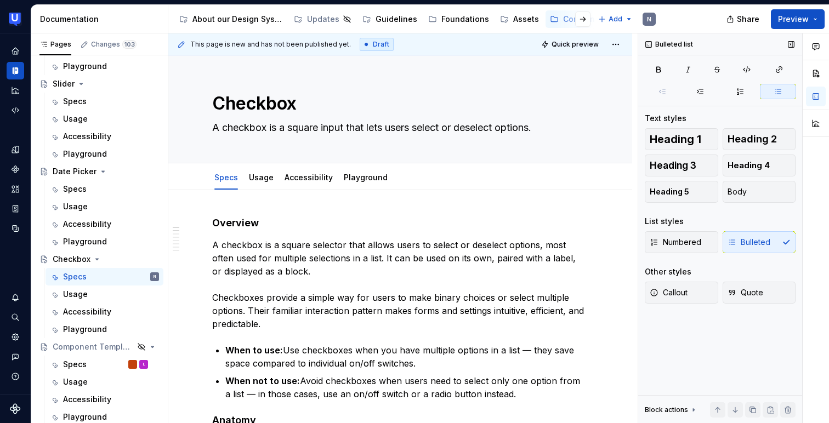
type textarea "*"
